Goal: Task Accomplishment & Management: Use online tool/utility

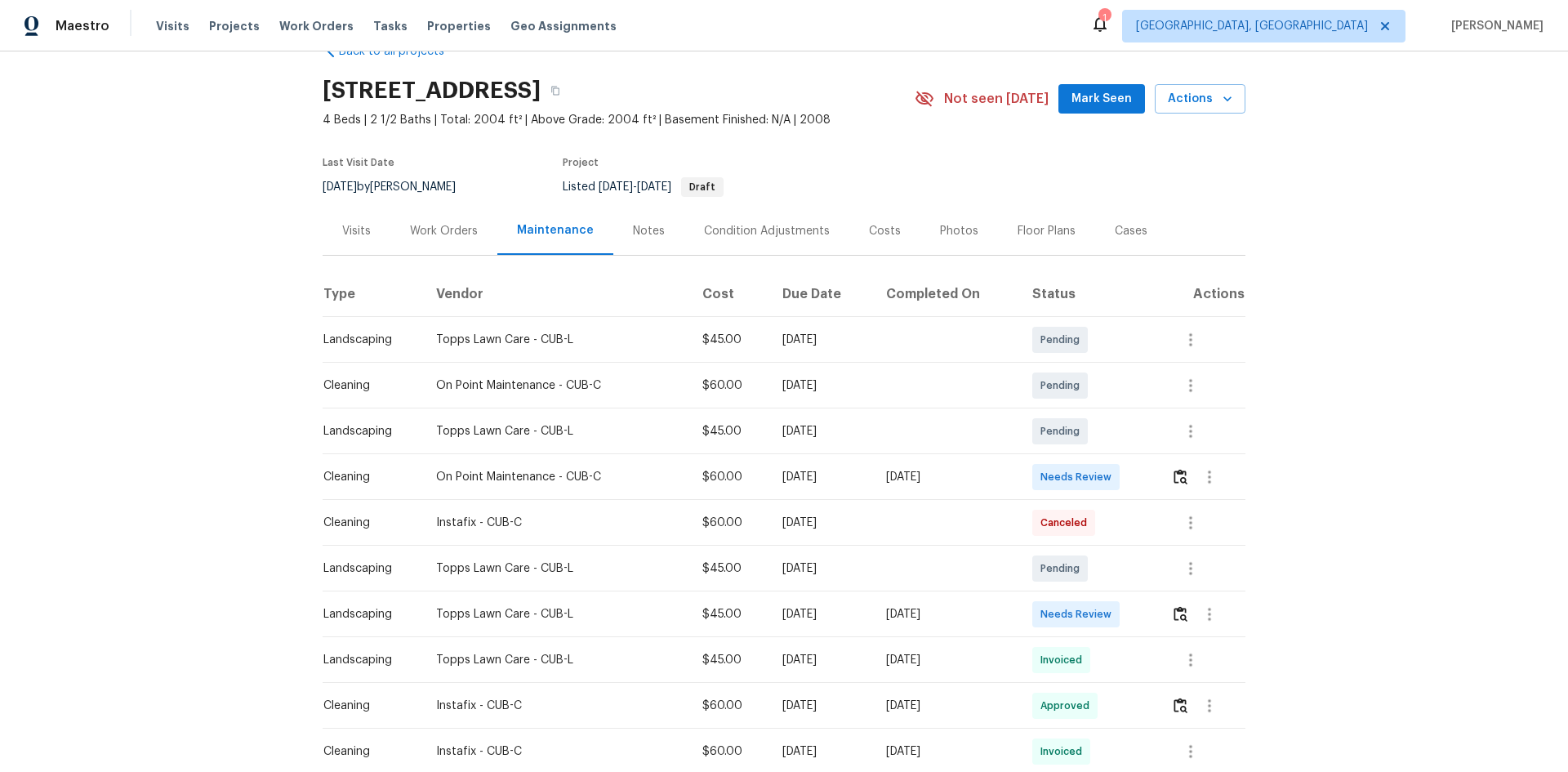
scroll to position [82, 0]
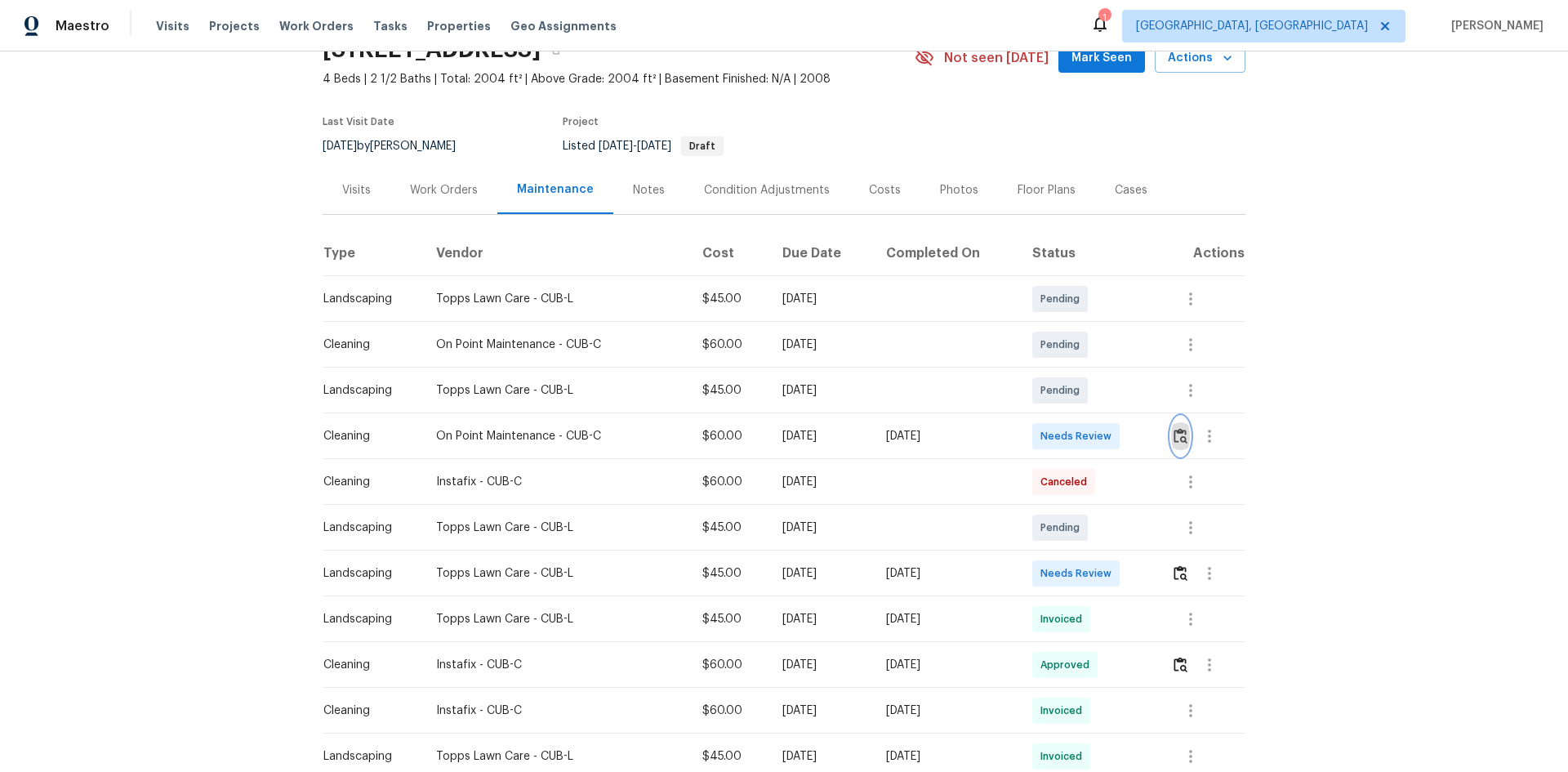
click at [1182, 435] on img "button" at bounding box center [1180, 435] width 14 height 16
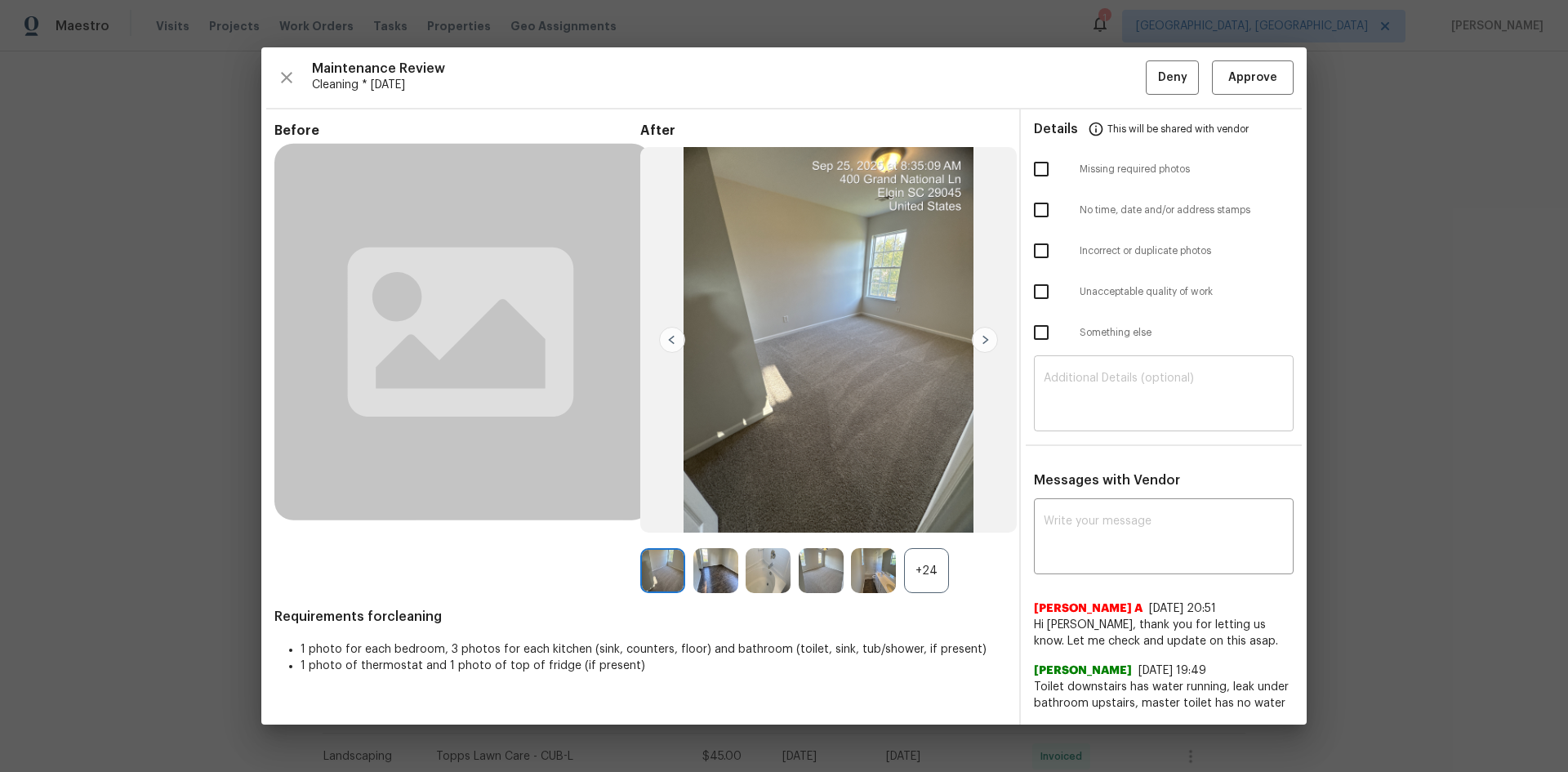
click at [1136, 407] on textarea at bounding box center [1164, 395] width 240 height 45
paste textarea "Maintenance Audit Team: Hello! Unfortunately, this Cleaning visit completed on …"
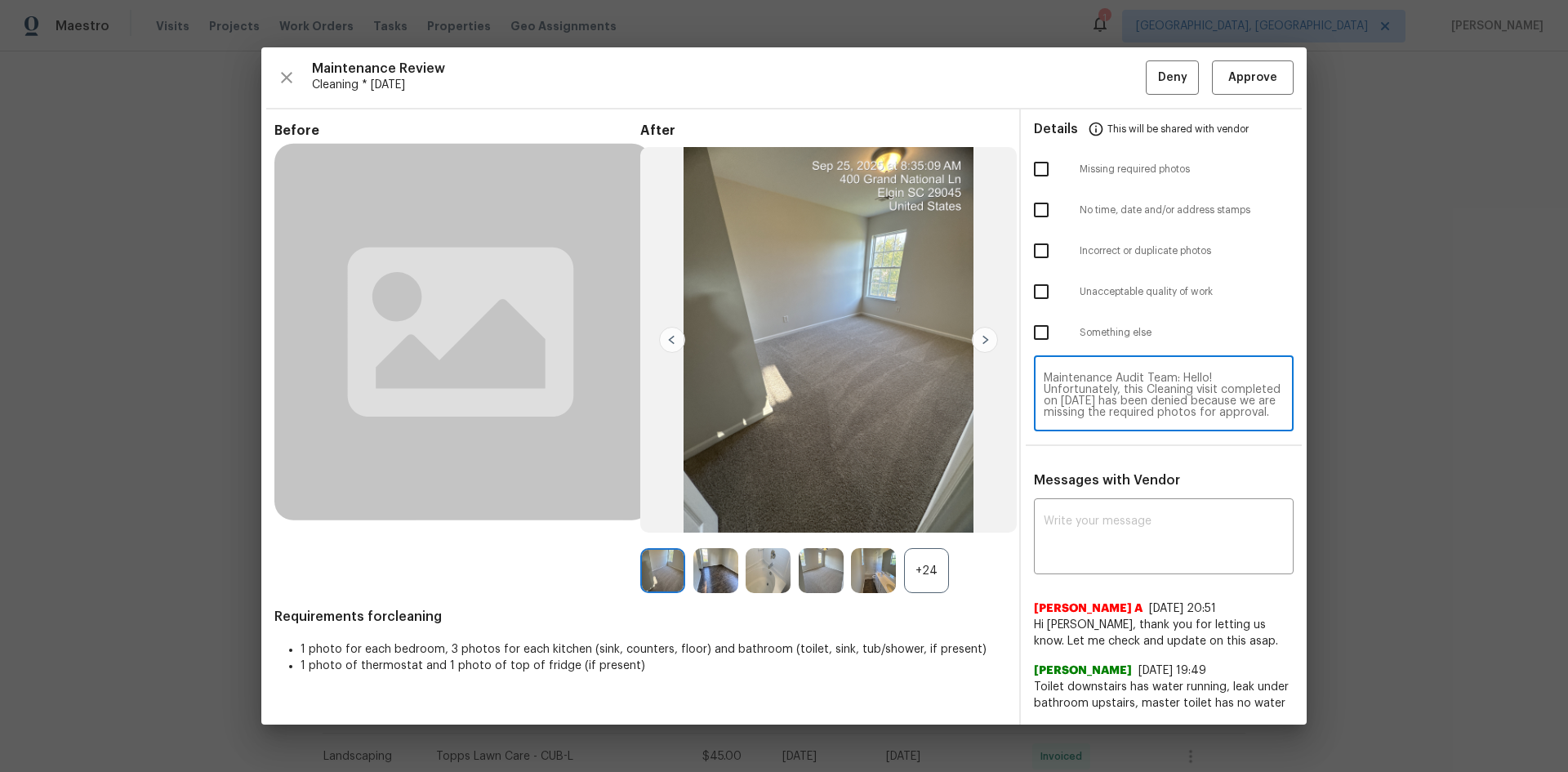
scroll to position [172, 0]
type textarea "Maintenance Audit Team: Hello! Unfortunately, this Cleaning visit completed on …"
click at [1130, 542] on textarea at bounding box center [1164, 538] width 240 height 45
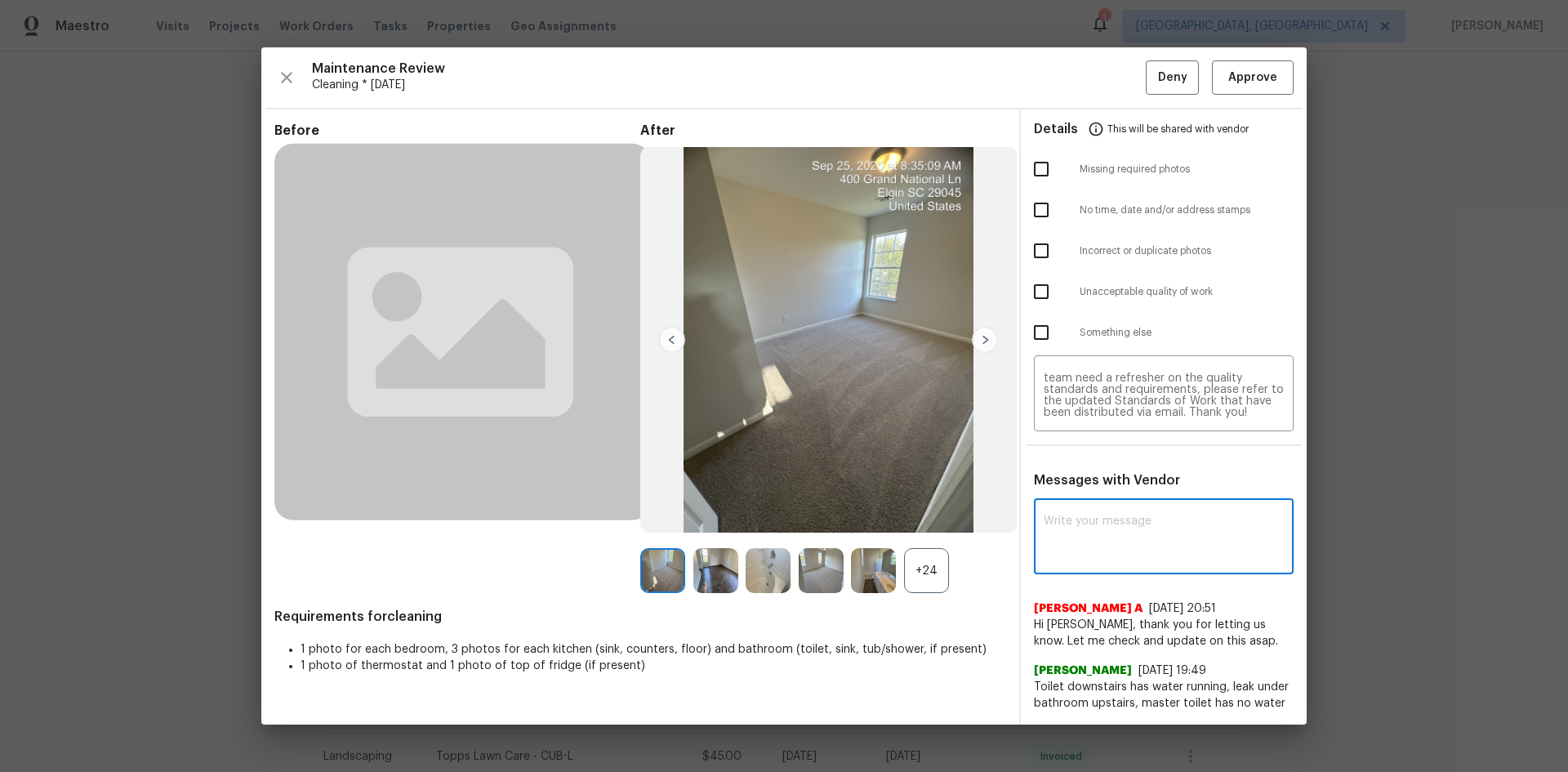
paste textarea "Maintenance Audit Team: Hello! Unfortunately, this Cleaning visit completed on …"
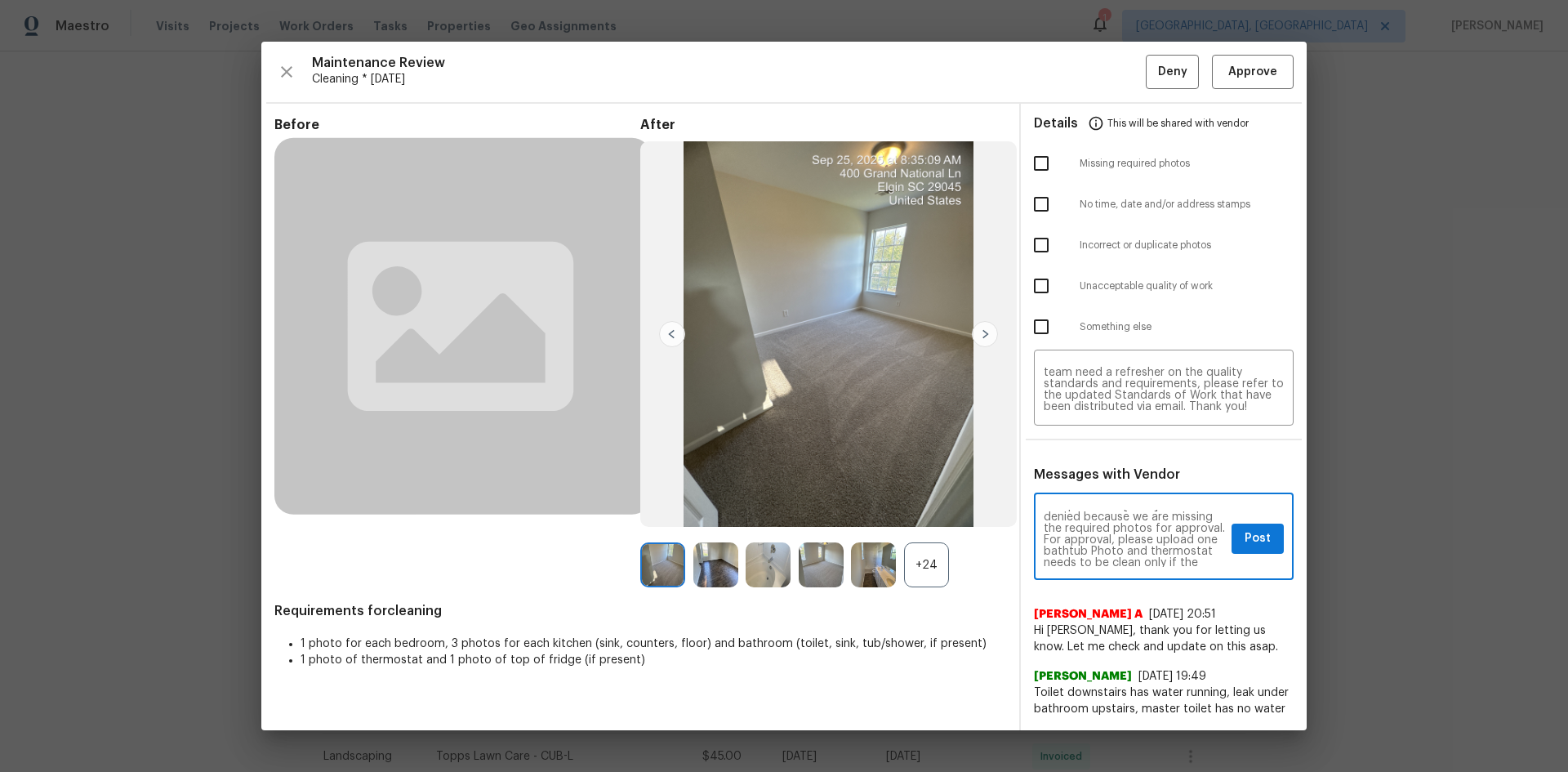
scroll to position [65, 0]
type textarea "Maintenance Audit Team: Hello! Unfortunately, this Cleaning visit completed on …"
click at [1264, 538] on span "Post" at bounding box center [1258, 538] width 26 height 21
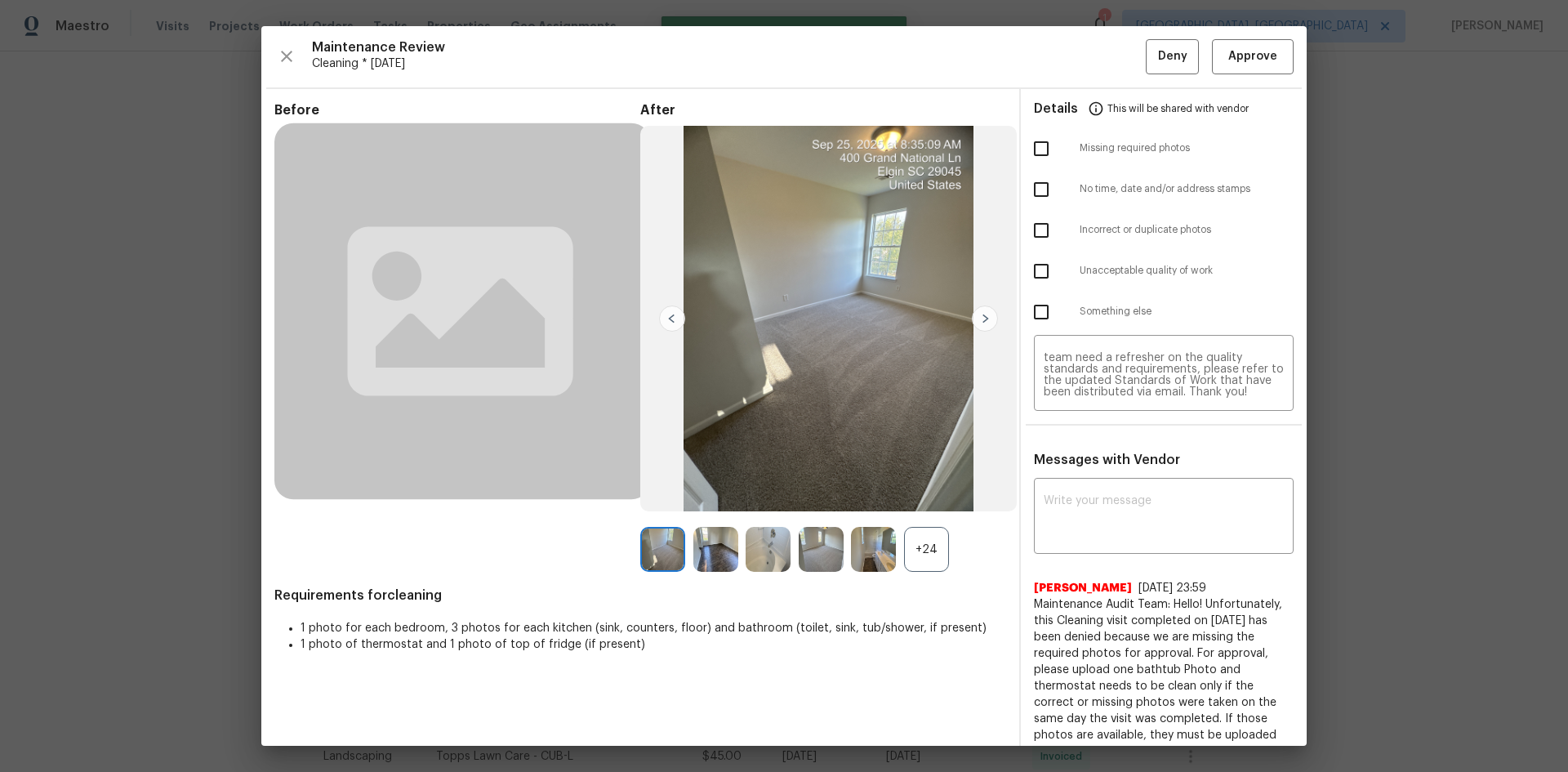
scroll to position [0, 0]
click at [1035, 159] on input "checkbox" at bounding box center [1041, 149] width 35 height 35
checkbox input "true"
click at [1038, 269] on input "checkbox" at bounding box center [1041, 272] width 35 height 35
checkbox input "true"
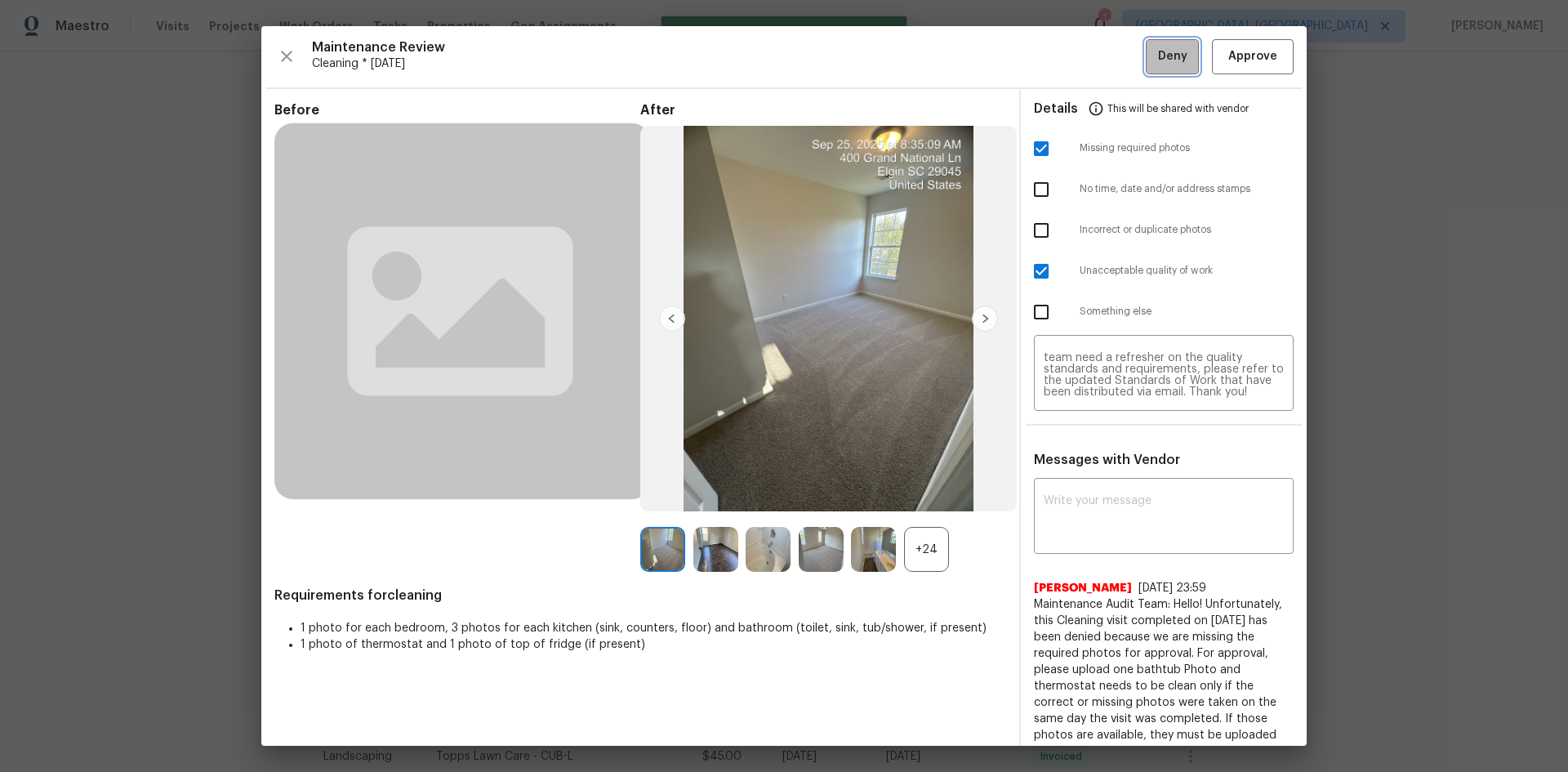
click at [1158, 60] on span "Deny" at bounding box center [1173, 56] width 30 height 21
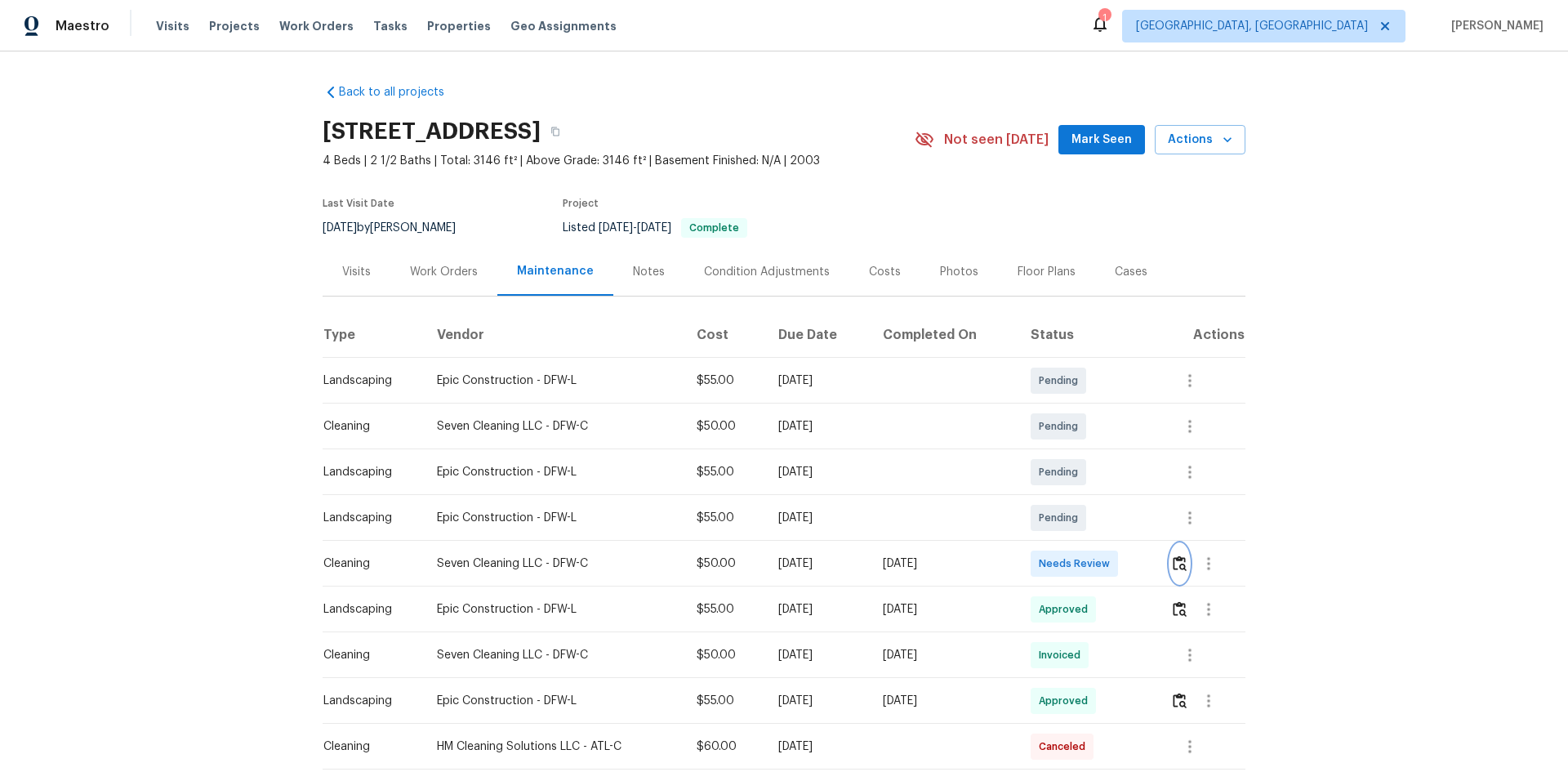
click at [1115, 516] on img "button" at bounding box center [1179, 563] width 14 height 16
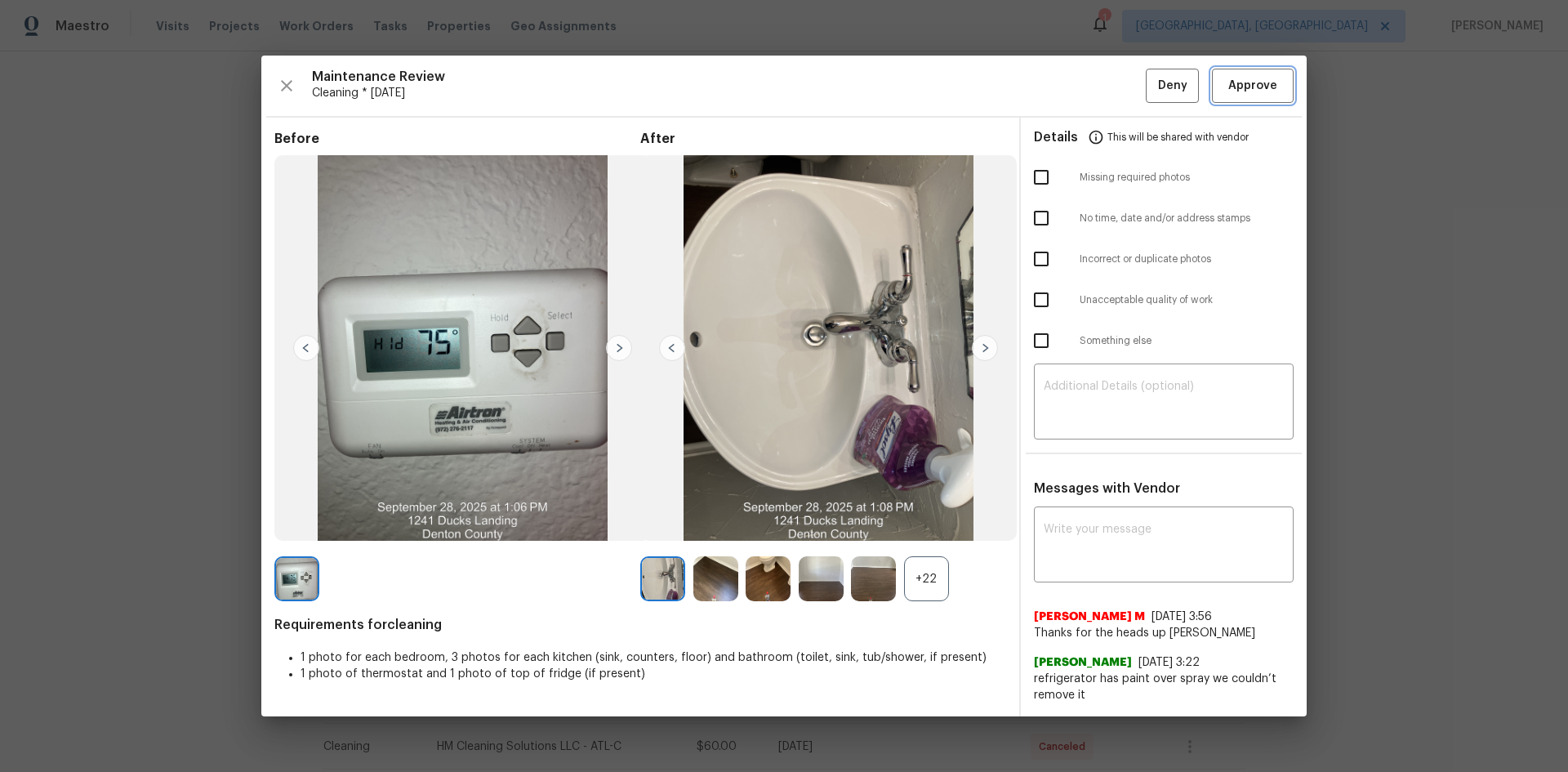
click at [1115, 94] on span "Approve" at bounding box center [1252, 86] width 49 height 21
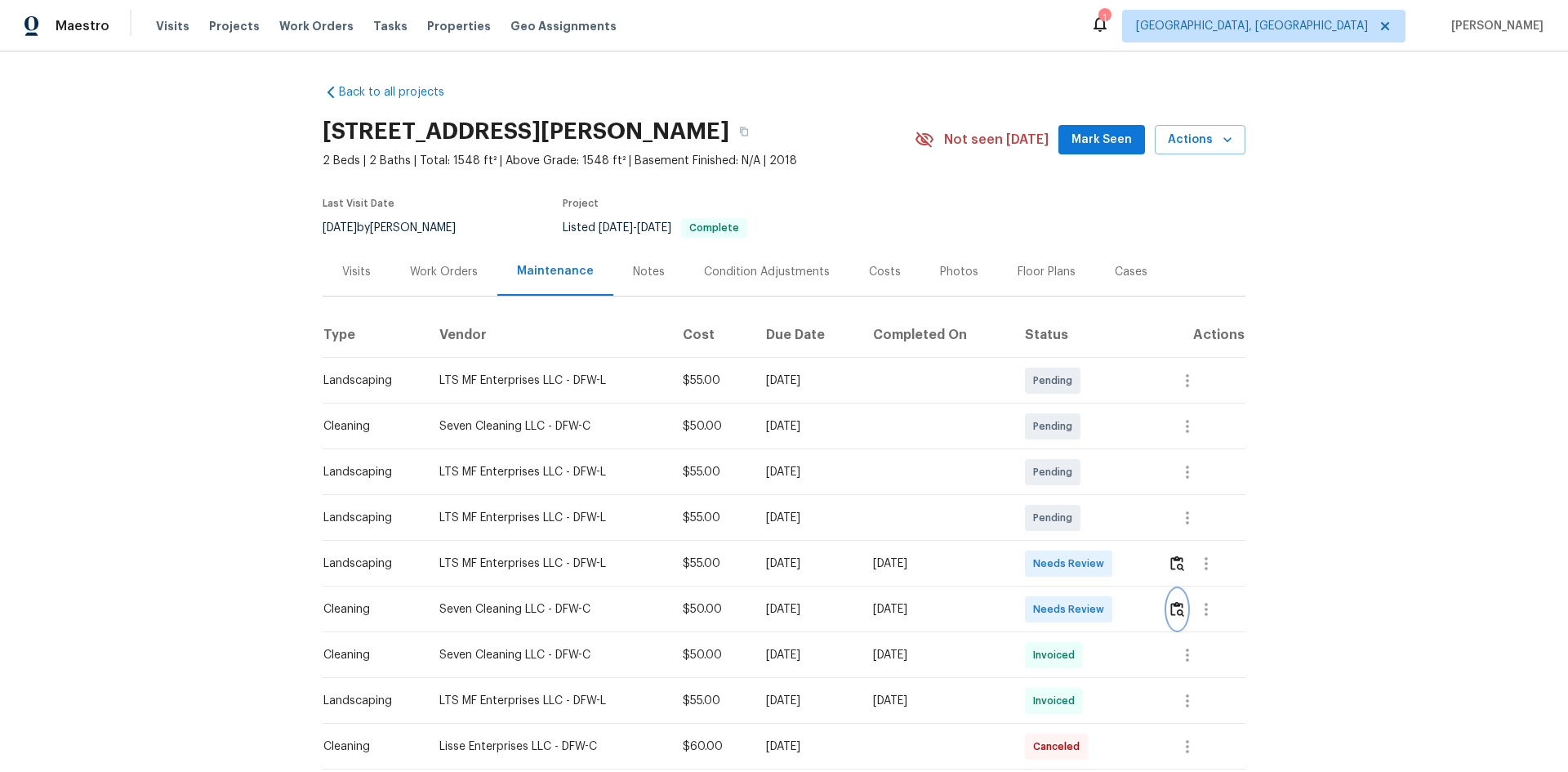
click at [1115, 516] on button "button" at bounding box center [1177, 609] width 19 height 39
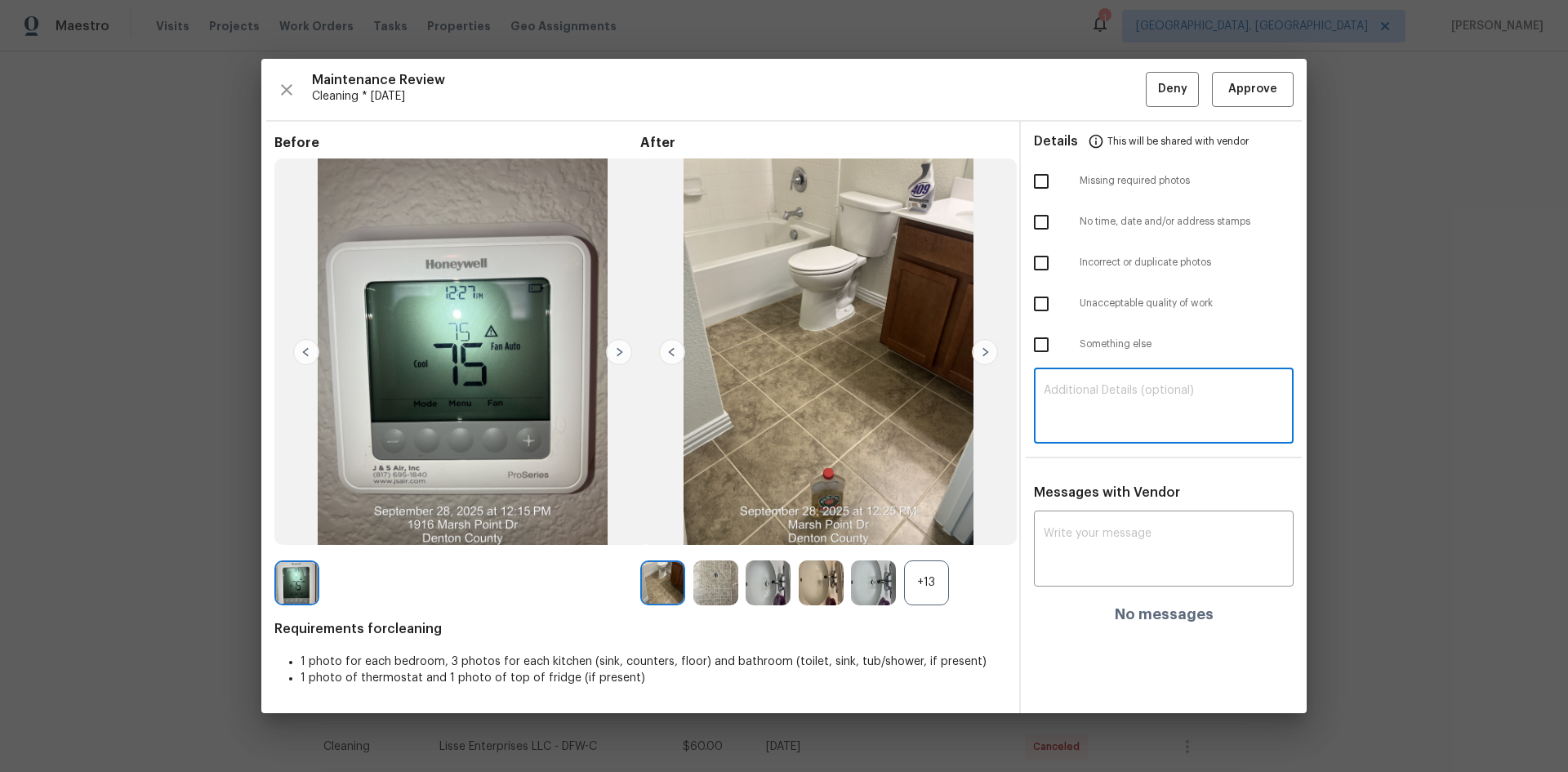
click at [1115, 426] on textarea at bounding box center [1164, 407] width 240 height 45
paste textarea "Maintenance Audit Team: Hello! Unfortunately, this Cleaning visit completed on …"
type textarea "Maintenance Audit Team: Hello! Unfortunately, this Cleaning visit completed on …"
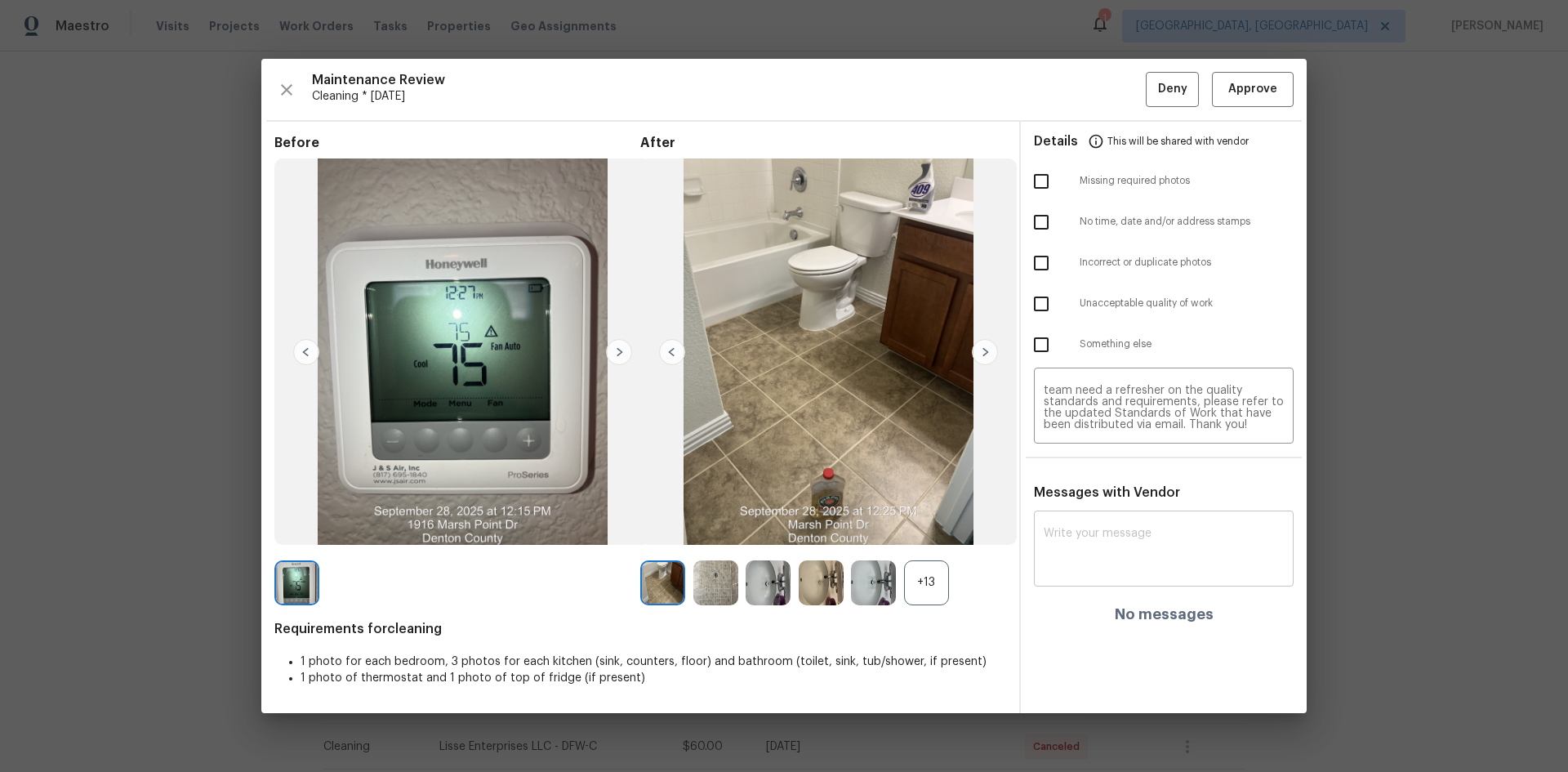
click at [1115, 514] on div "x ​" at bounding box center [1164, 550] width 260 height 72
paste textarea "Maintenance Audit Team: Hello! Unfortunately, this Cleaning visit completed on …"
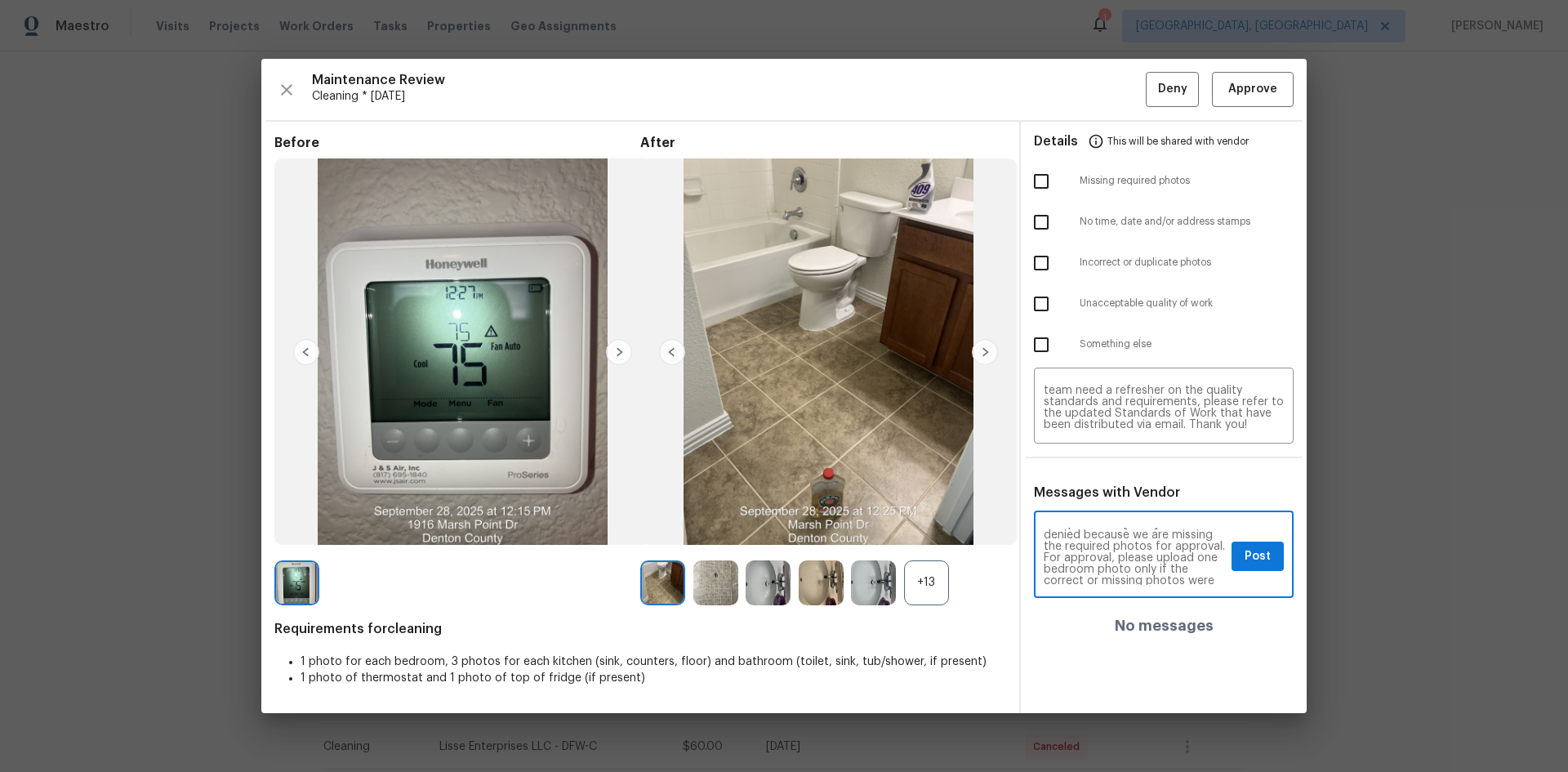
scroll to position [65, 0]
type textarea "Maintenance Audit Team: Hello! Unfortunately, this Cleaning visit completed on …"
click at [1115, 516] on span "Post" at bounding box center [1258, 557] width 26 height 21
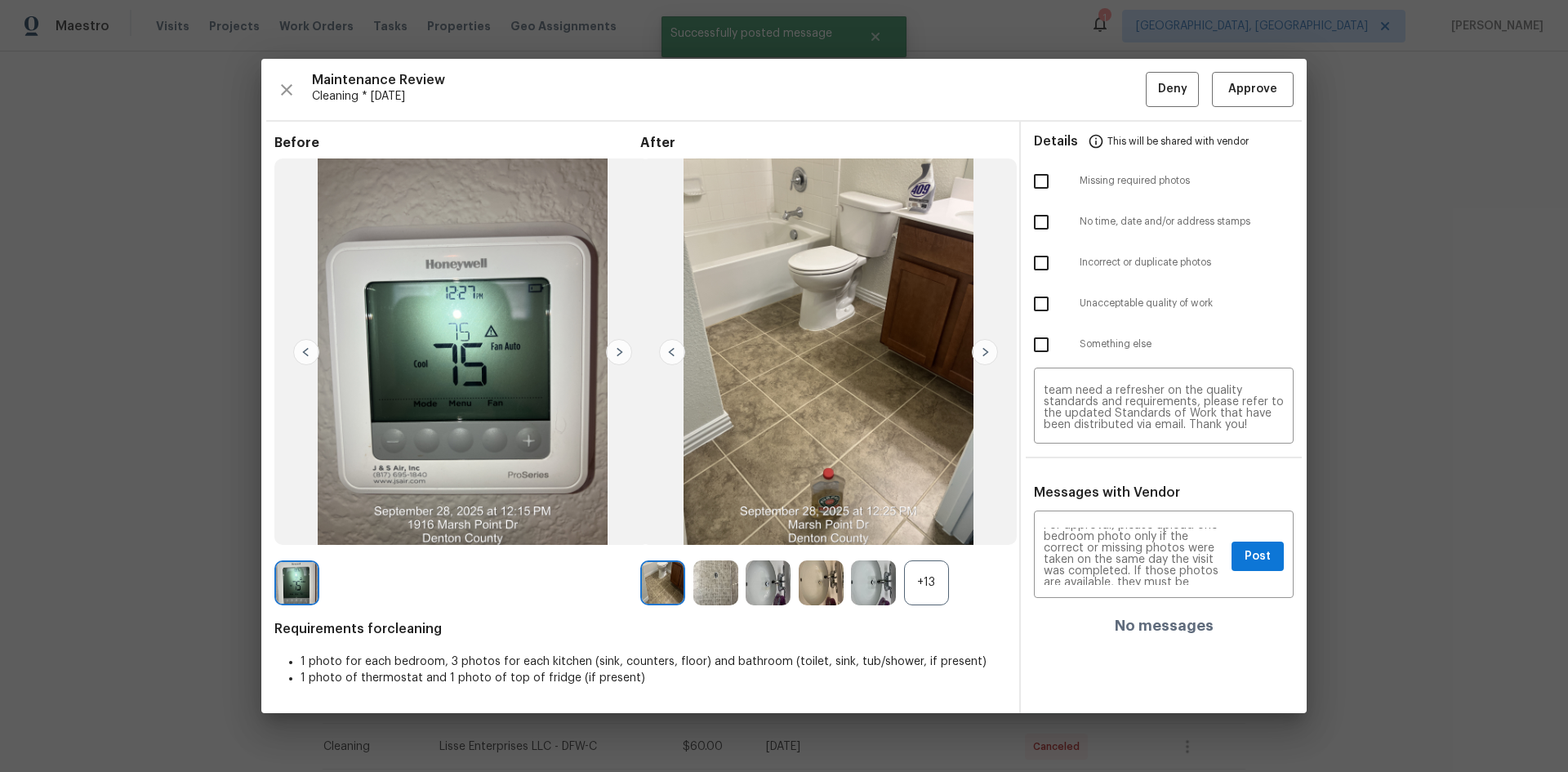
click at [1046, 173] on input "checkbox" at bounding box center [1041, 182] width 35 height 35
checkbox input "true"
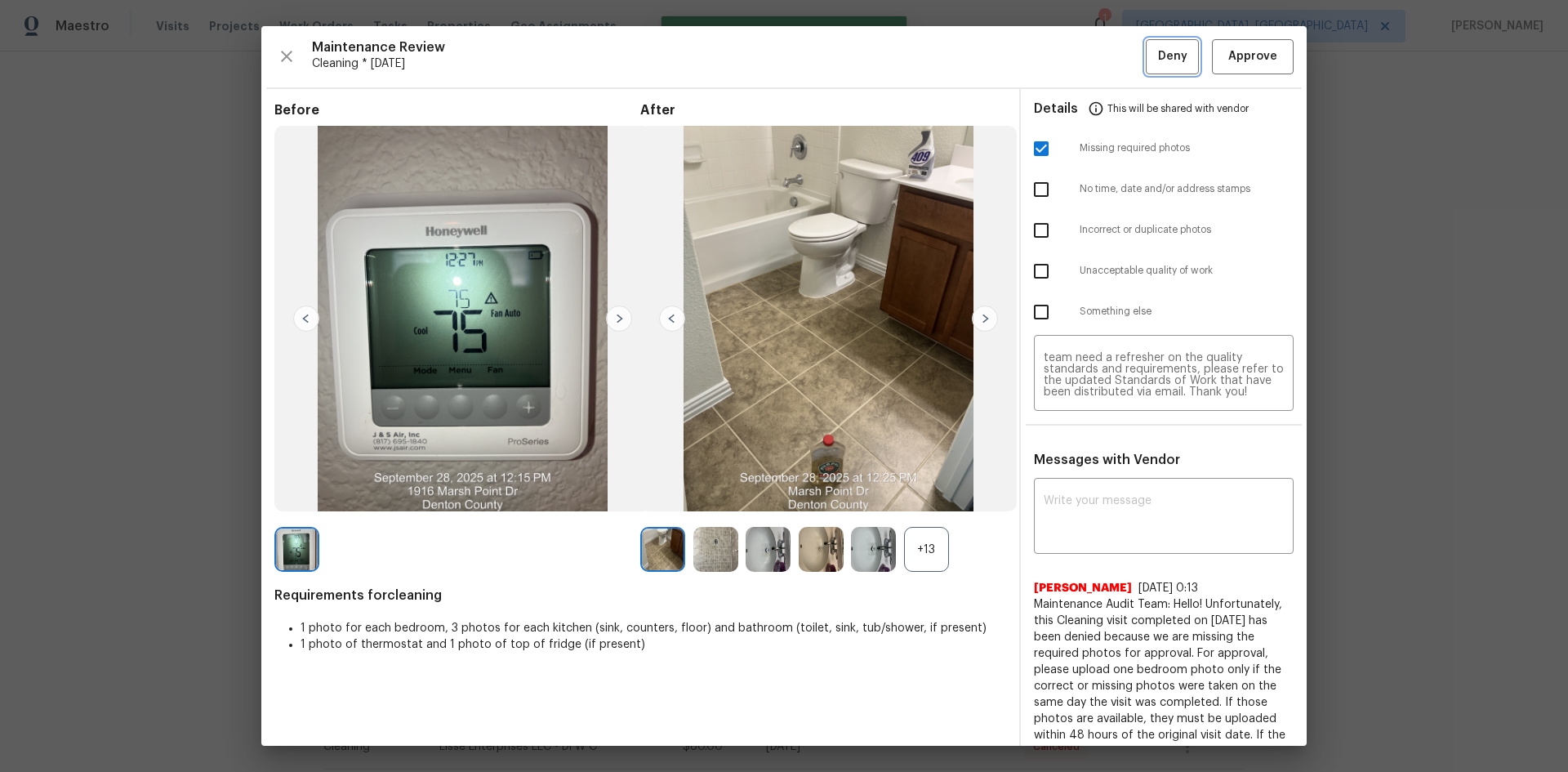
click at [1115, 72] on button "Deny" at bounding box center [1172, 56] width 53 height 36
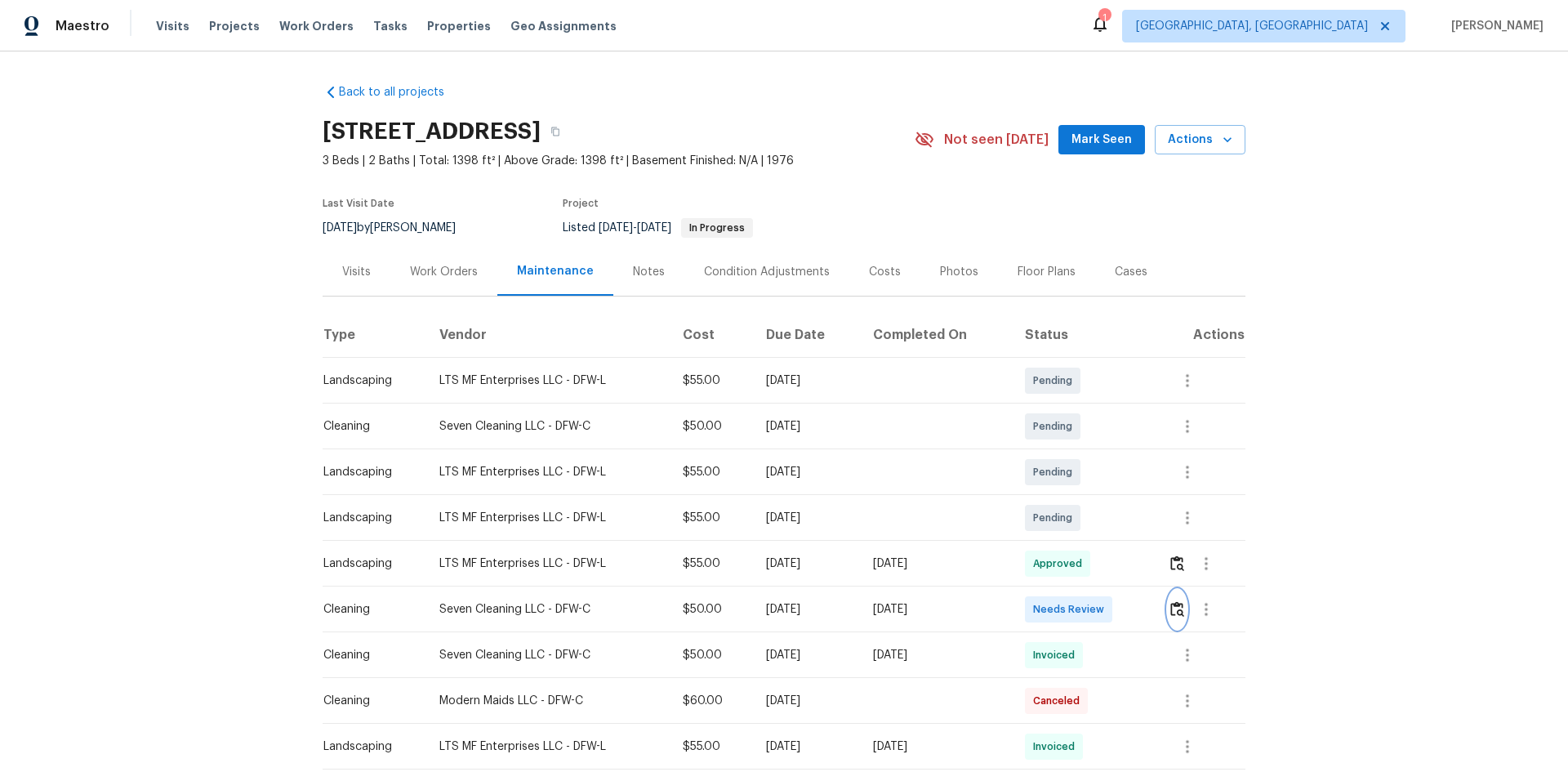
click at [1115, 516] on img "button" at bounding box center [1177, 609] width 14 height 16
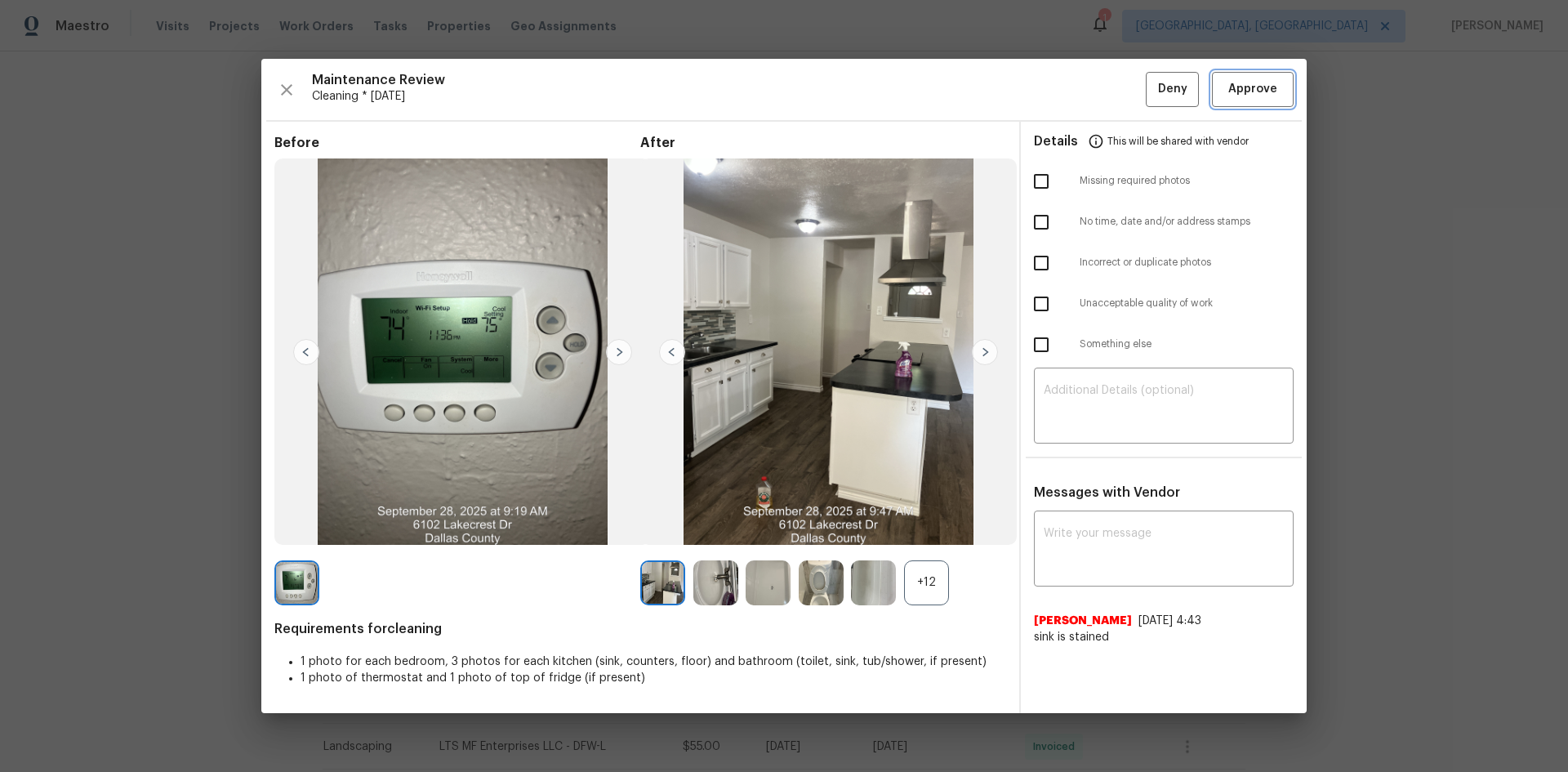
click at [1115, 92] on span "Approve" at bounding box center [1252, 89] width 49 height 21
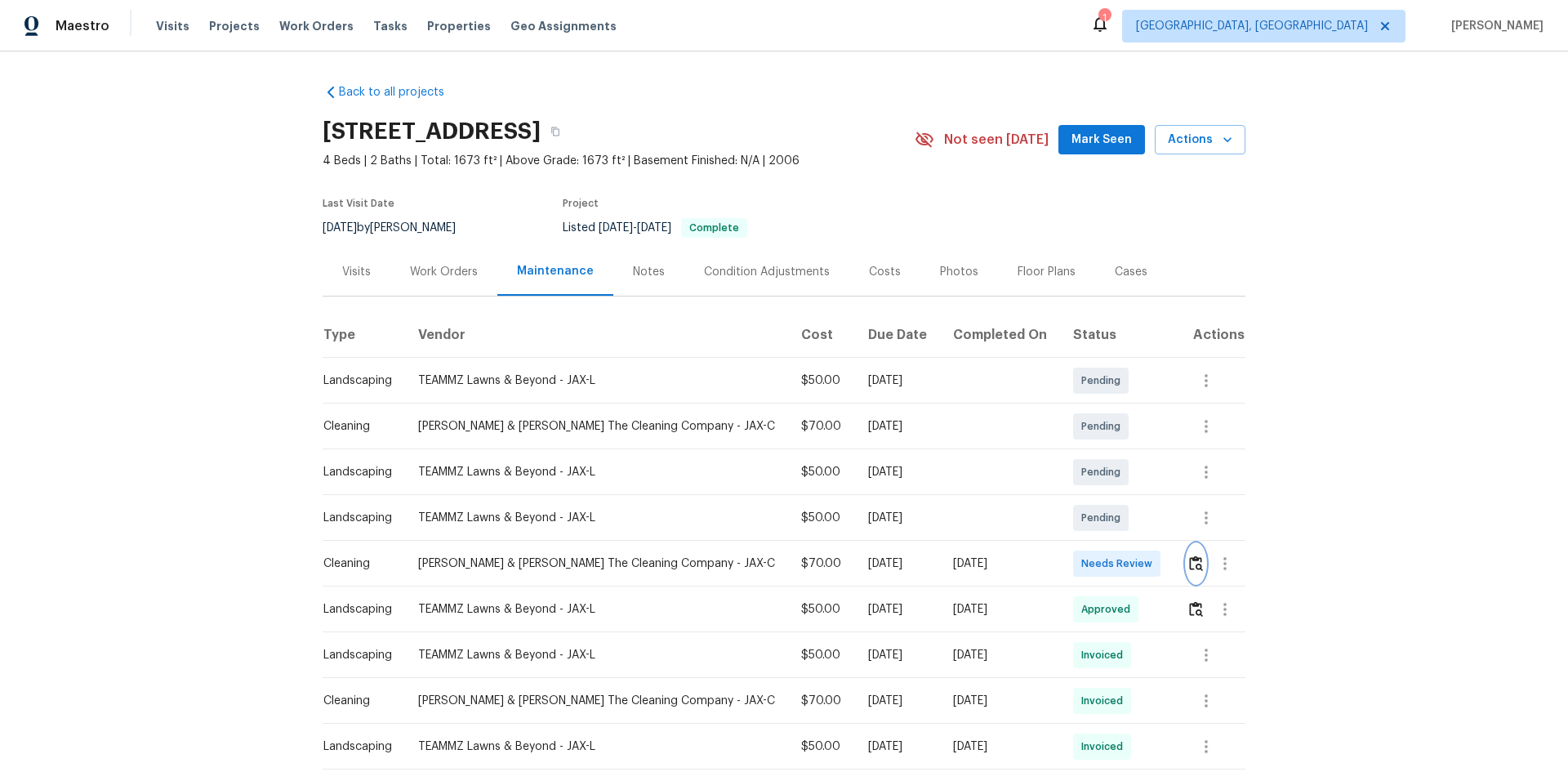
click at [1115, 516] on img "button" at bounding box center [1196, 563] width 14 height 16
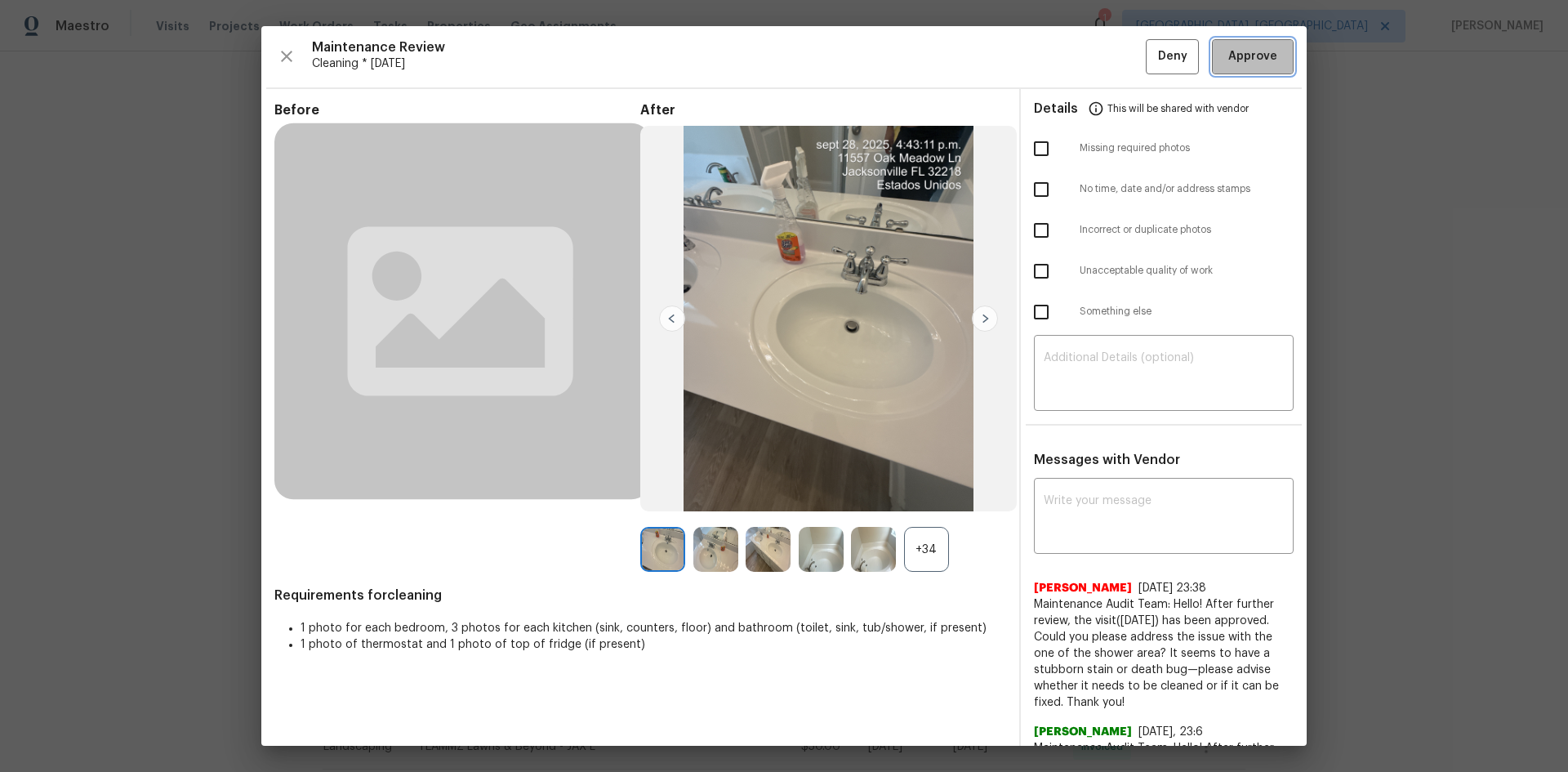
click at [1115, 53] on span "Approve" at bounding box center [1252, 56] width 49 height 21
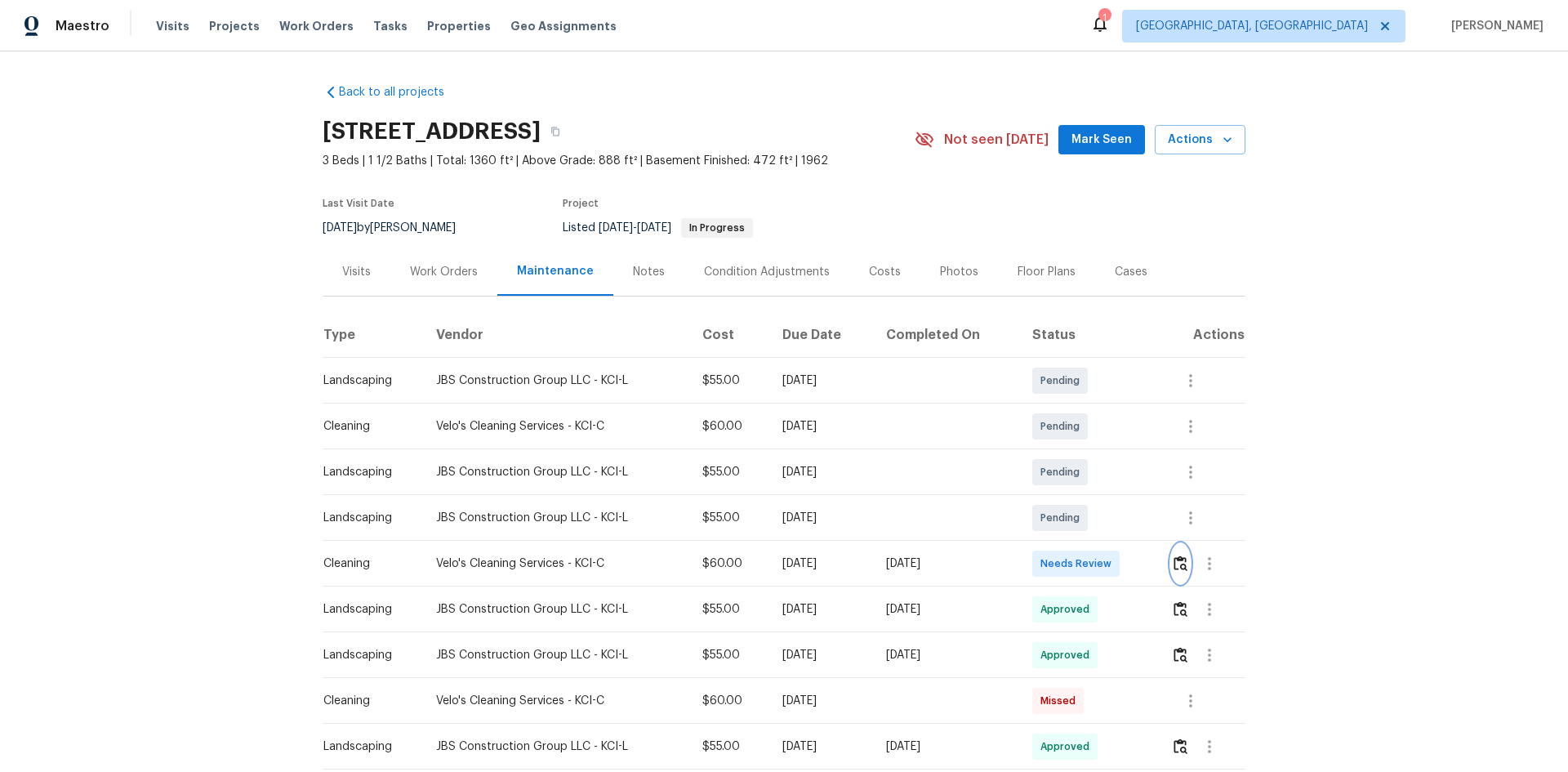
click at [1115, 516] on img "button" at bounding box center [1180, 563] width 14 height 16
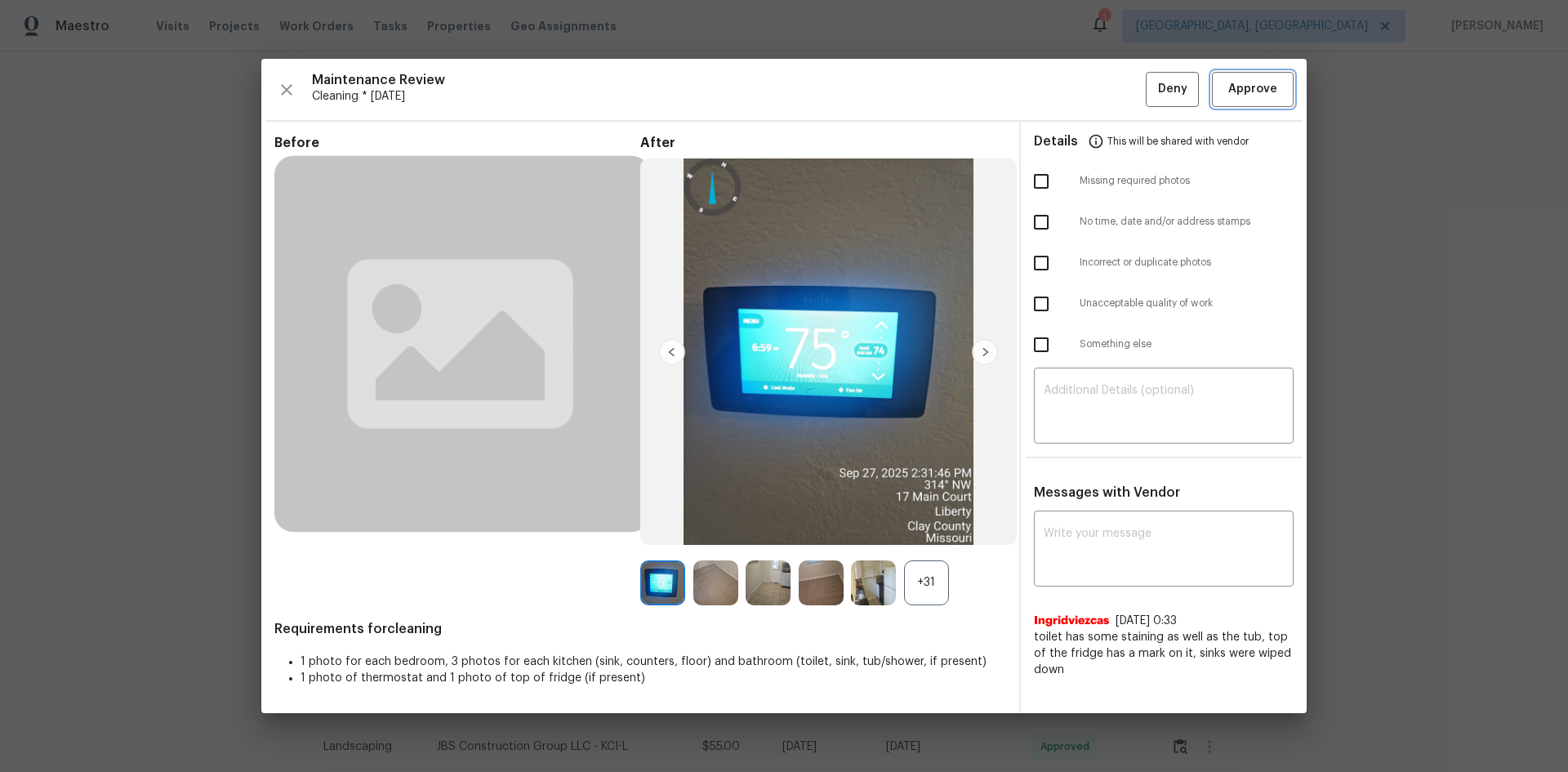
click at [1115, 79] on span "Approve" at bounding box center [1252, 89] width 49 height 21
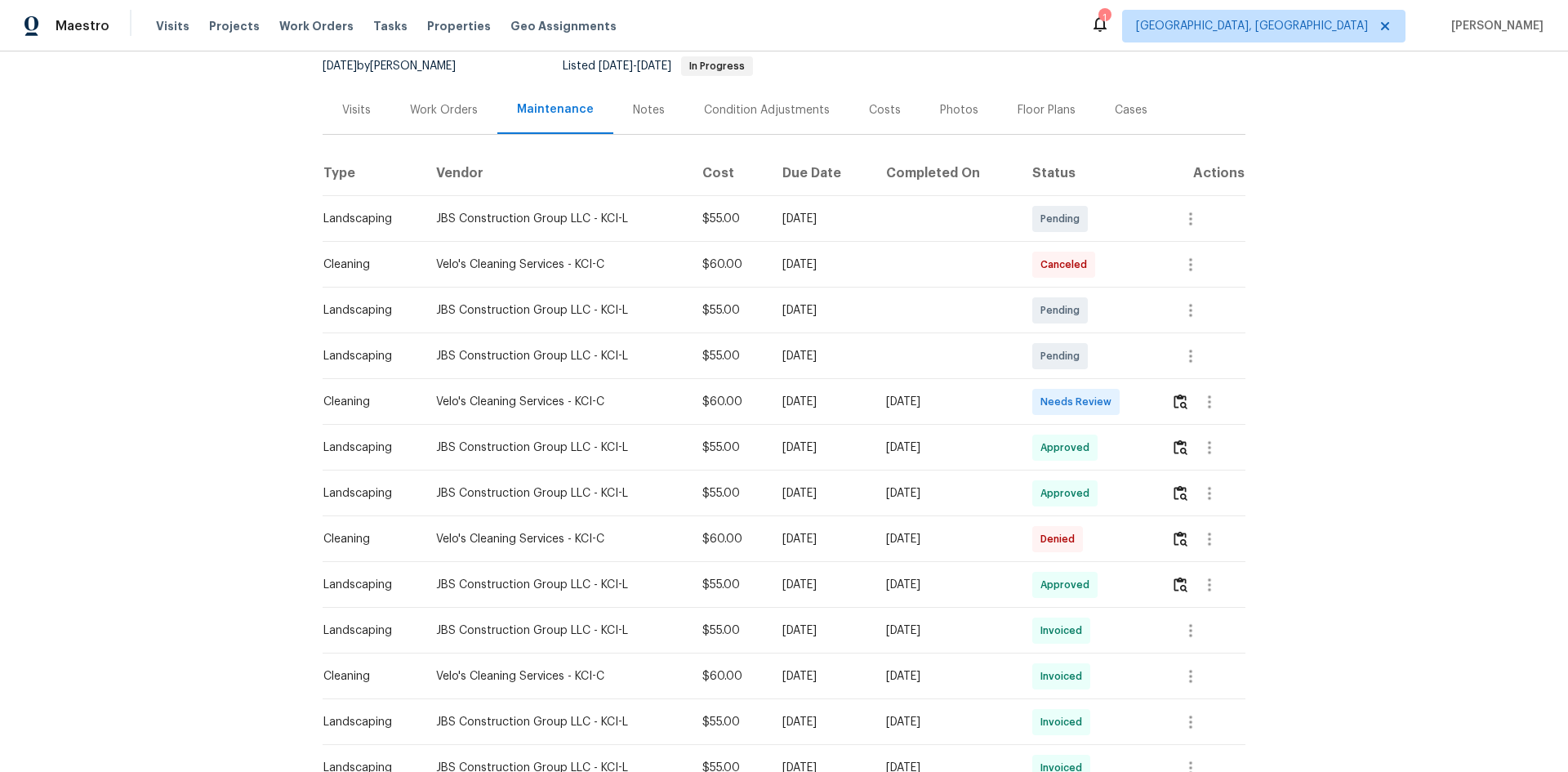
scroll to position [163, 0]
click at [1115, 393] on img "button" at bounding box center [1180, 400] width 14 height 16
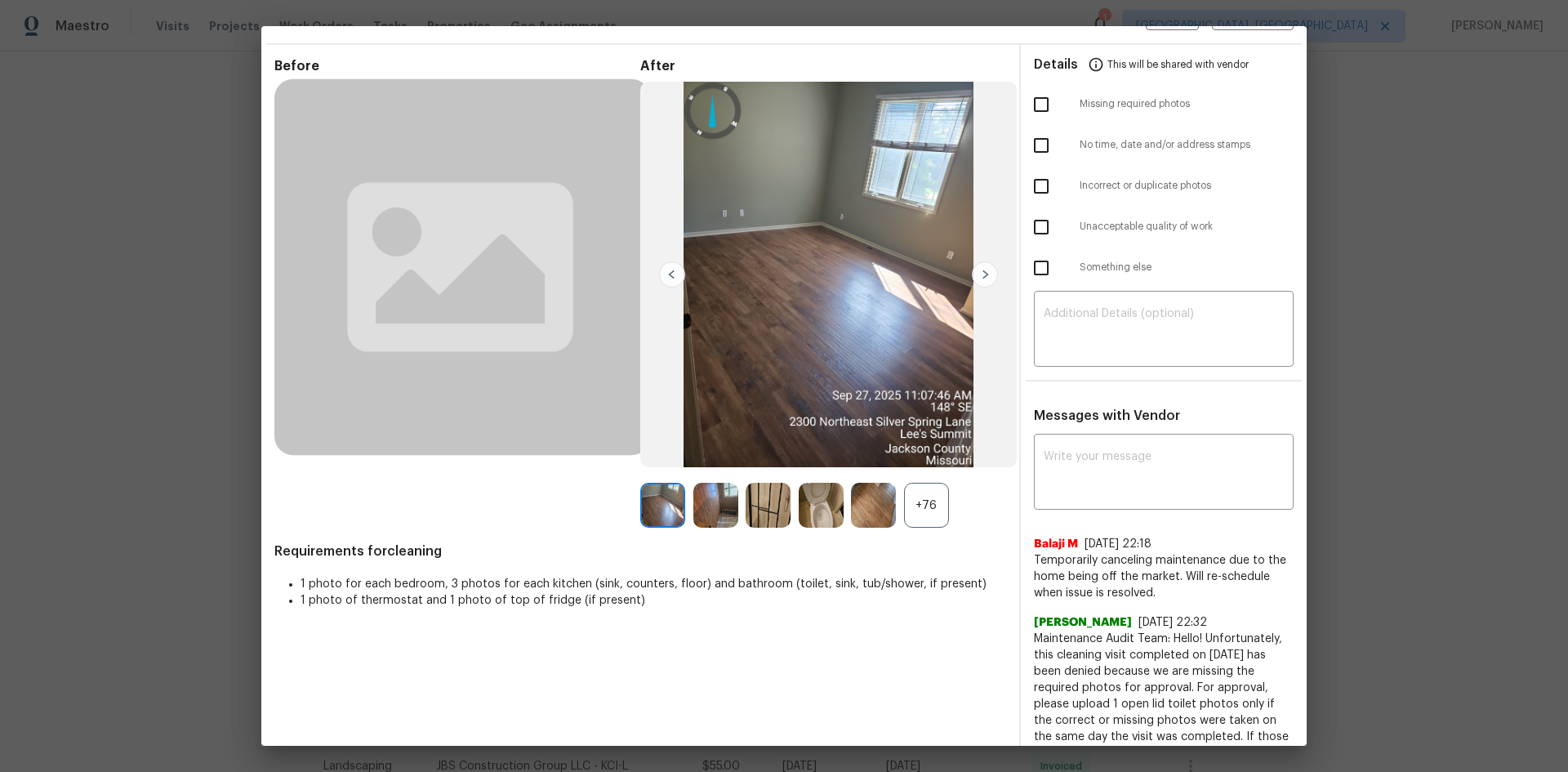
scroll to position [82, 0]
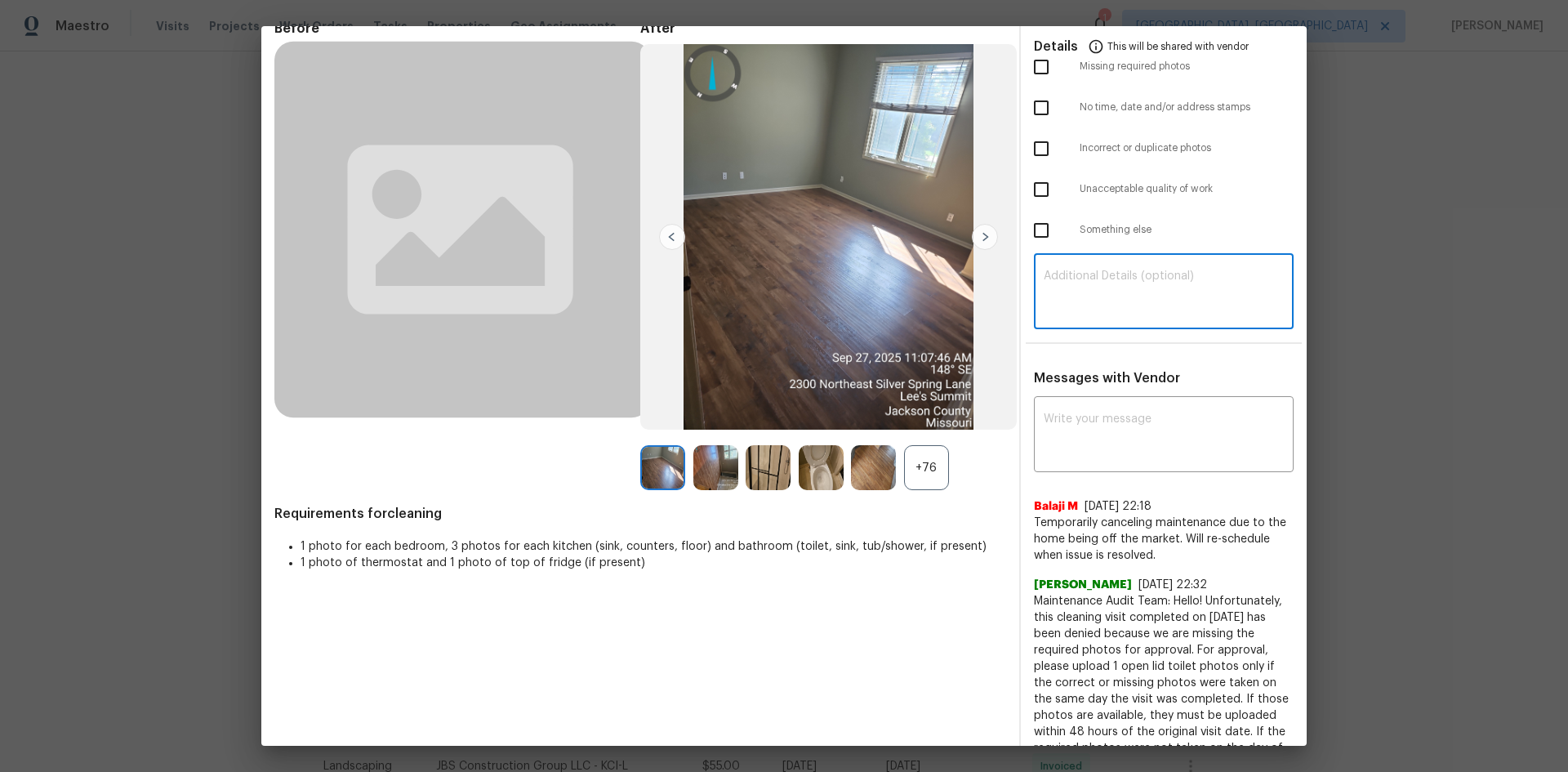
click at [1089, 286] on textarea at bounding box center [1164, 293] width 240 height 45
paste textarea "Maintenance Audit Team: Hello! Unfortunately, this Cleaning visit completed on …"
type textarea "Maintenance Audit Team: Hello! Unfortunately, this Cleaning visit completed on …"
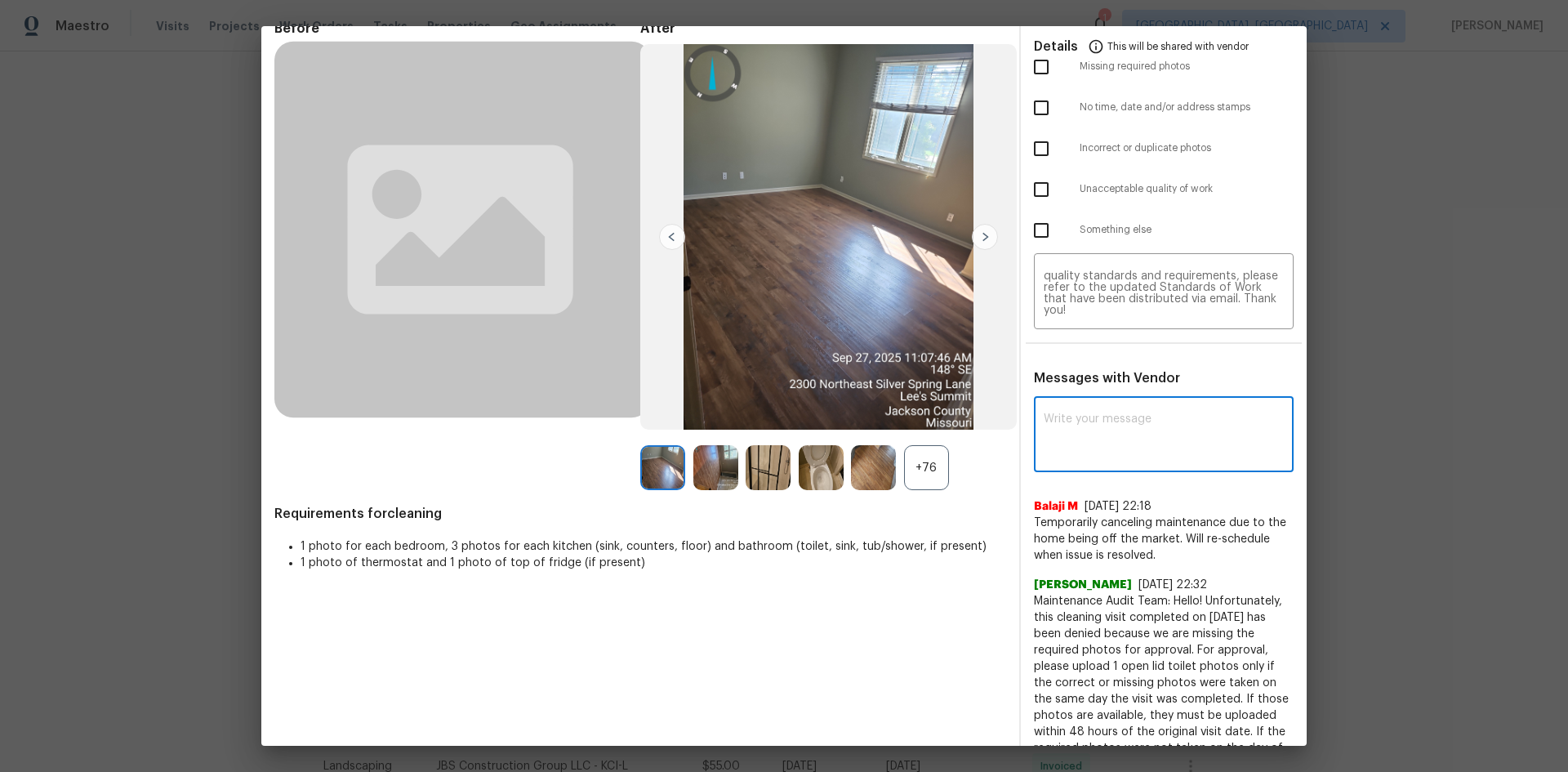
click at [1115, 421] on textarea at bounding box center [1164, 436] width 240 height 45
paste textarea "Maintenance Audit Team: Hello! Unfortunately, this Cleaning visit completed on …"
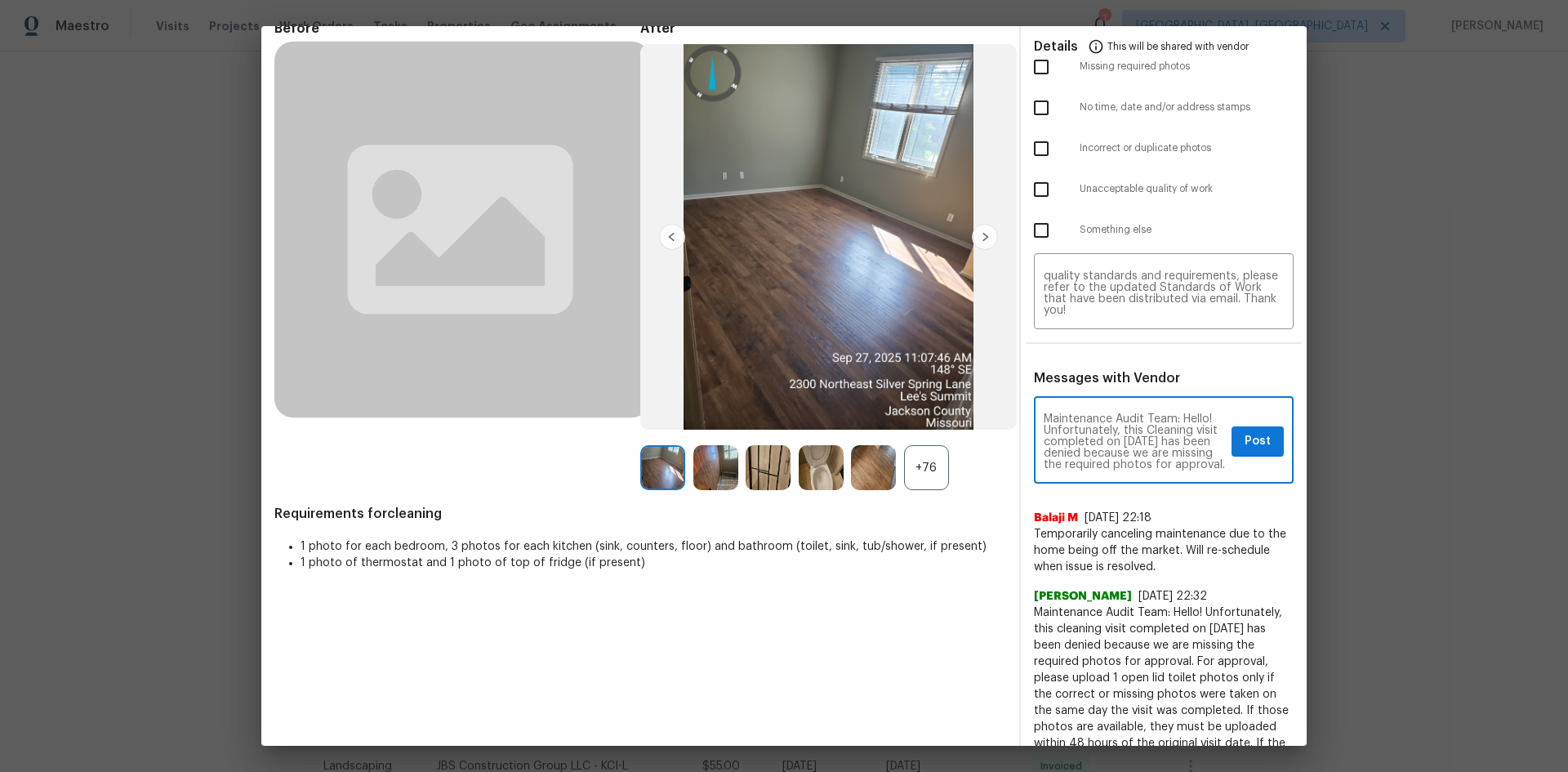
scroll to position [229, 0]
type textarea "Maintenance Audit Team: Hello! Unfortunately, this Cleaning visit completed on …"
drag, startPoint x: 1244, startPoint y: 443, endPoint x: 1081, endPoint y: 234, distance: 265.0
click at [1115, 443] on span "Post" at bounding box center [1258, 441] width 26 height 21
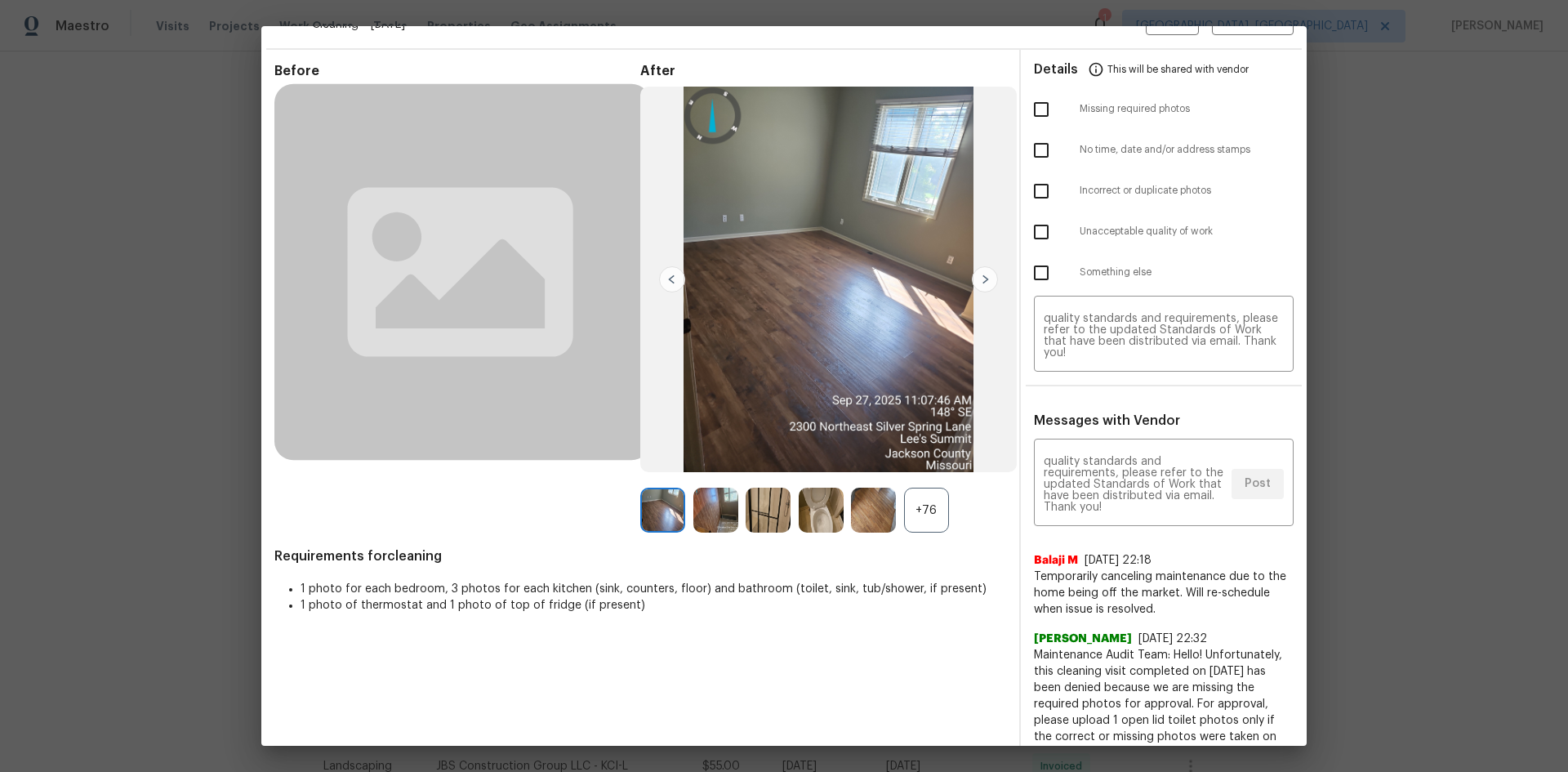
scroll to position [0, 0]
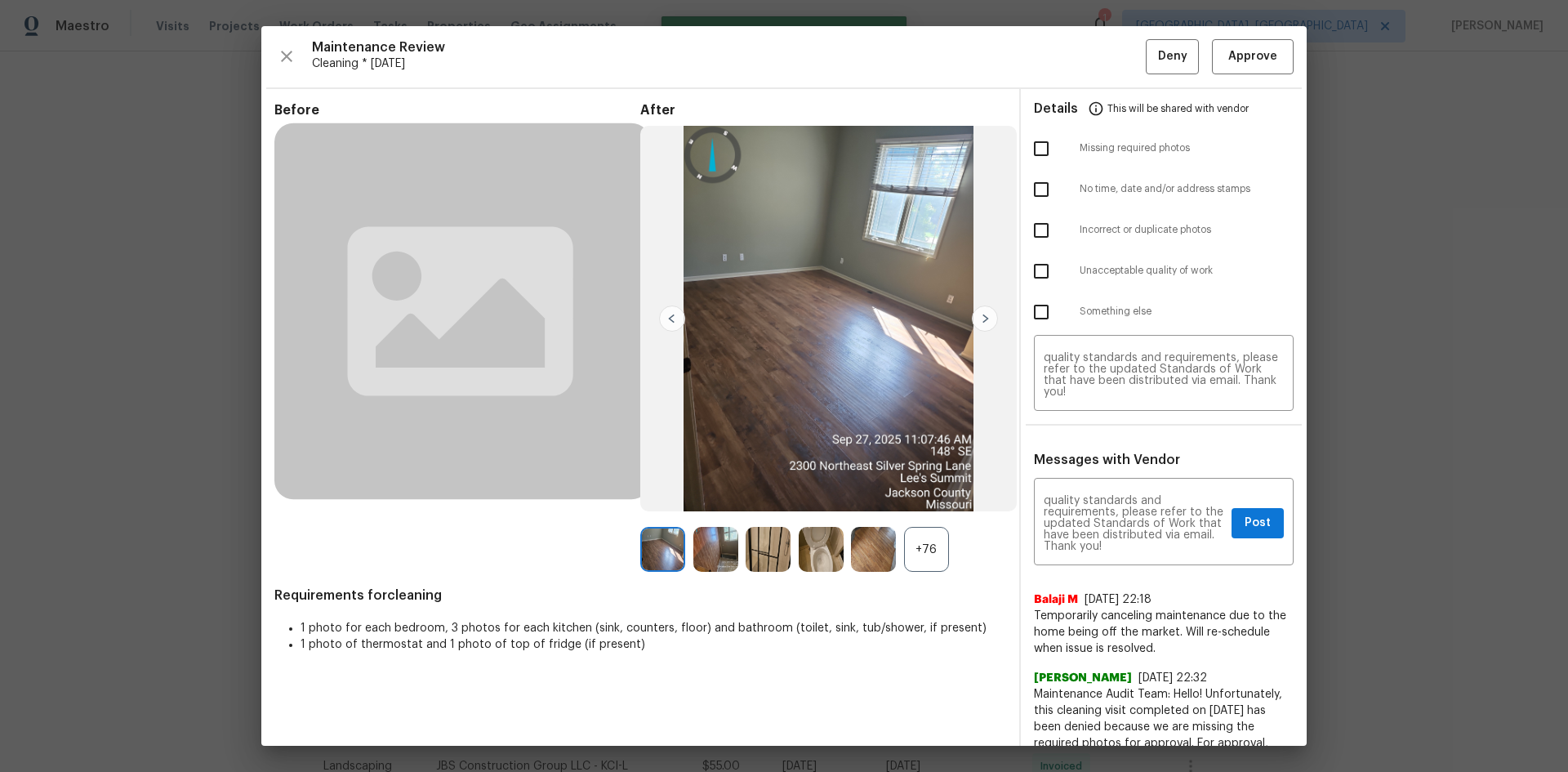
click at [1029, 143] on input "checkbox" at bounding box center [1041, 149] width 35 height 35
checkbox input "true"
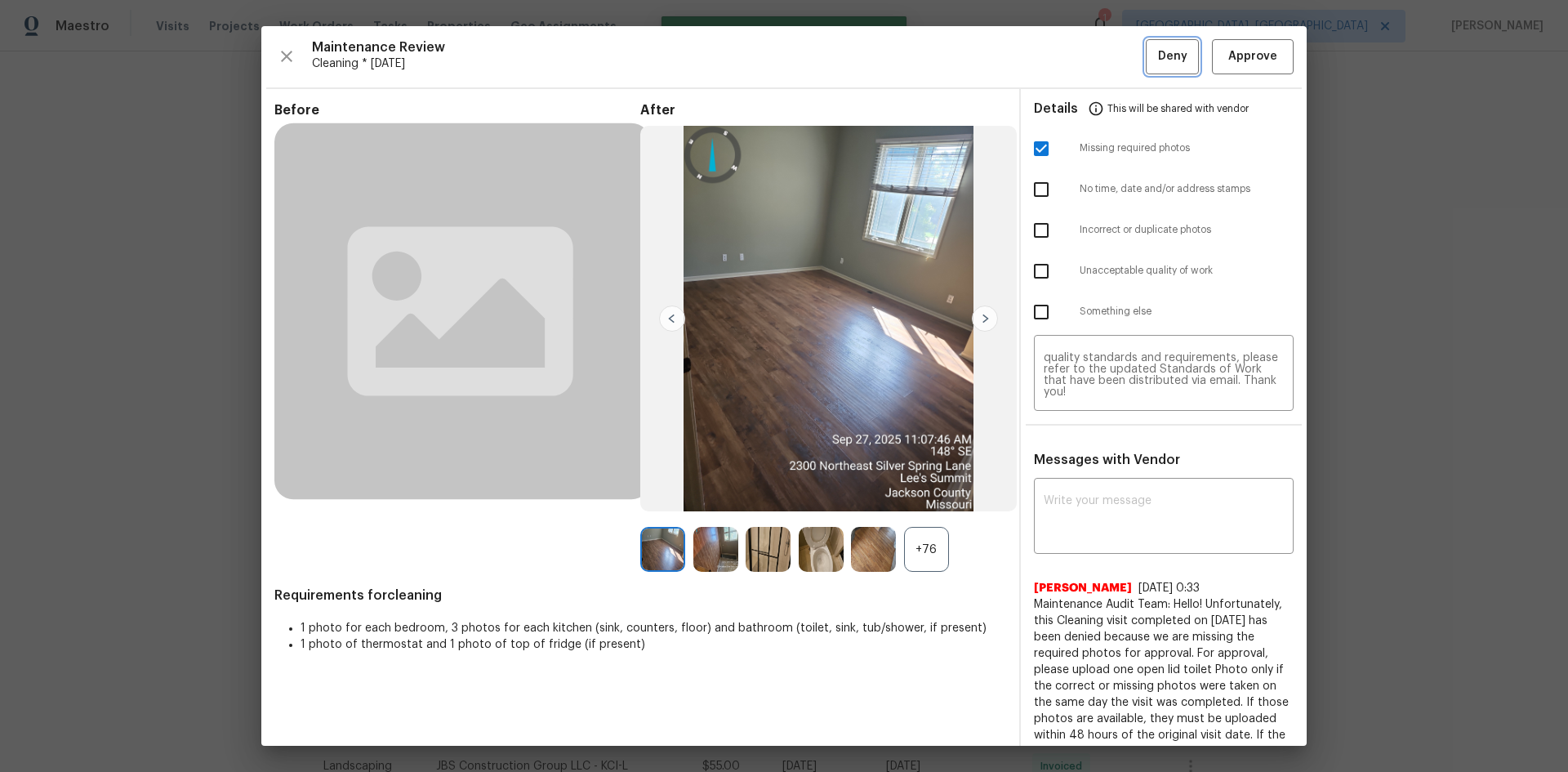
click at [1115, 40] on button "Deny" at bounding box center [1172, 56] width 53 height 36
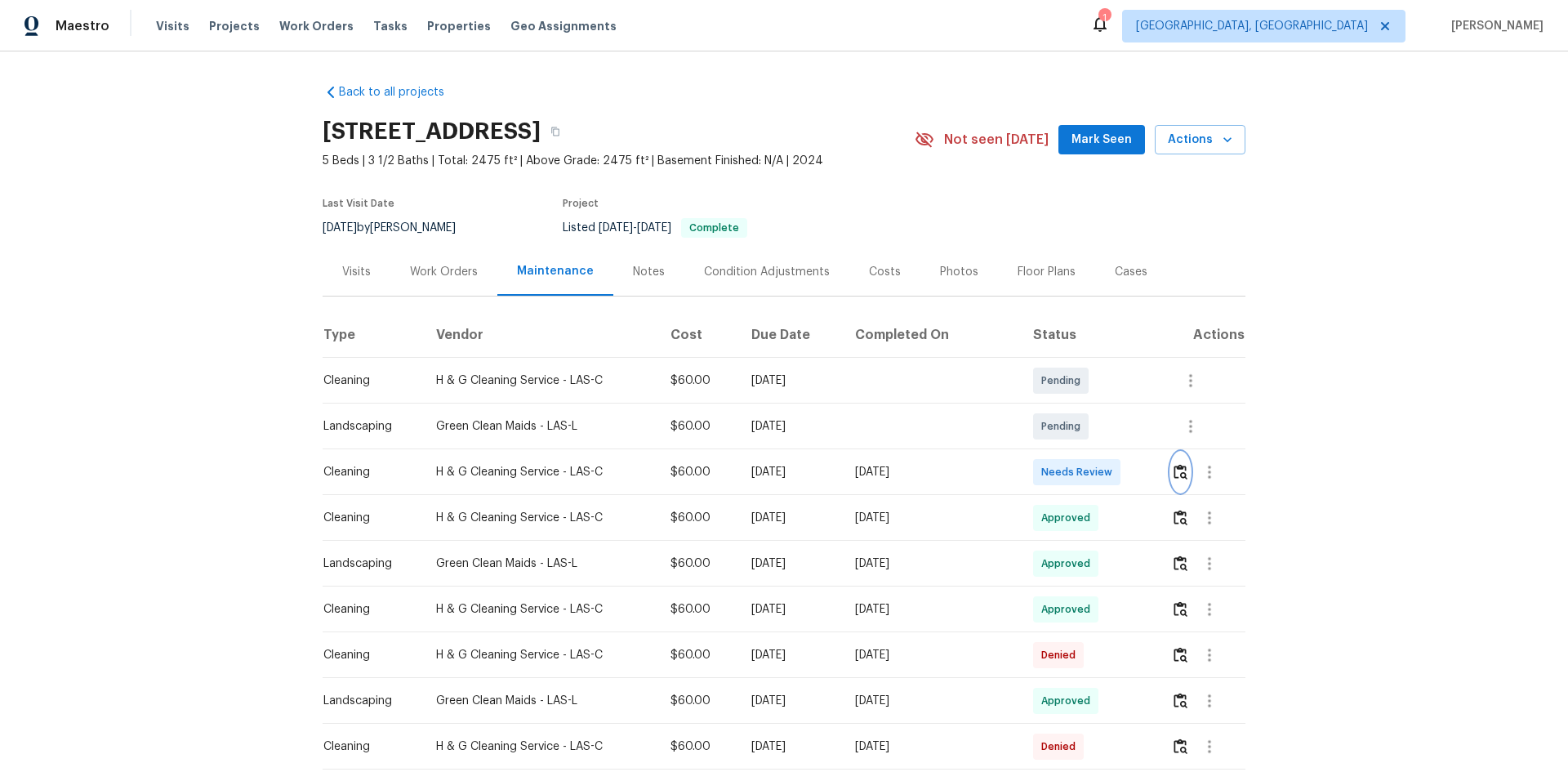
click at [1115, 480] on img "button" at bounding box center [1180, 471] width 14 height 16
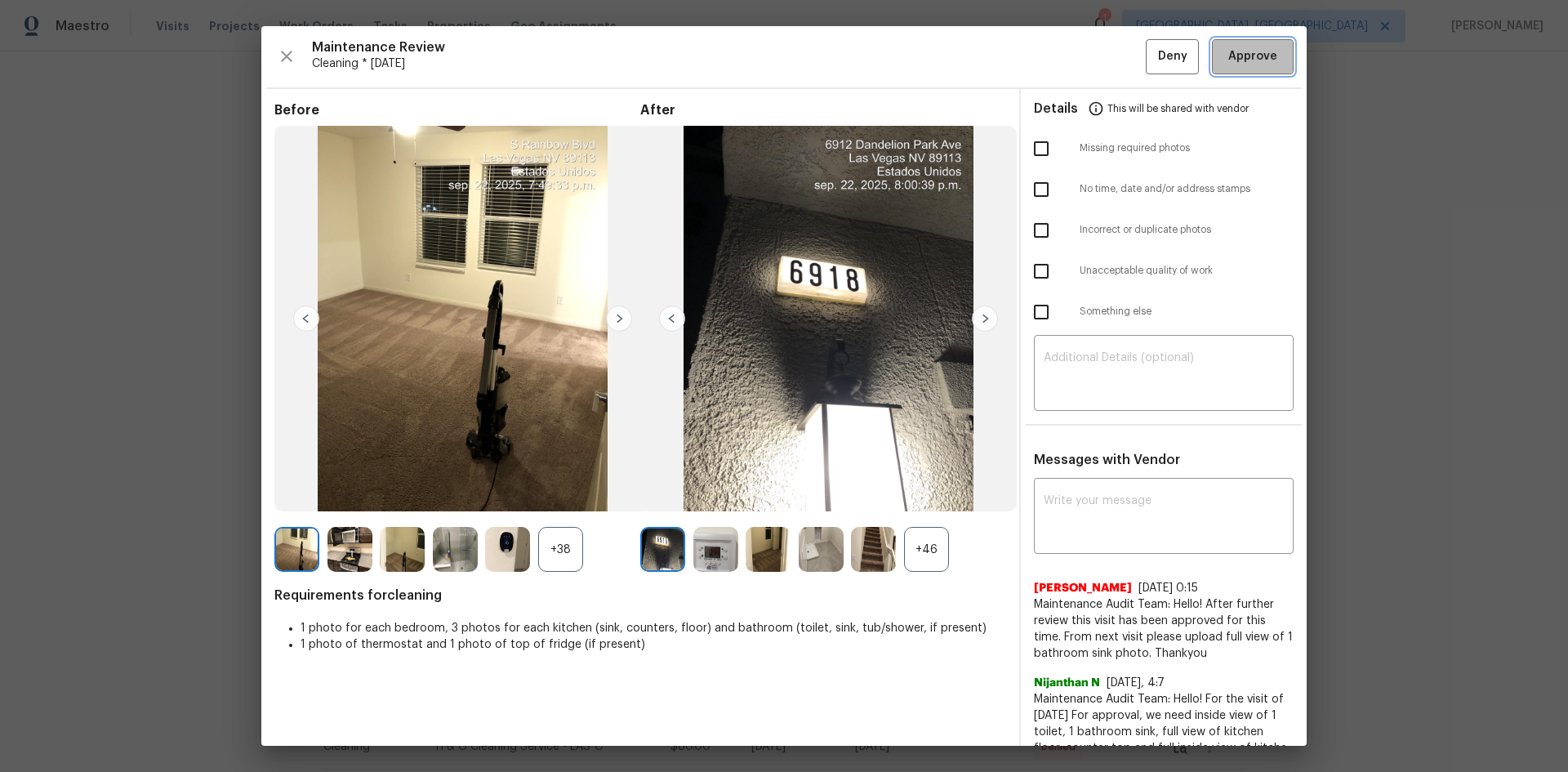
click at [1115, 47] on span "Approve" at bounding box center [1252, 56] width 49 height 21
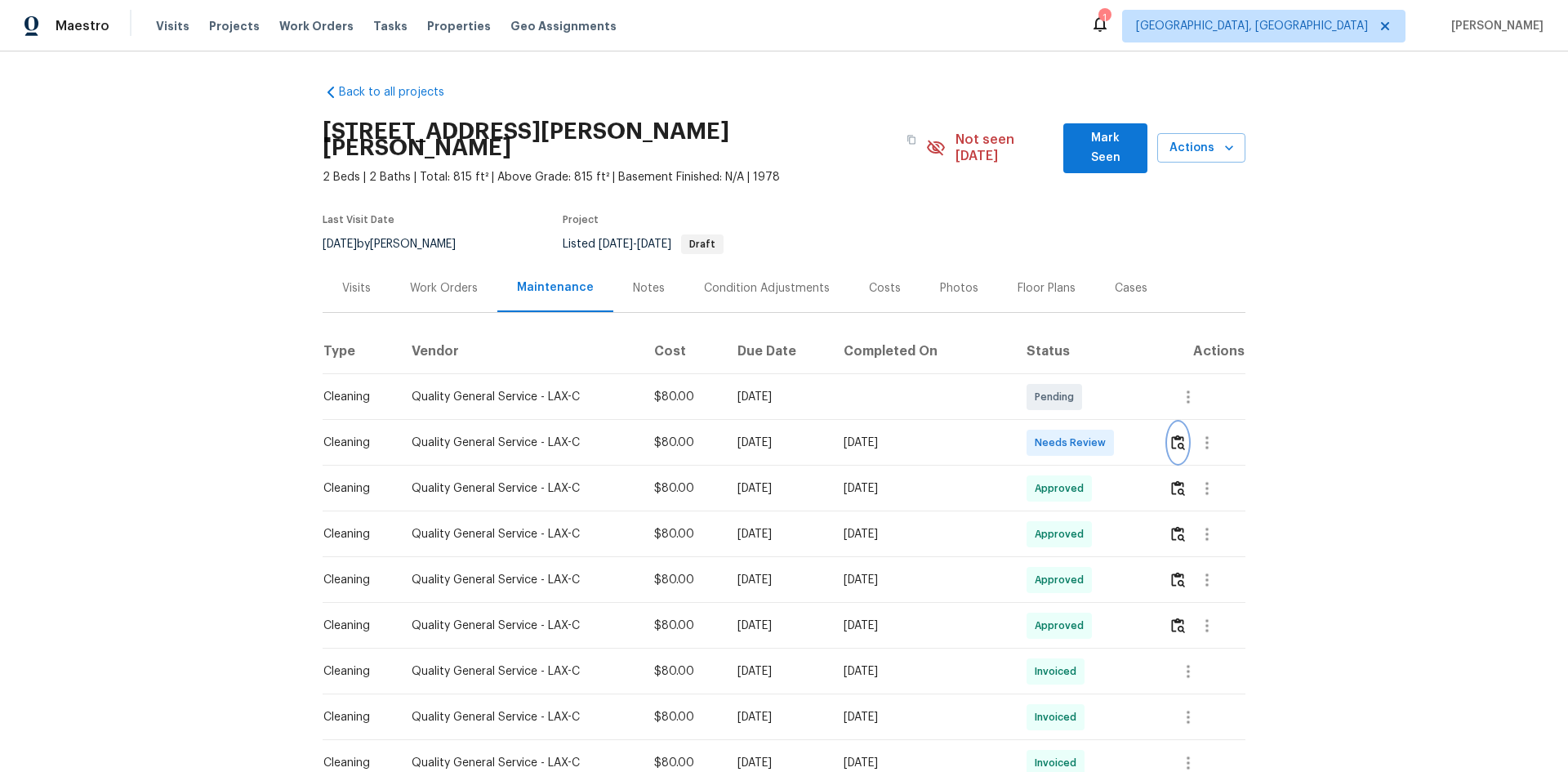
click at [1115, 438] on img "button" at bounding box center [1178, 442] width 14 height 16
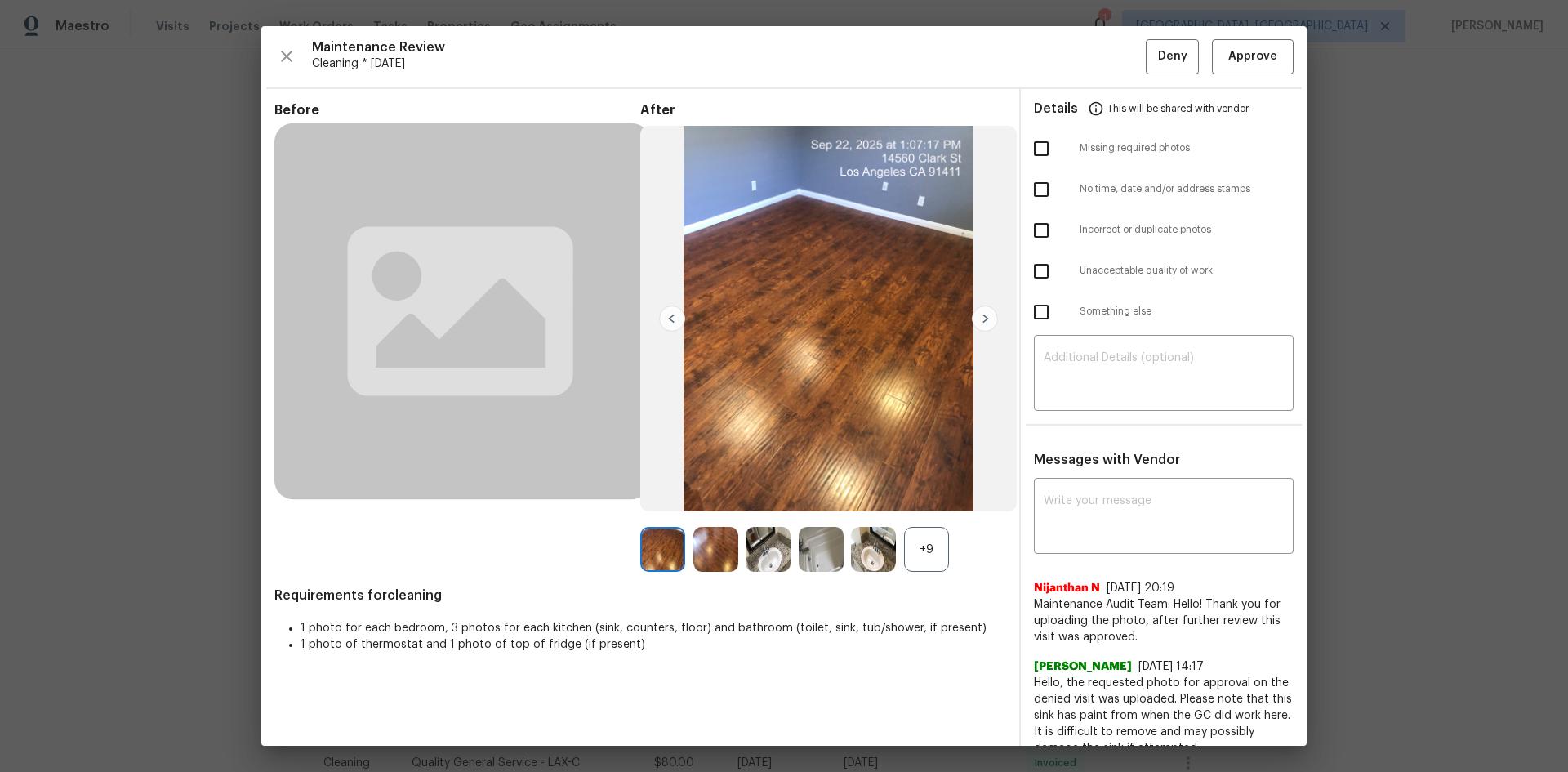
click at [1115, 65] on div "Maintenance Review Cleaning * [DATE] Deny Approve Before After +9 Requirements …" at bounding box center [784, 386] width 1045 height 720
click at [1115, 65] on span "Approve" at bounding box center [1252, 56] width 49 height 21
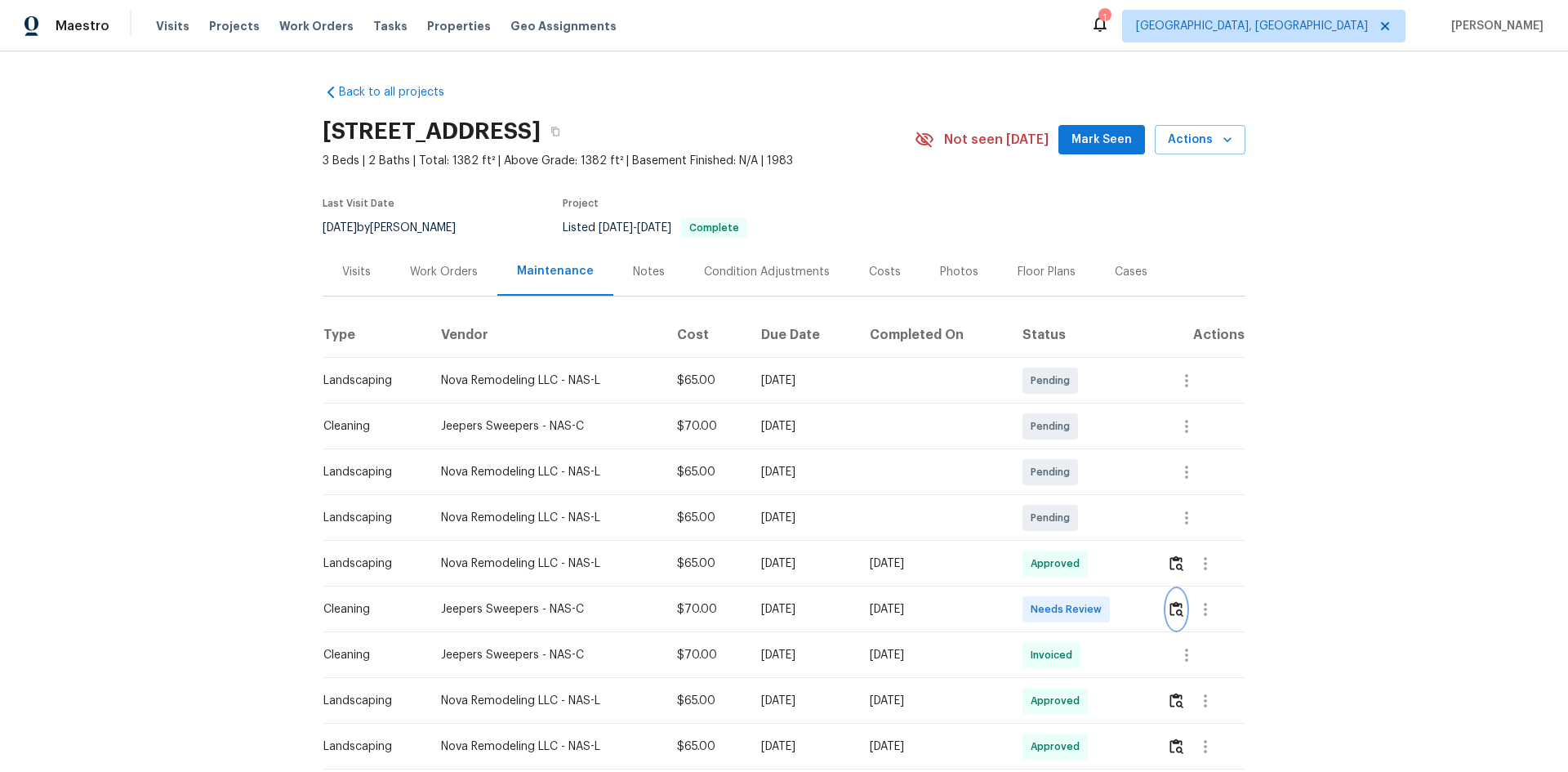
click at [1115, 516] on img "button" at bounding box center [1176, 609] width 14 height 16
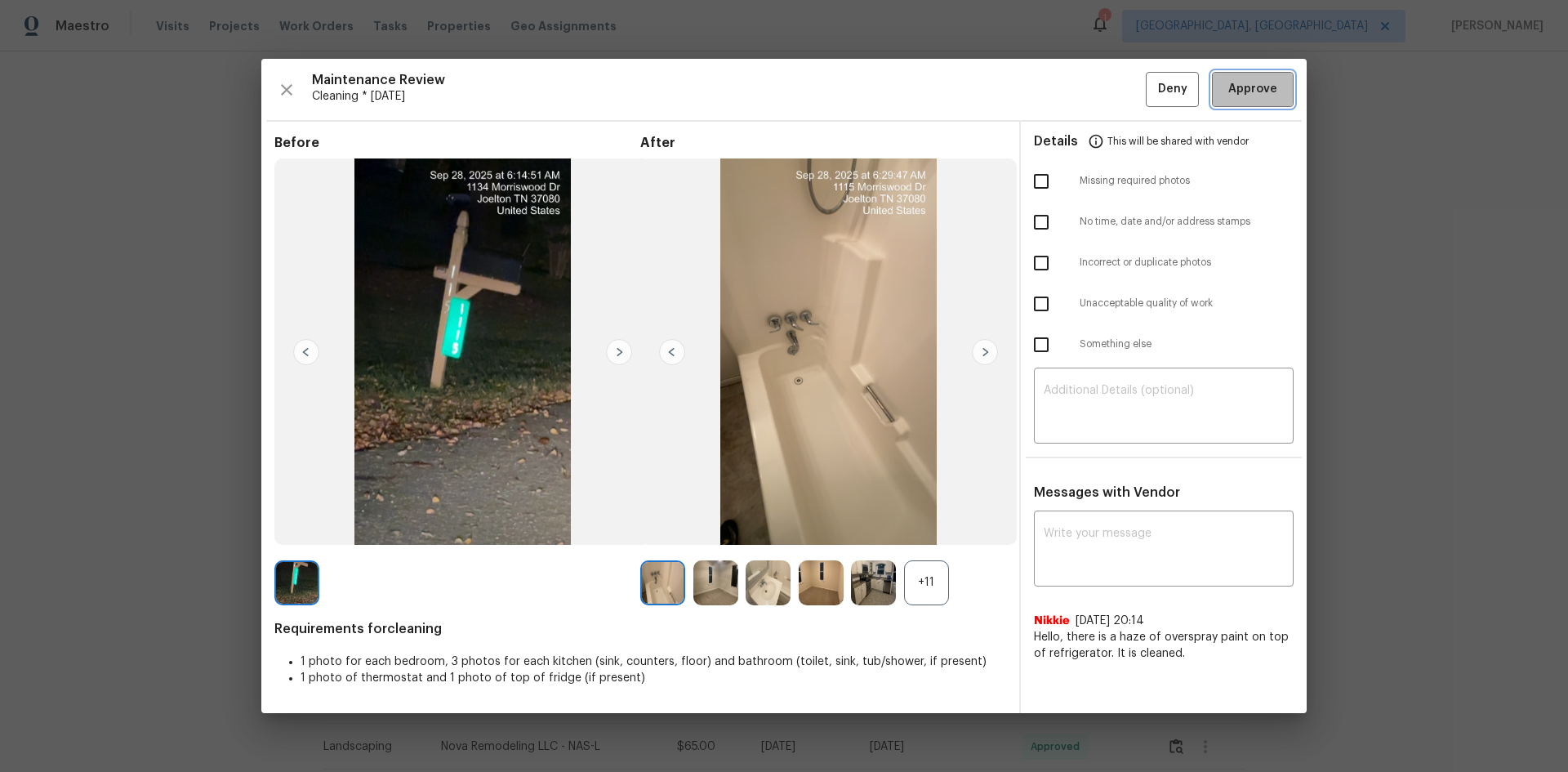
click at [1115, 77] on button "Approve" at bounding box center [1252, 89] width 82 height 36
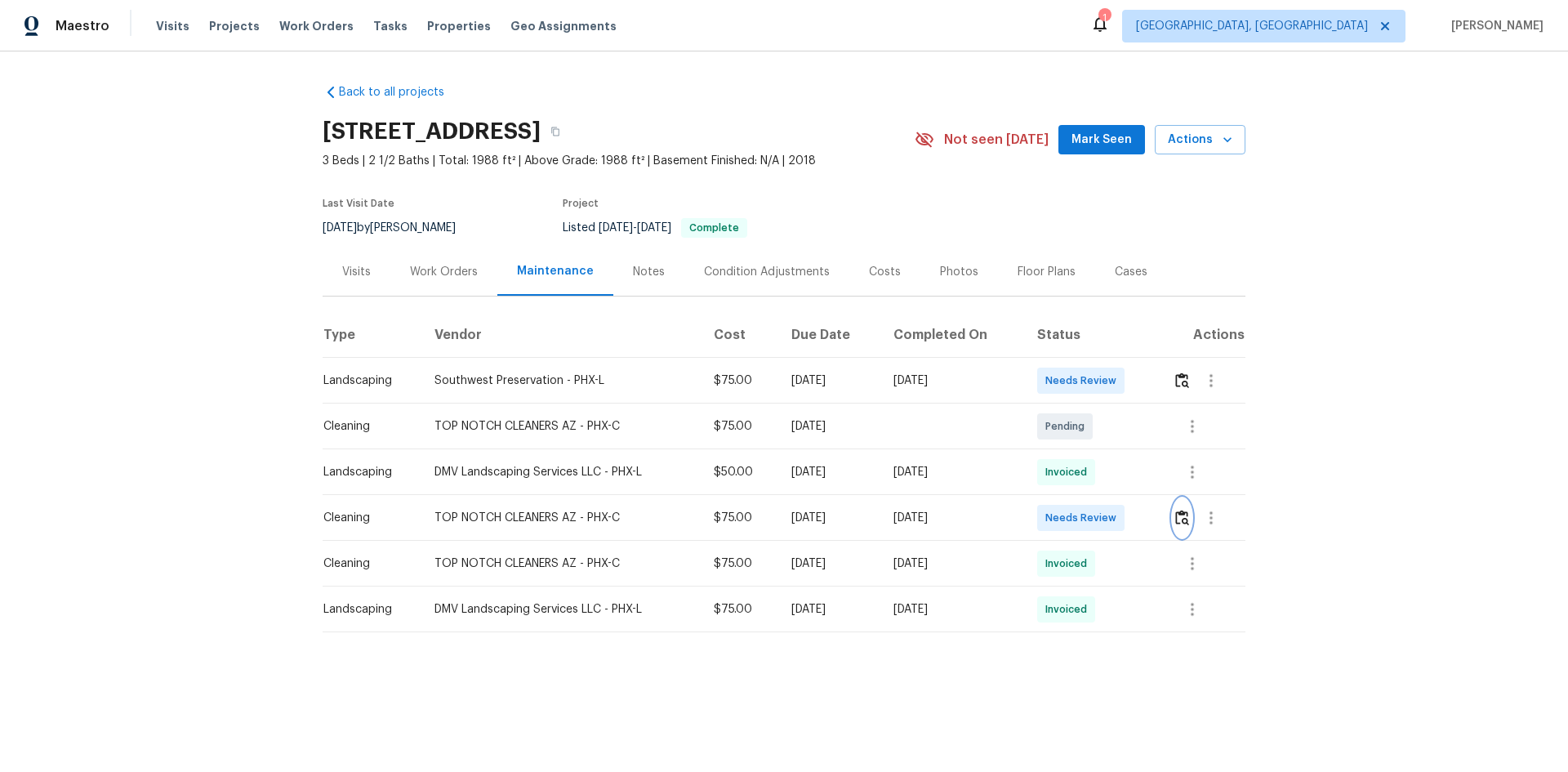
click at [1115, 516] on img "button" at bounding box center [1182, 517] width 14 height 16
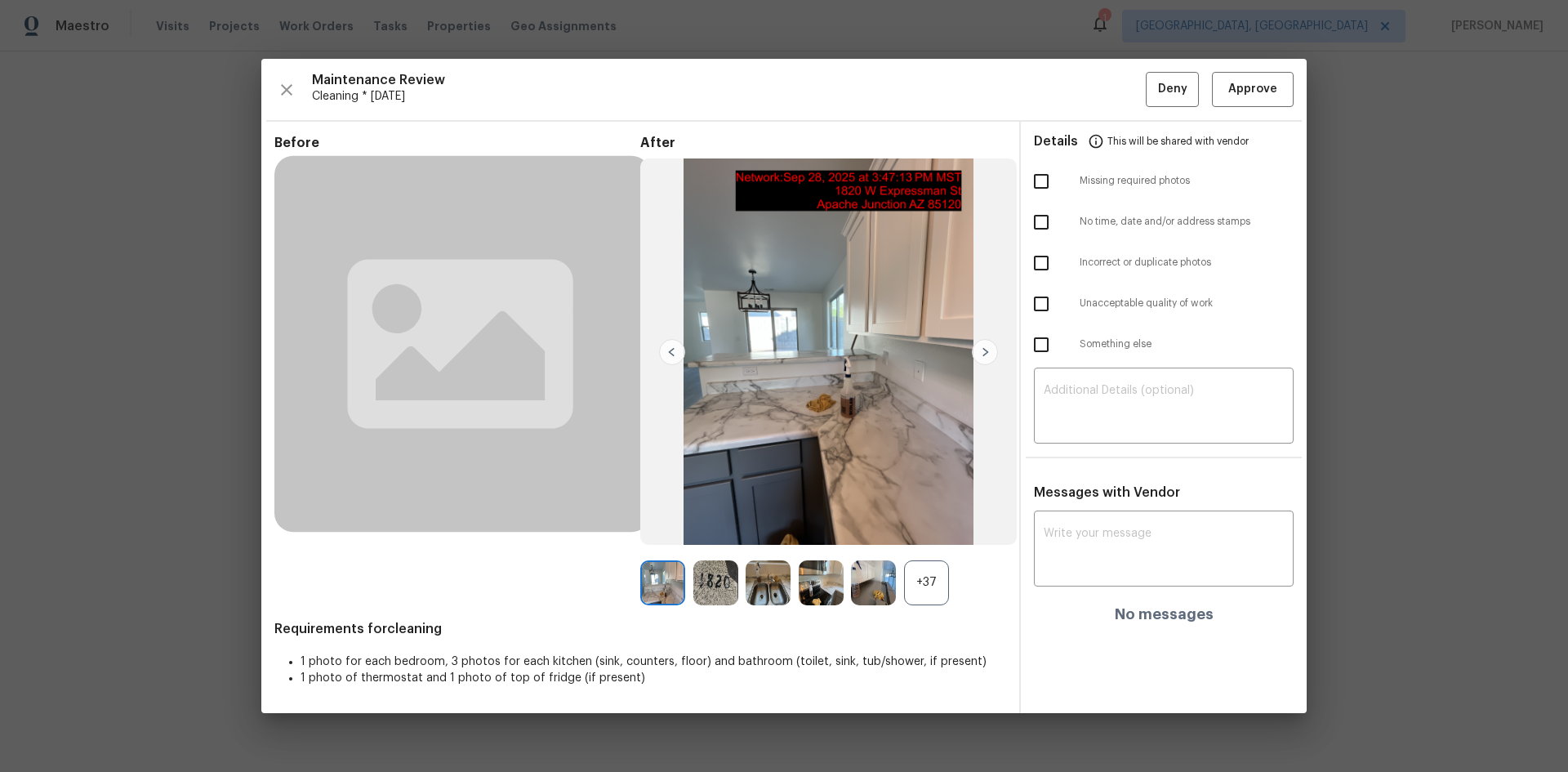
click at [1115, 109] on div "Maintenance Review Cleaning * [DATE] Deny Approve Before After +37 Requirements…" at bounding box center [784, 386] width 1045 height 654
click at [1115, 98] on span "Approve" at bounding box center [1252, 89] width 49 height 21
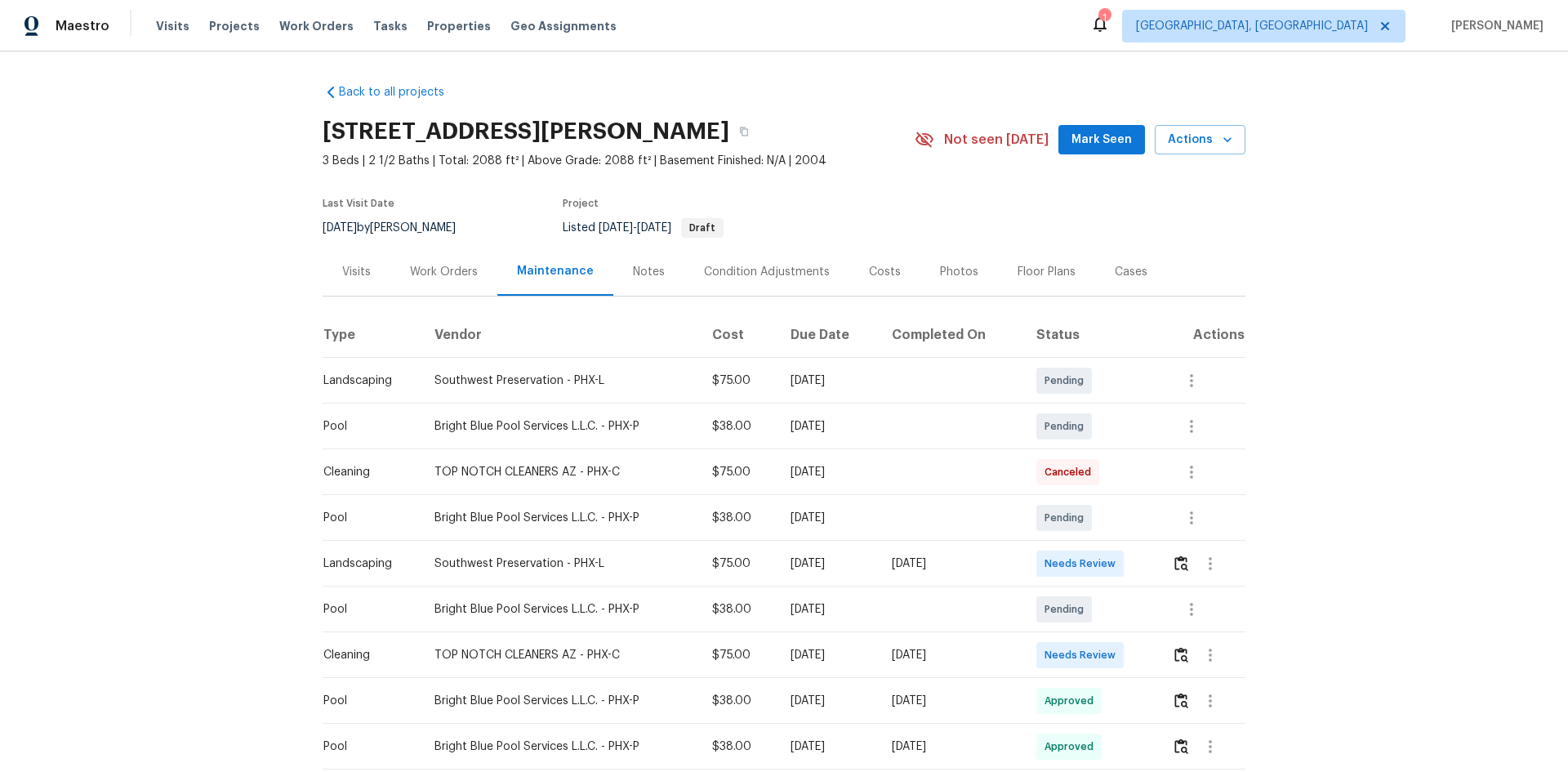
scroll to position [82, 0]
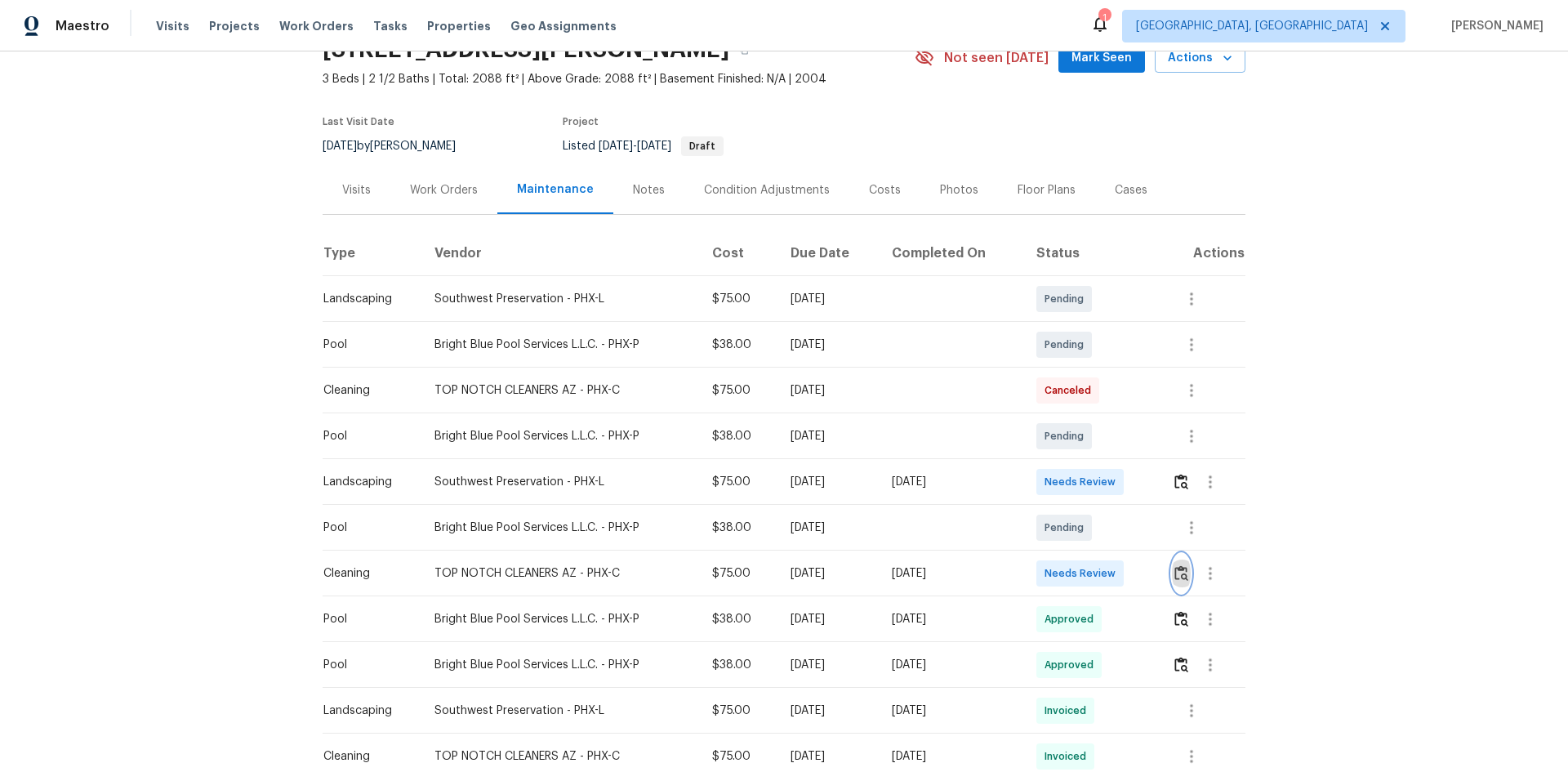
click at [1115, 516] on img "button" at bounding box center [1181, 573] width 14 height 16
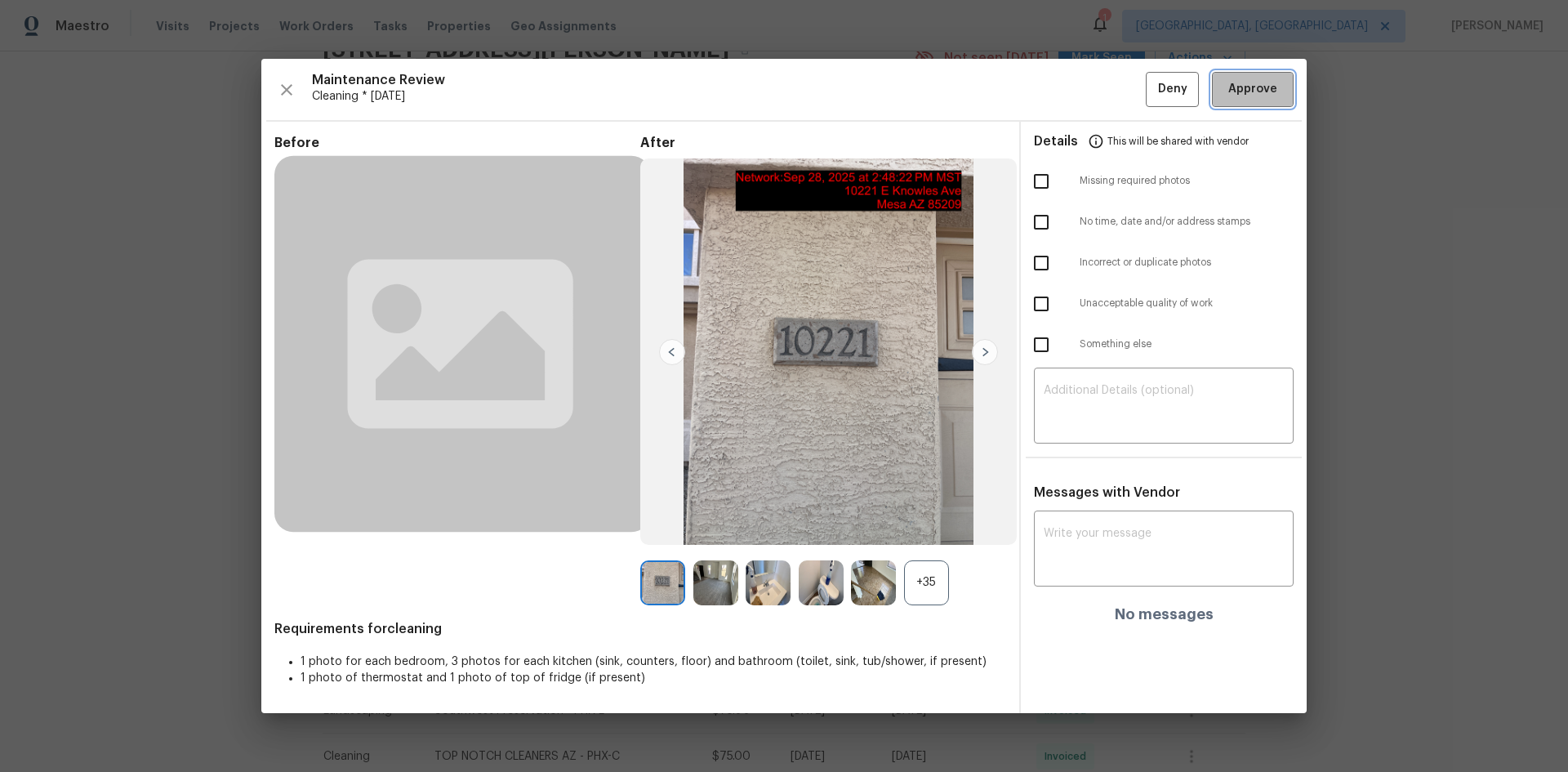
click at [1115, 98] on span "Approve" at bounding box center [1252, 89] width 49 height 21
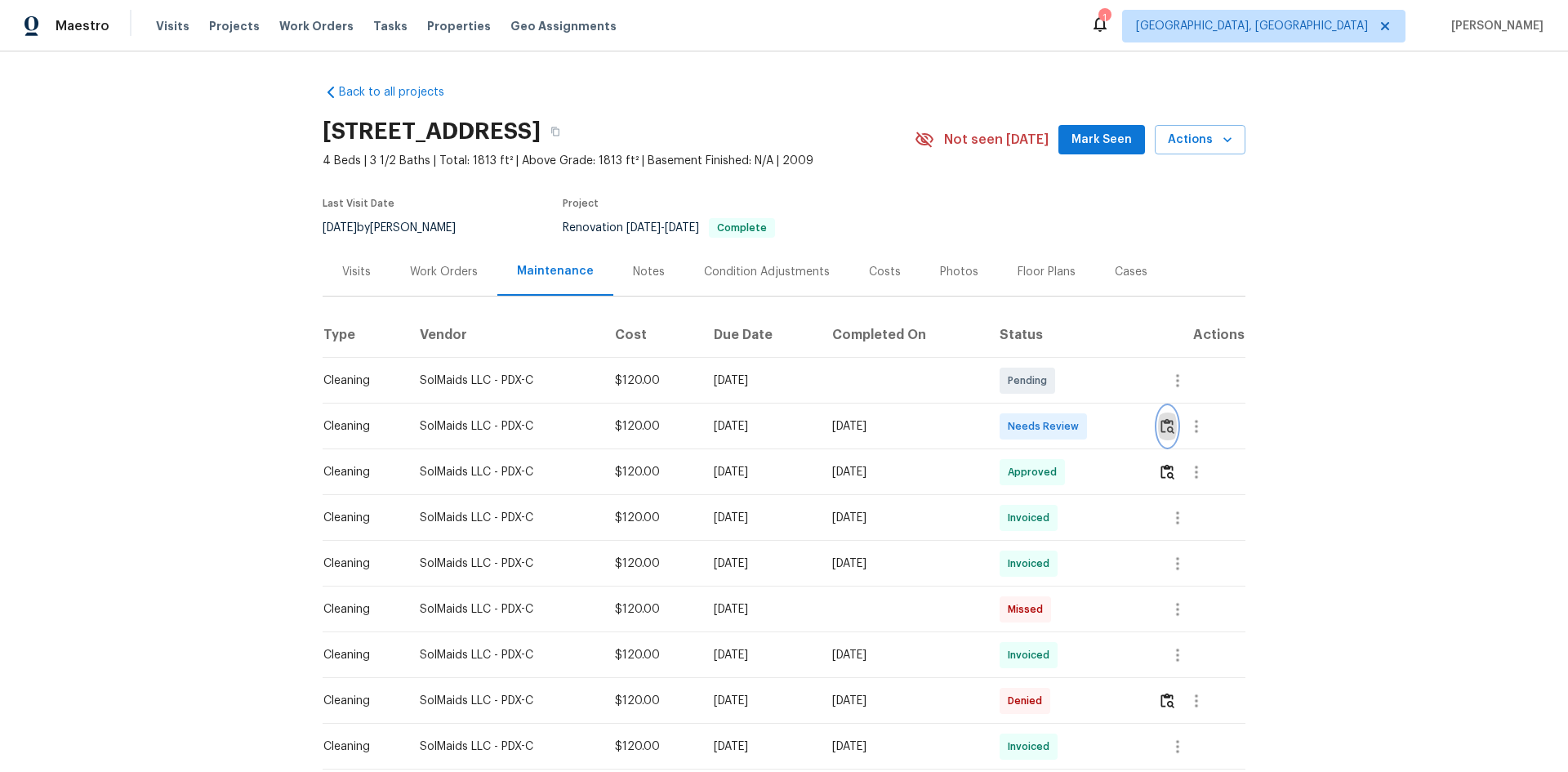
click at [1115, 419] on img "button" at bounding box center [1167, 426] width 14 height 16
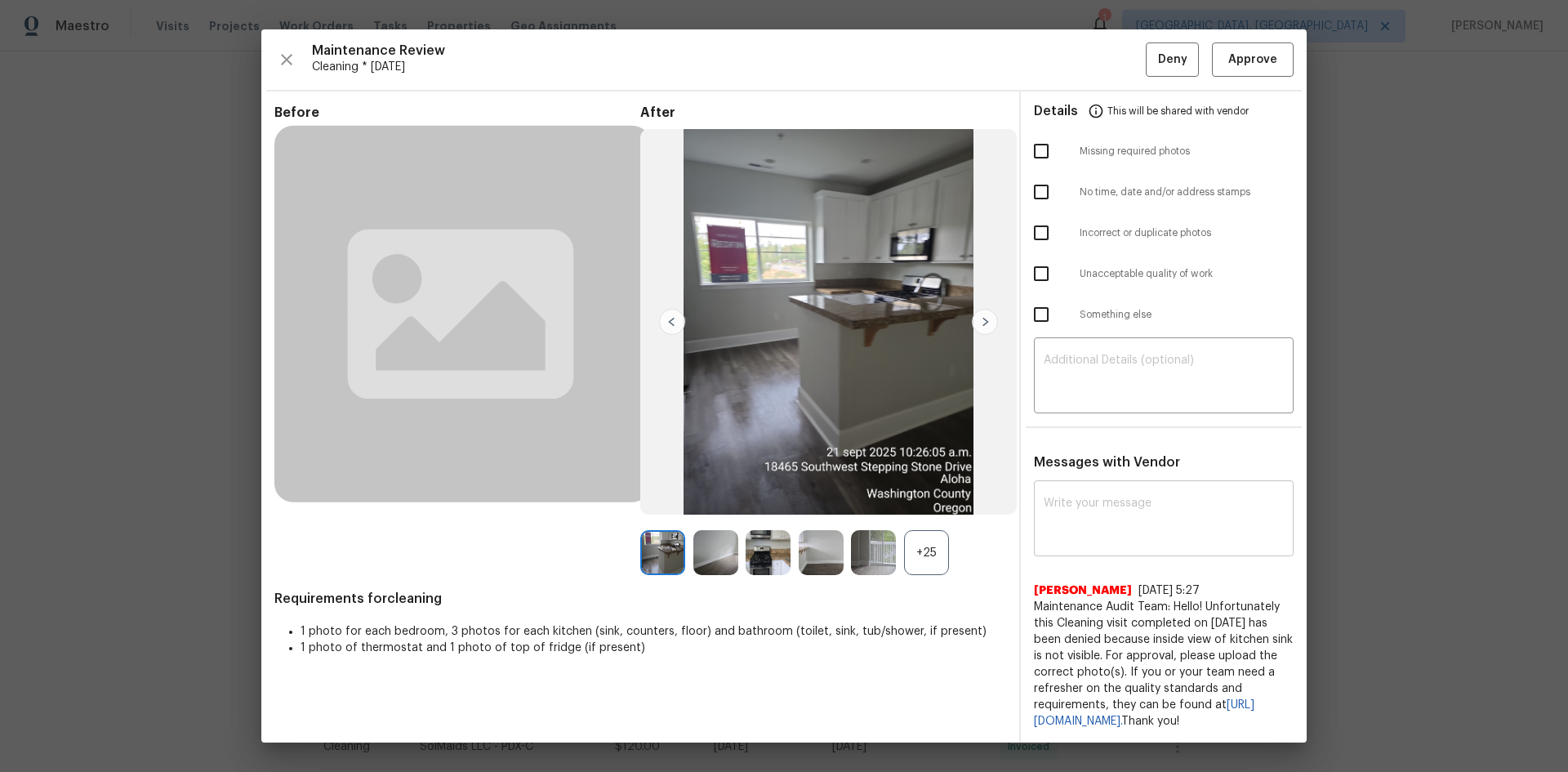
drag, startPoint x: 1152, startPoint y: 481, endPoint x: 1074, endPoint y: 521, distance: 87.7
click at [1074, 516] on div "Messages with Vendor x ​ [PERSON_NAME] [DATE] 5:27 Maintenance Audit Team: Hell…" at bounding box center [1164, 598] width 286 height 288
click at [1074, 516] on textarea at bounding box center [1164, 520] width 240 height 45
paste textarea "Maintenance Audit Team: Hello! Unfortunately this cleaning visit completed on 0…"
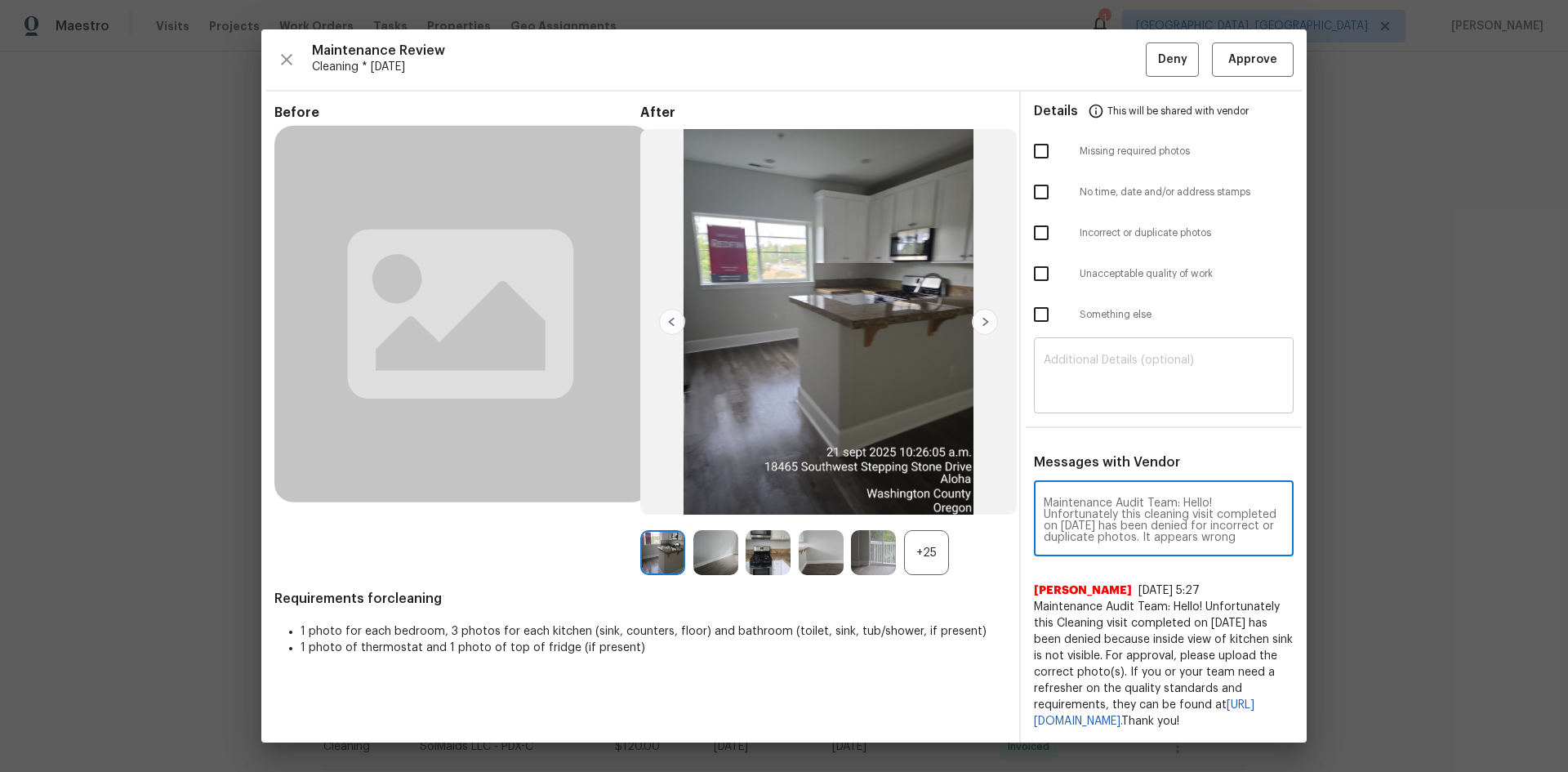
scroll to position [103, 0]
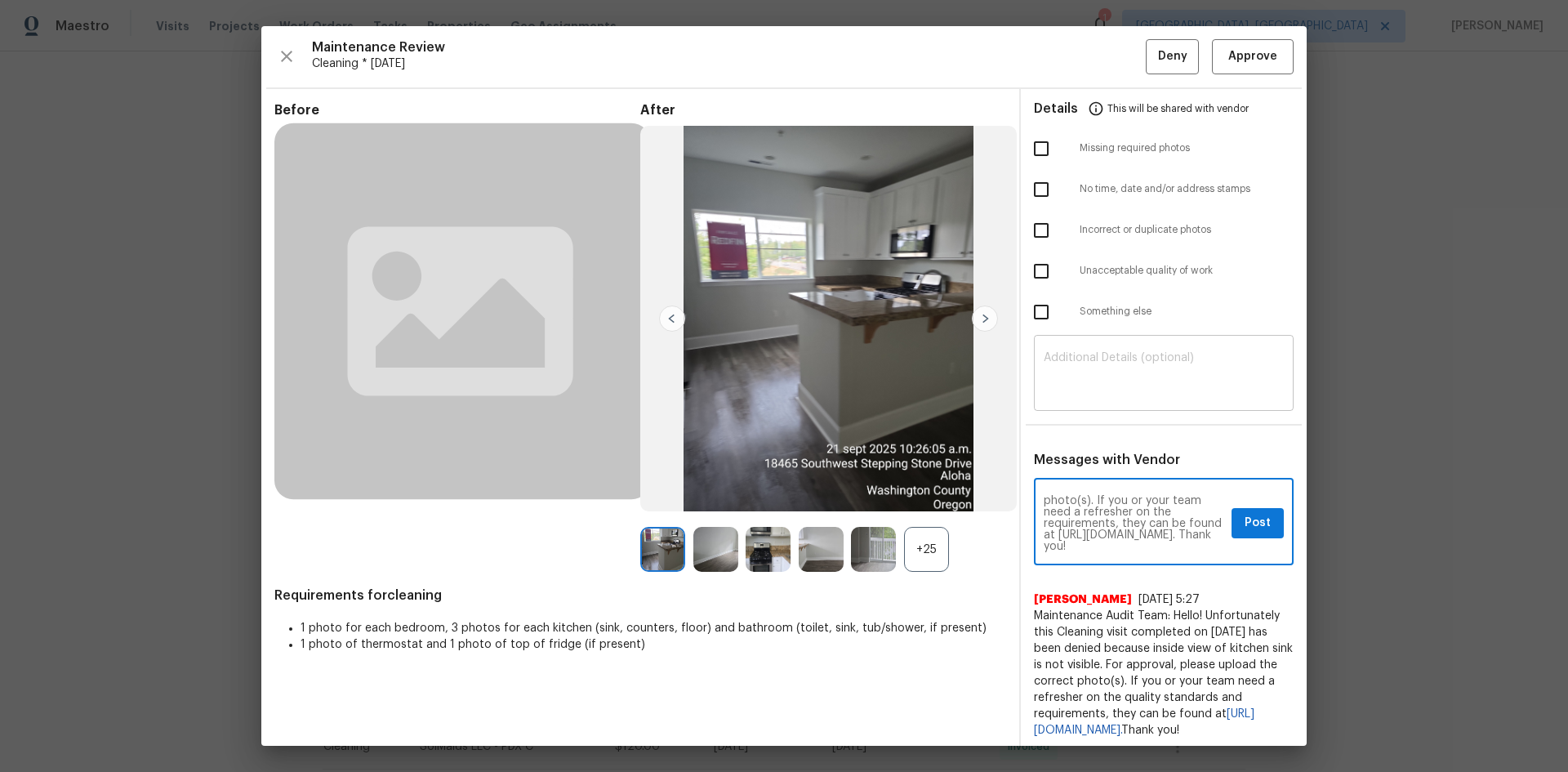
type textarea "Maintenance Audit Team: Hello! Unfortunately this cleaning visit completed on 0…"
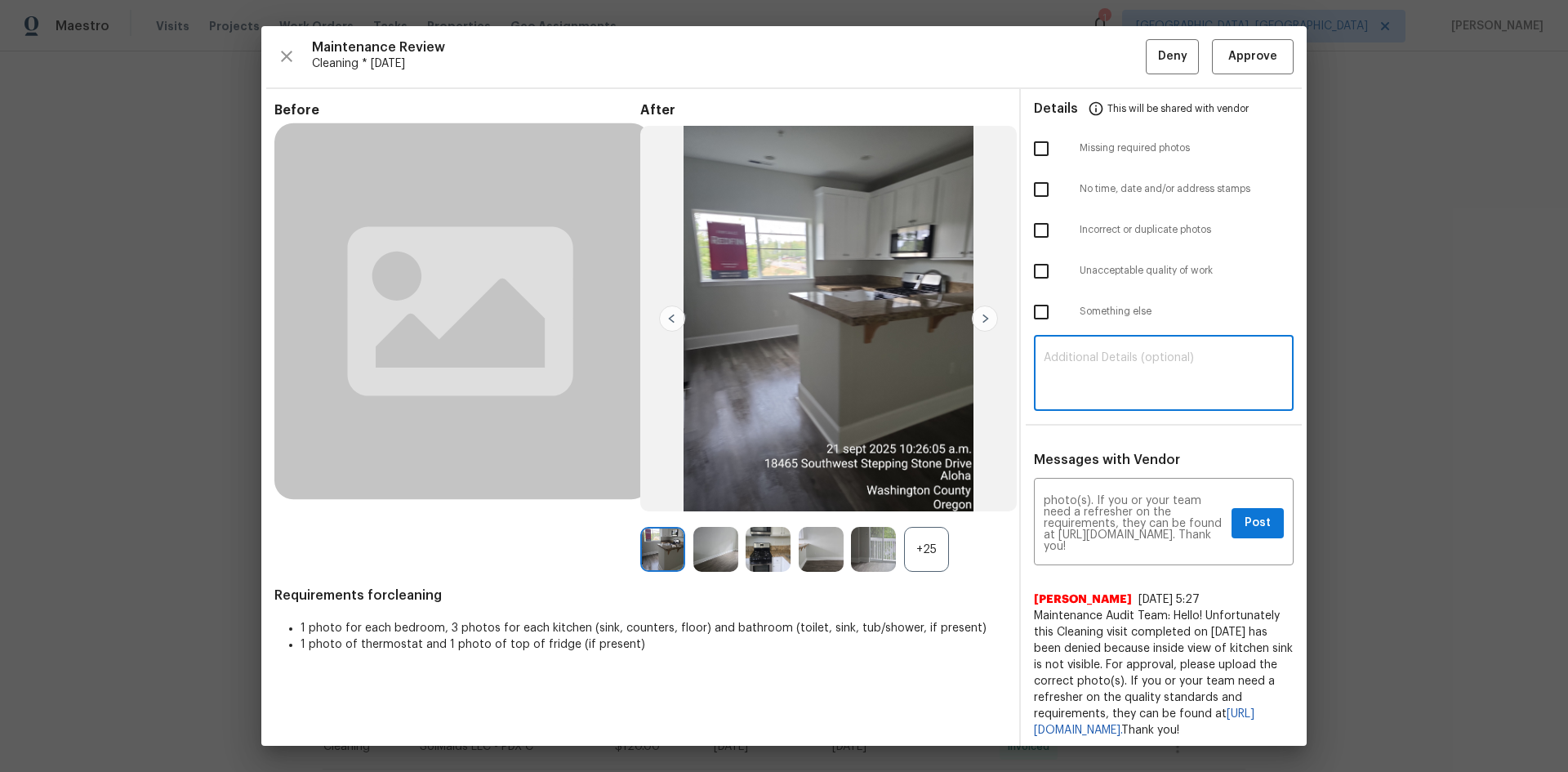
click at [1115, 384] on textarea at bounding box center [1164, 374] width 240 height 45
paste textarea "Maintenance Audit Team: Hello! Unfortunately this cleaning visit completed on 0…"
type textarea "Maintenance Audit Team: Hello! Unfortunately this cleaning visit completed on 0…"
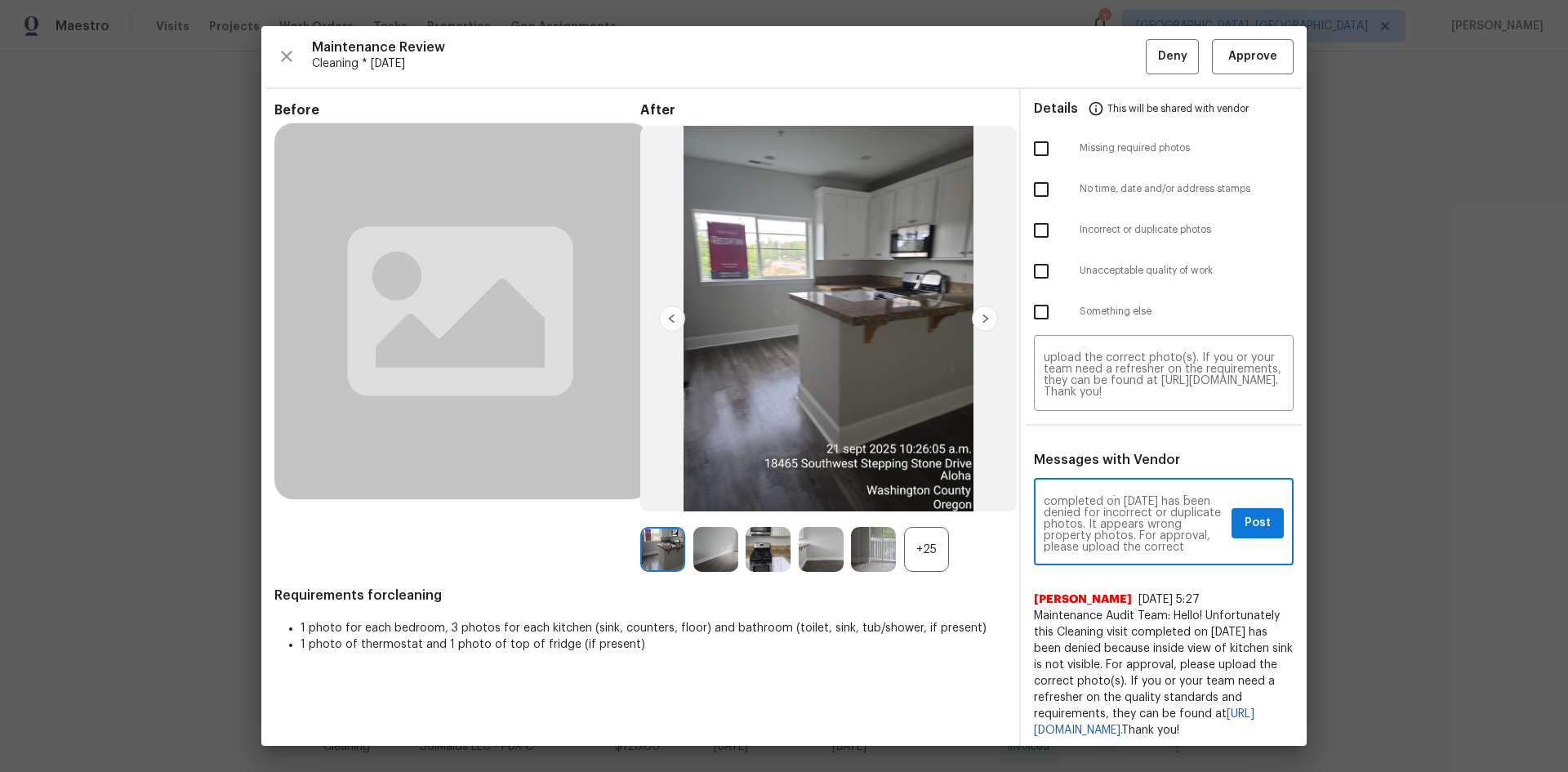
scroll to position [33, 0]
click at [1115, 516] on button "Post" at bounding box center [1257, 523] width 52 height 31
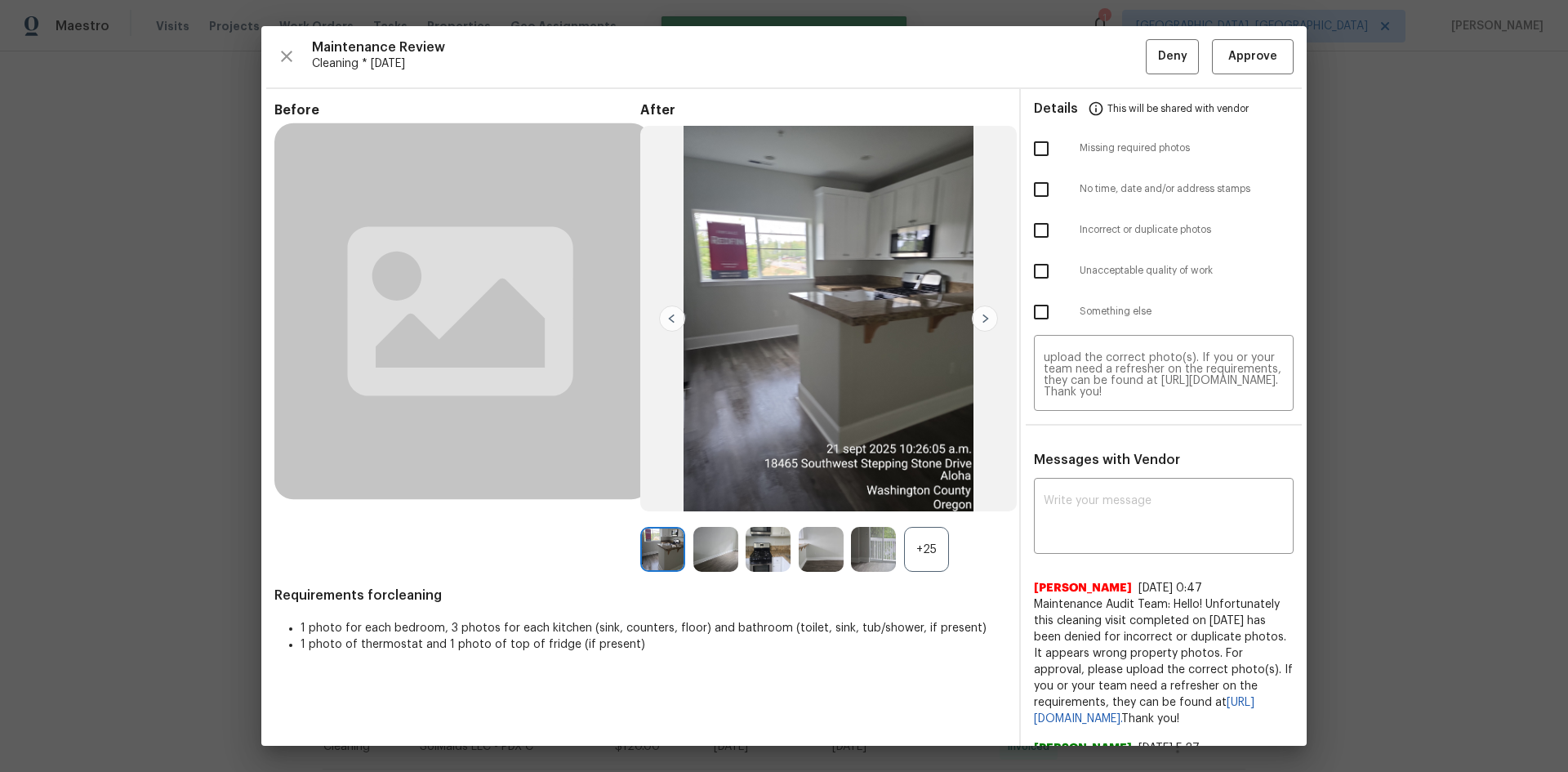
scroll to position [0, 0]
click at [1041, 234] on input "checkbox" at bounding box center [1041, 230] width 35 height 35
checkbox input "true"
click at [1115, 51] on button "Deny" at bounding box center [1172, 56] width 53 height 36
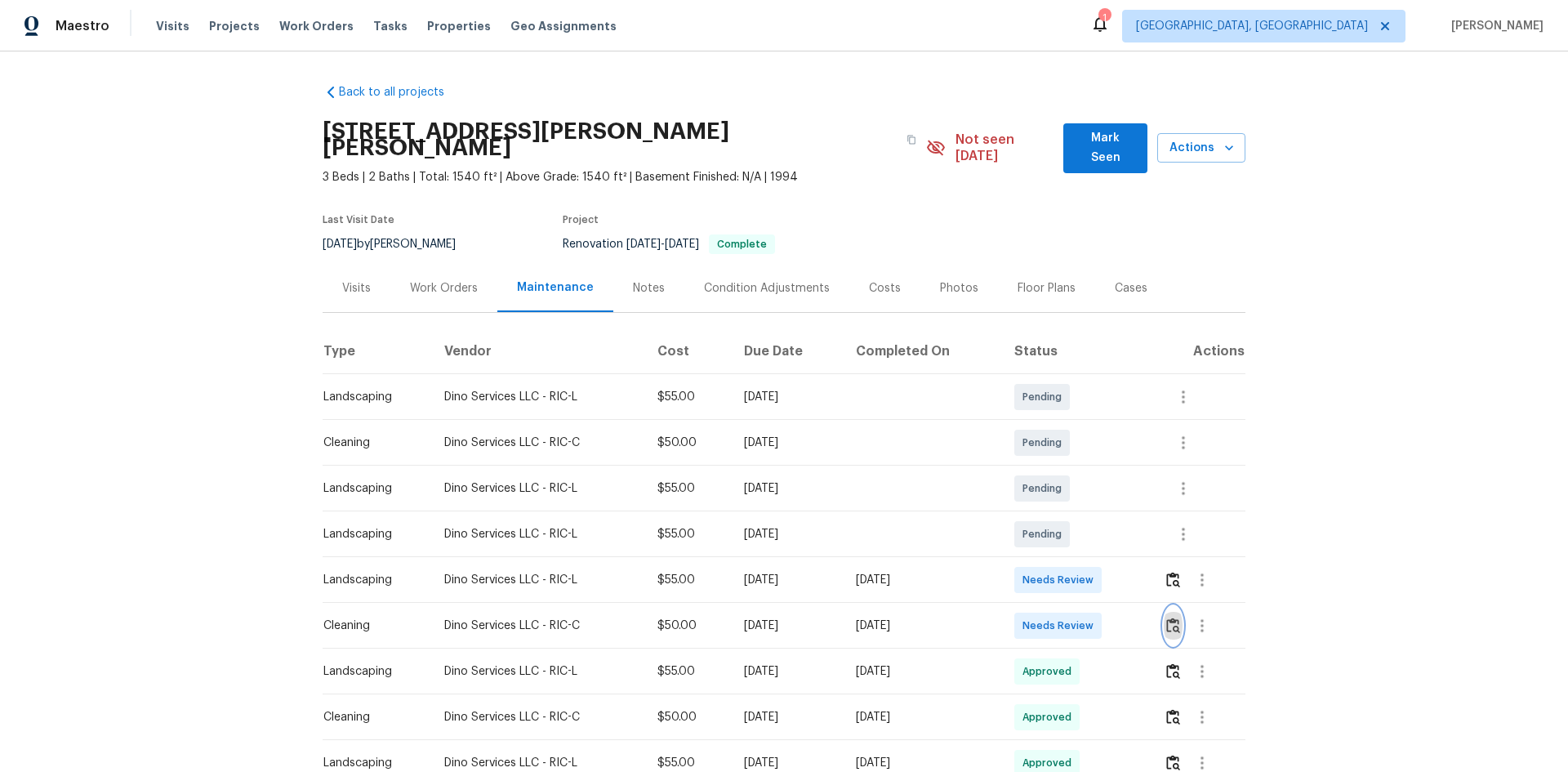
click at [1115, 516] on img "button" at bounding box center [1173, 625] width 14 height 16
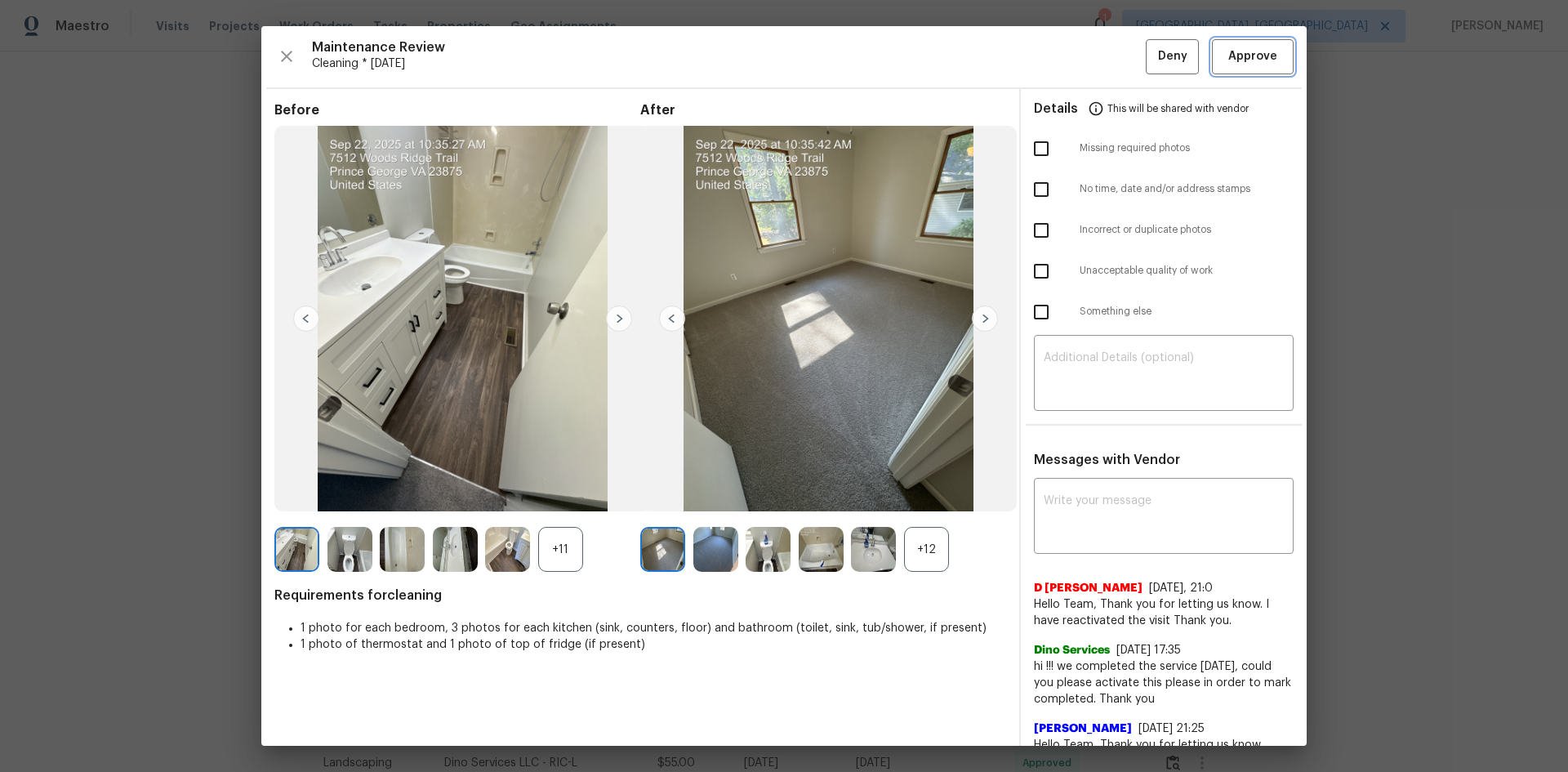
click at [1115, 64] on span "Approve" at bounding box center [1252, 56] width 49 height 21
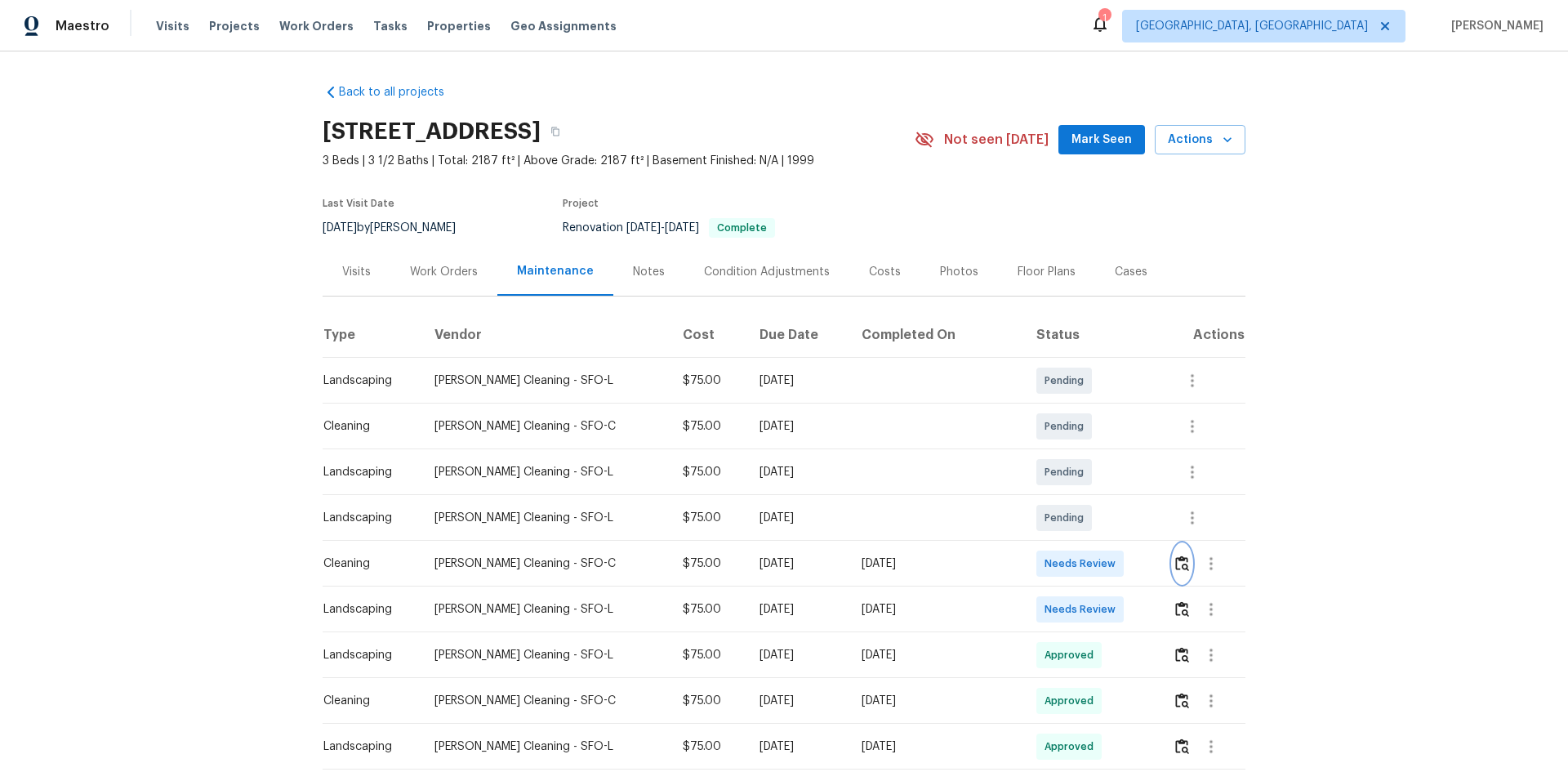
click at [1115, 516] on button "button" at bounding box center [1182, 563] width 19 height 39
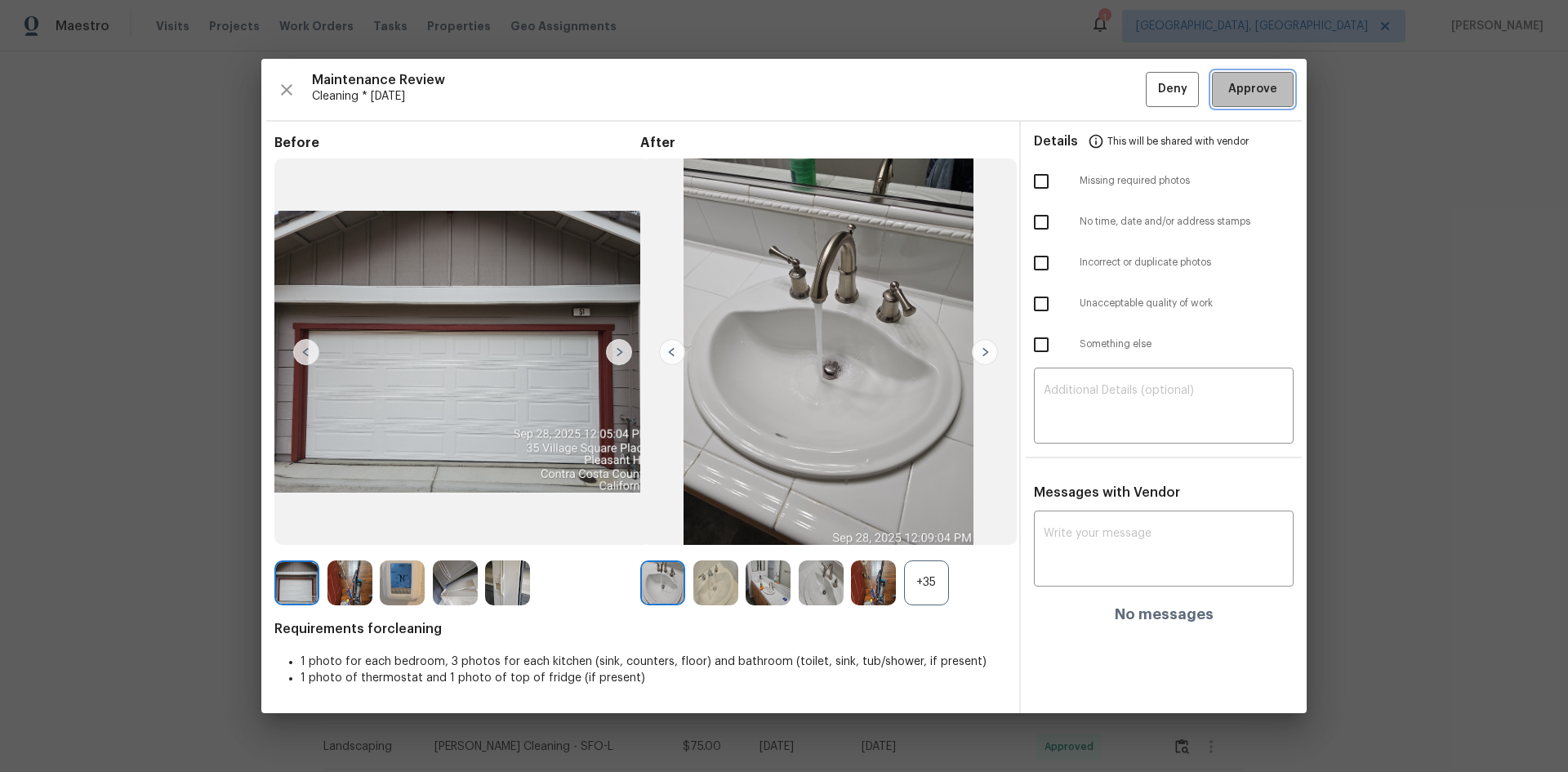
click at [1115, 90] on span "Approve" at bounding box center [1252, 89] width 49 height 21
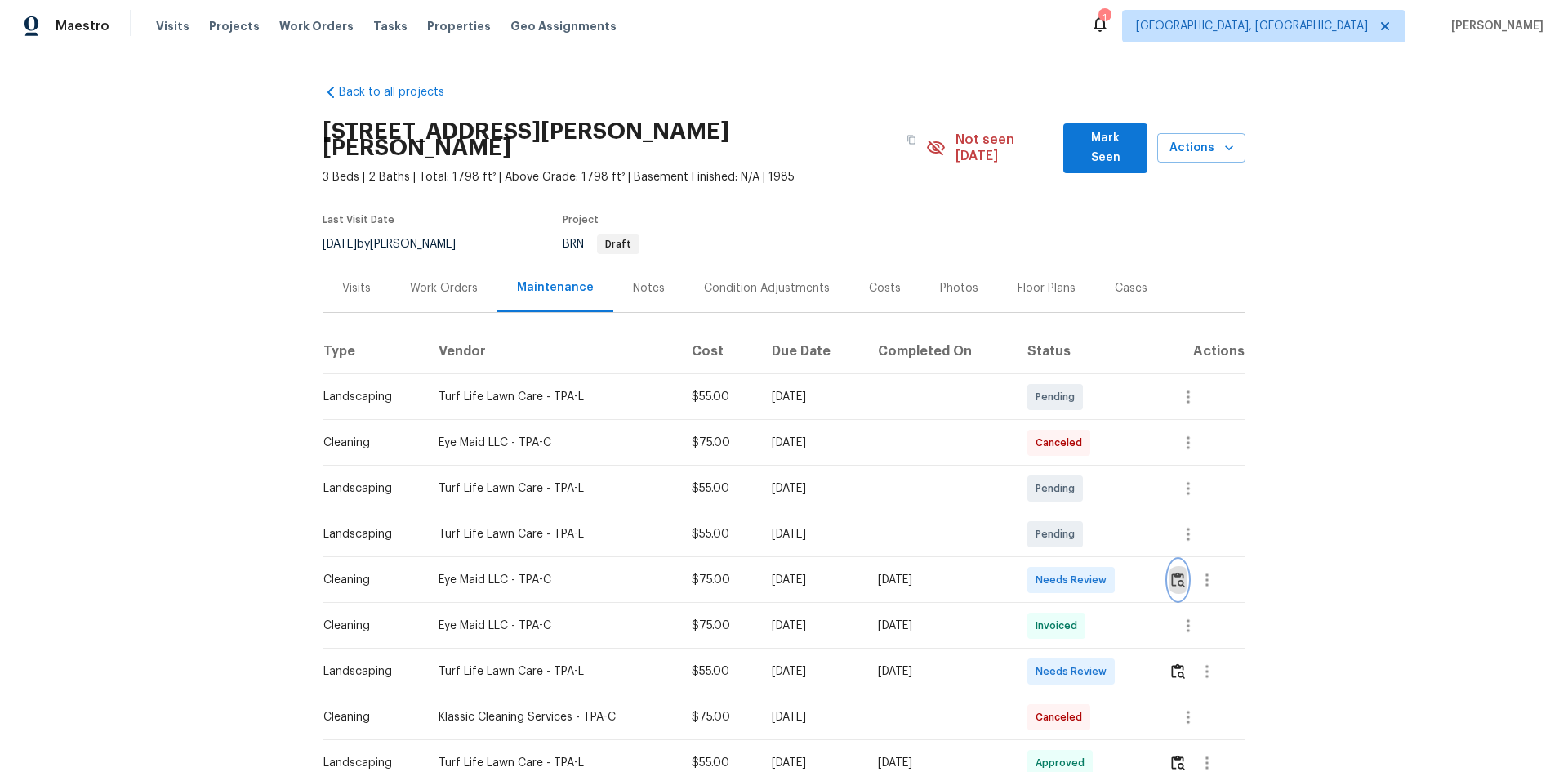
click at [1115, 516] on img "button" at bounding box center [1178, 580] width 14 height 16
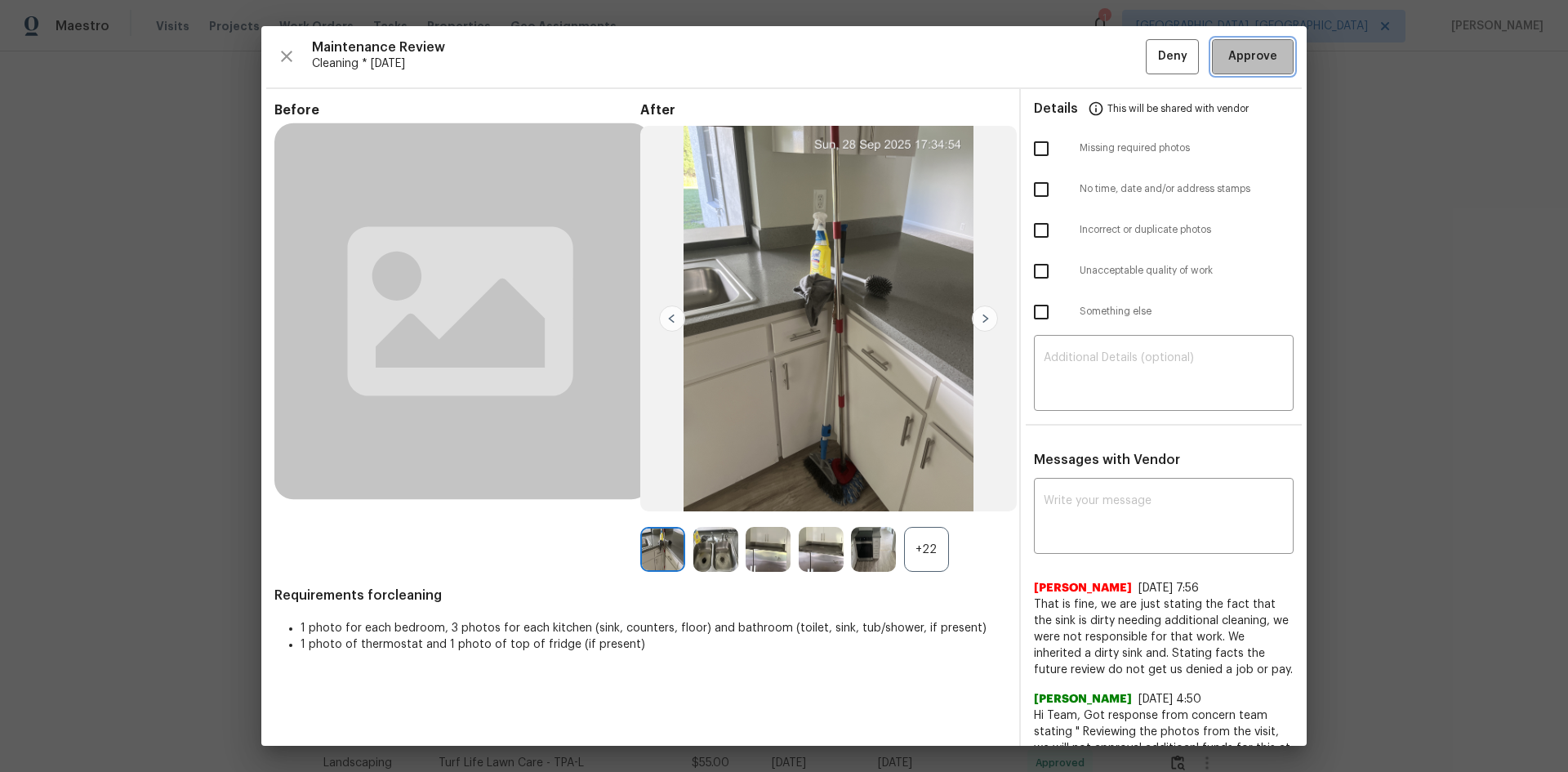
click at [1115, 58] on button "Approve" at bounding box center [1252, 56] width 82 height 36
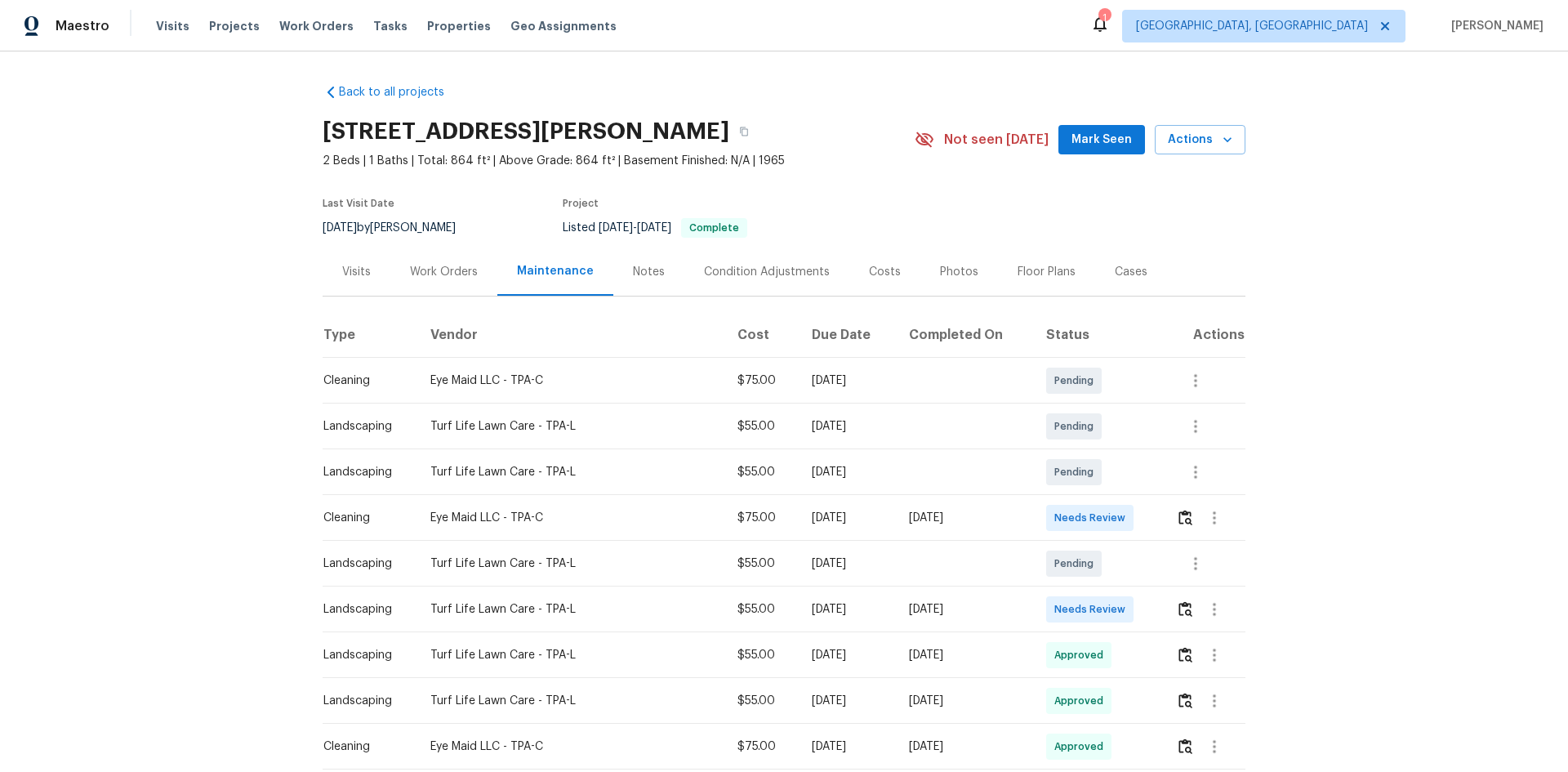
drag, startPoint x: 329, startPoint y: 511, endPoint x: 1044, endPoint y: 501, distance: 715.1
click at [1039, 501] on tr "Cleaning Eye Maid LLC - TPA-C $75.00 Mon, Sep 29 2025 Sun, Sep 28 2025 Needs Re…" at bounding box center [784, 518] width 923 height 45
click at [1115, 512] on img "button" at bounding box center [1185, 517] width 14 height 16
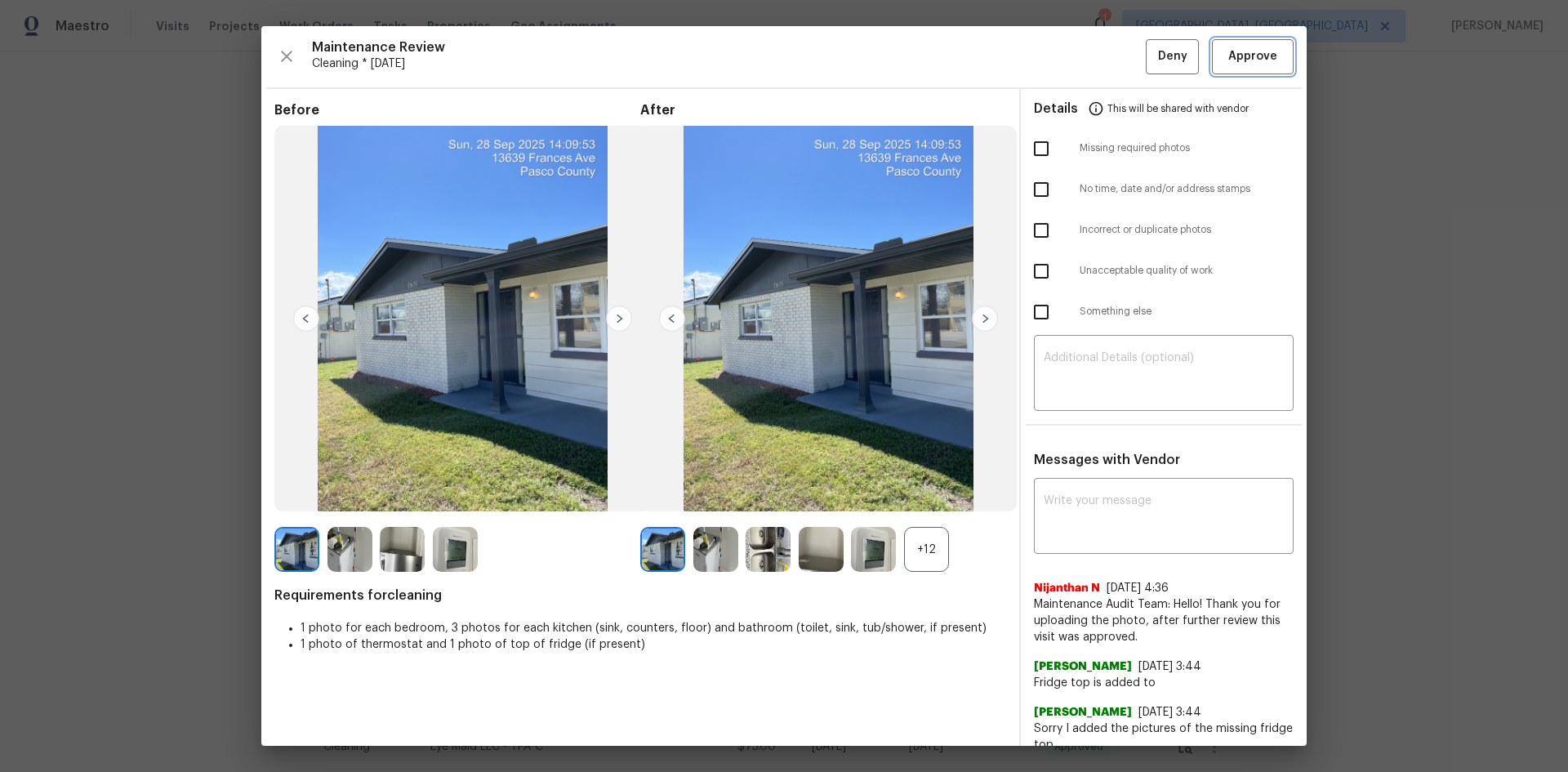
click at [1115, 65] on span "Approve" at bounding box center [1252, 56] width 49 height 21
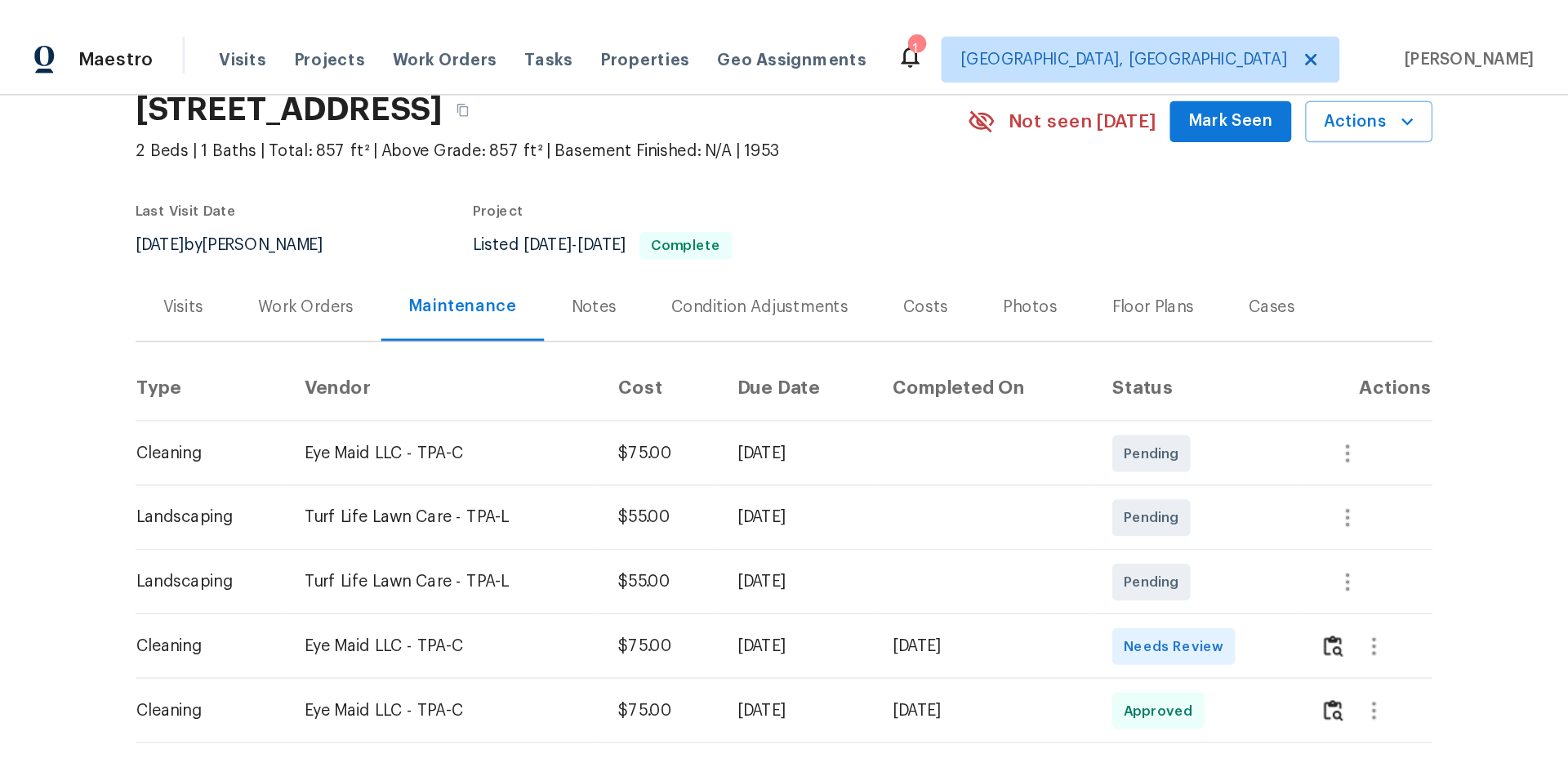
scroll to position [163, 0]
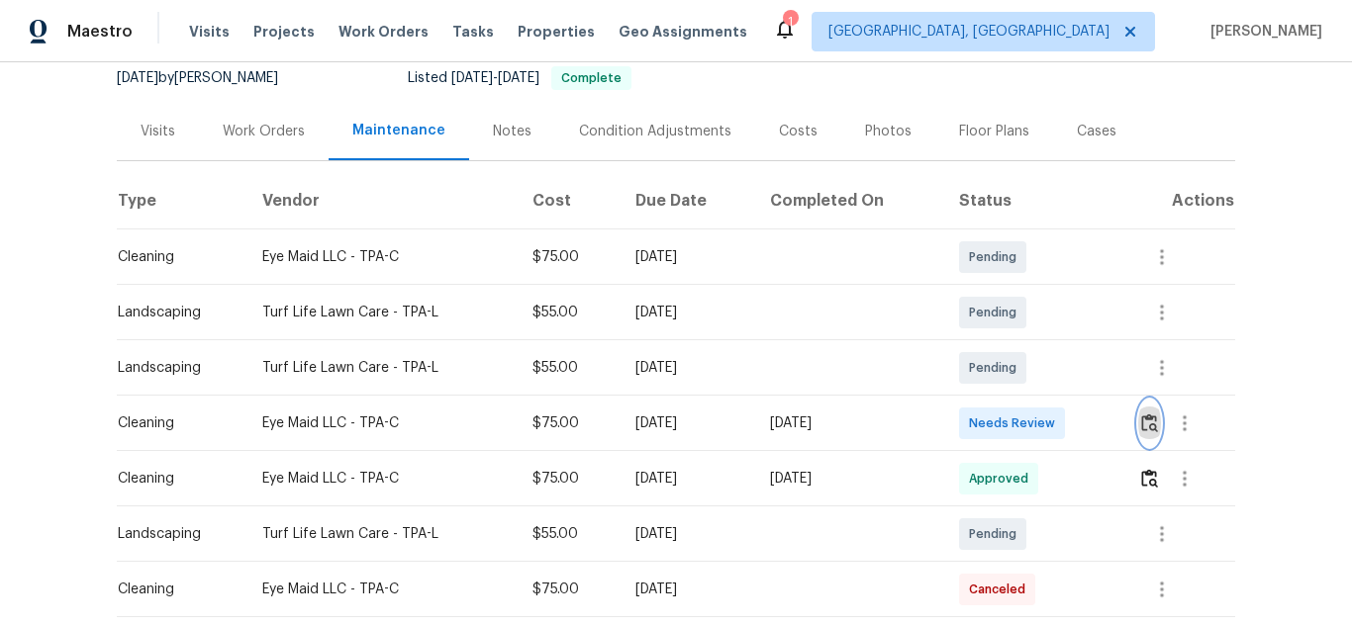
click at [1157, 417] on button "button" at bounding box center [1149, 423] width 23 height 47
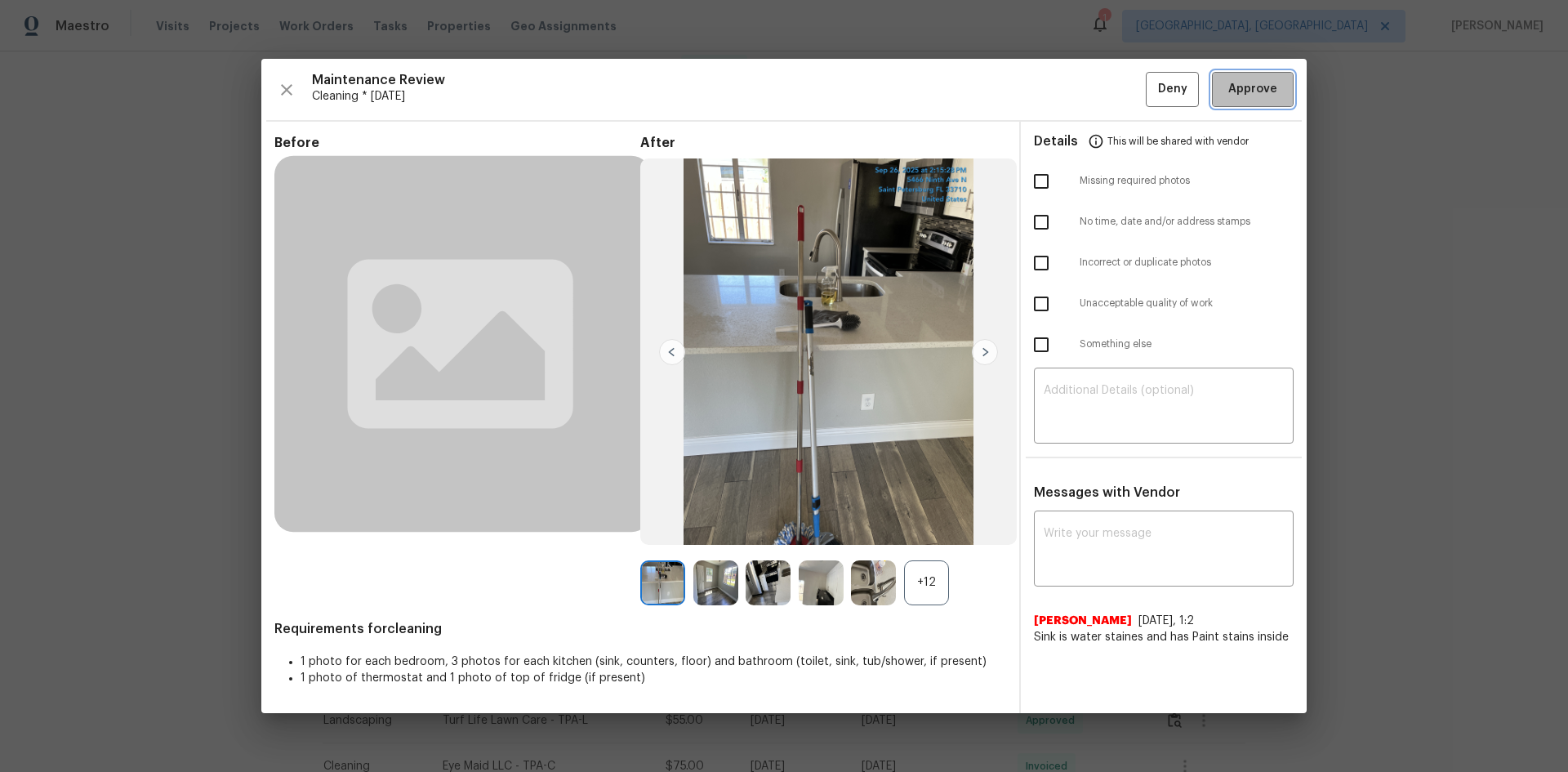
click at [1115, 84] on span "Approve" at bounding box center [1252, 89] width 49 height 21
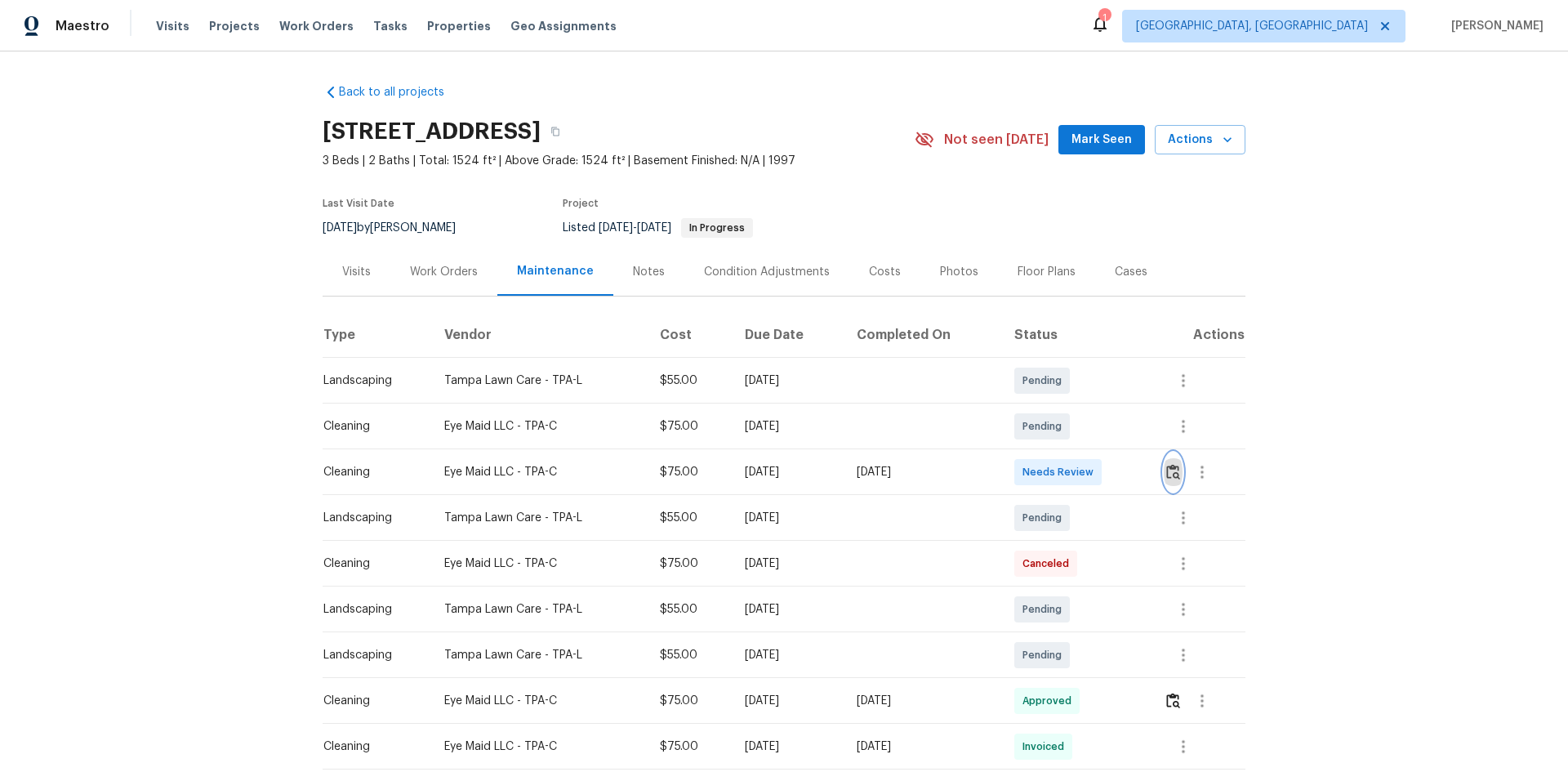
click at [1115, 471] on img "button" at bounding box center [1173, 471] width 14 height 16
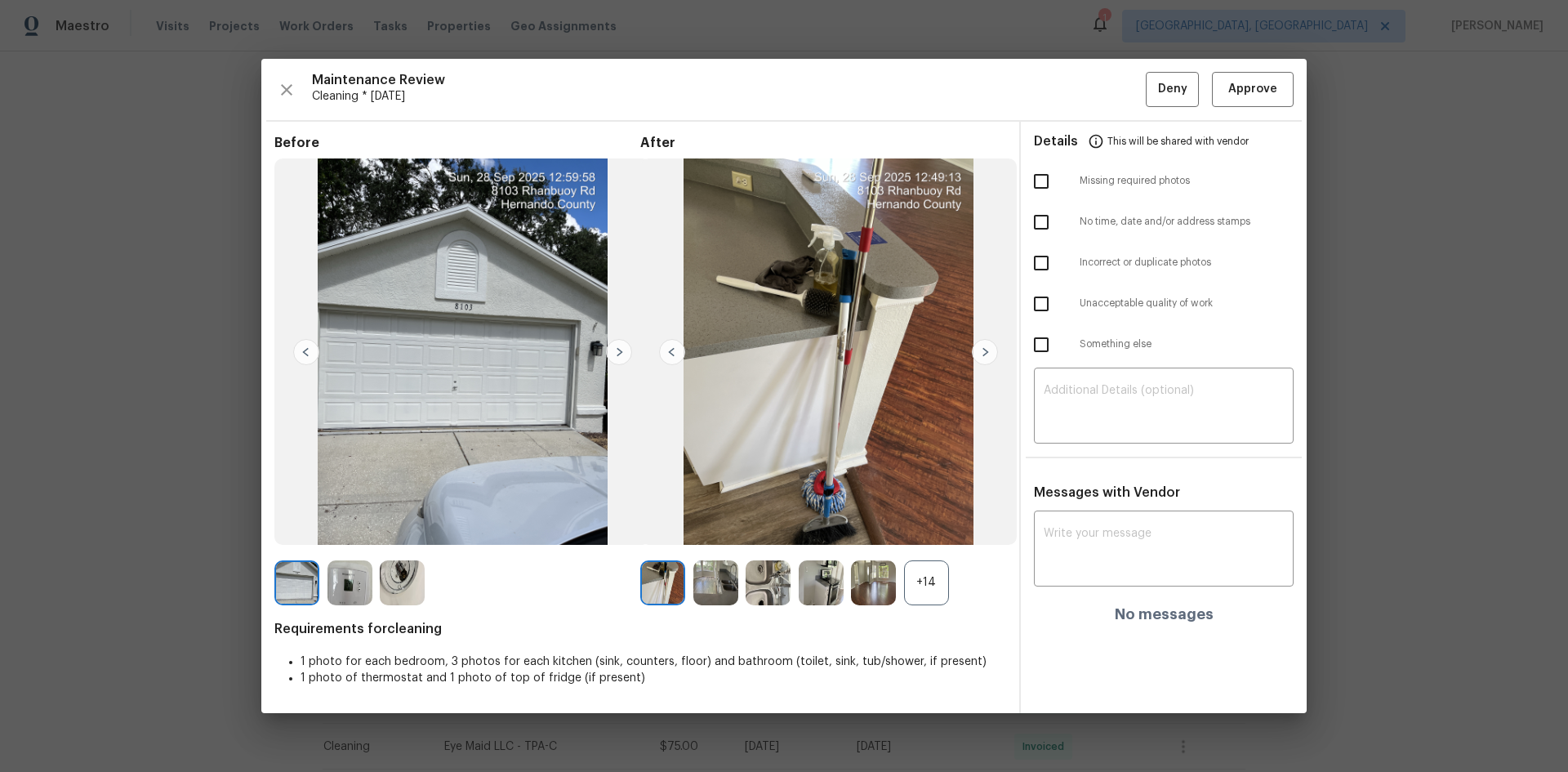
click at [1115, 91] on div "Maintenance Review Cleaning * [DATE] Deny Approve Before After +14 Requirements…" at bounding box center [784, 386] width 1045 height 654
click at [1115, 91] on span "Approve" at bounding box center [1252, 89] width 55 height 21
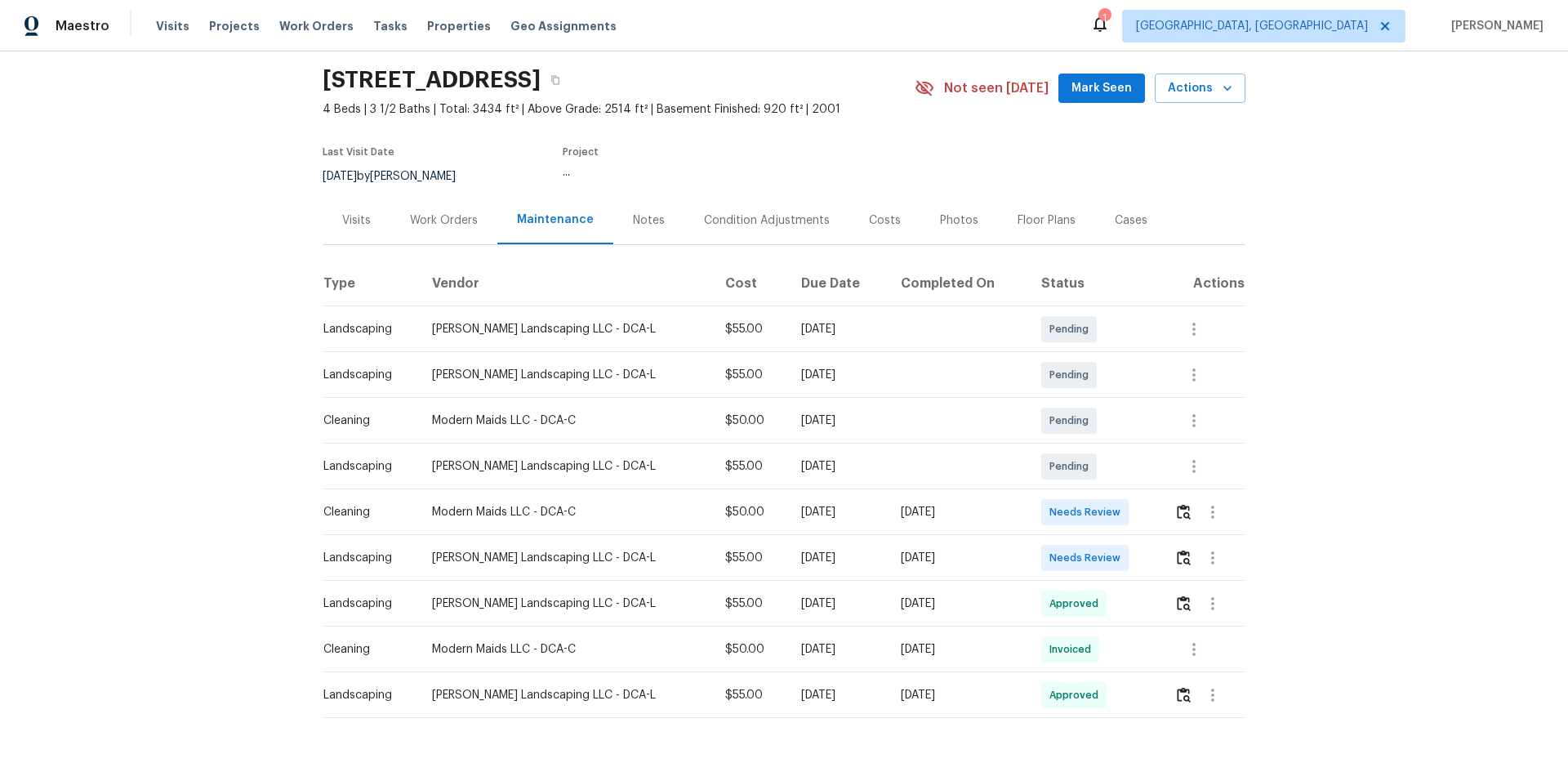
scroll to position [108, 0]
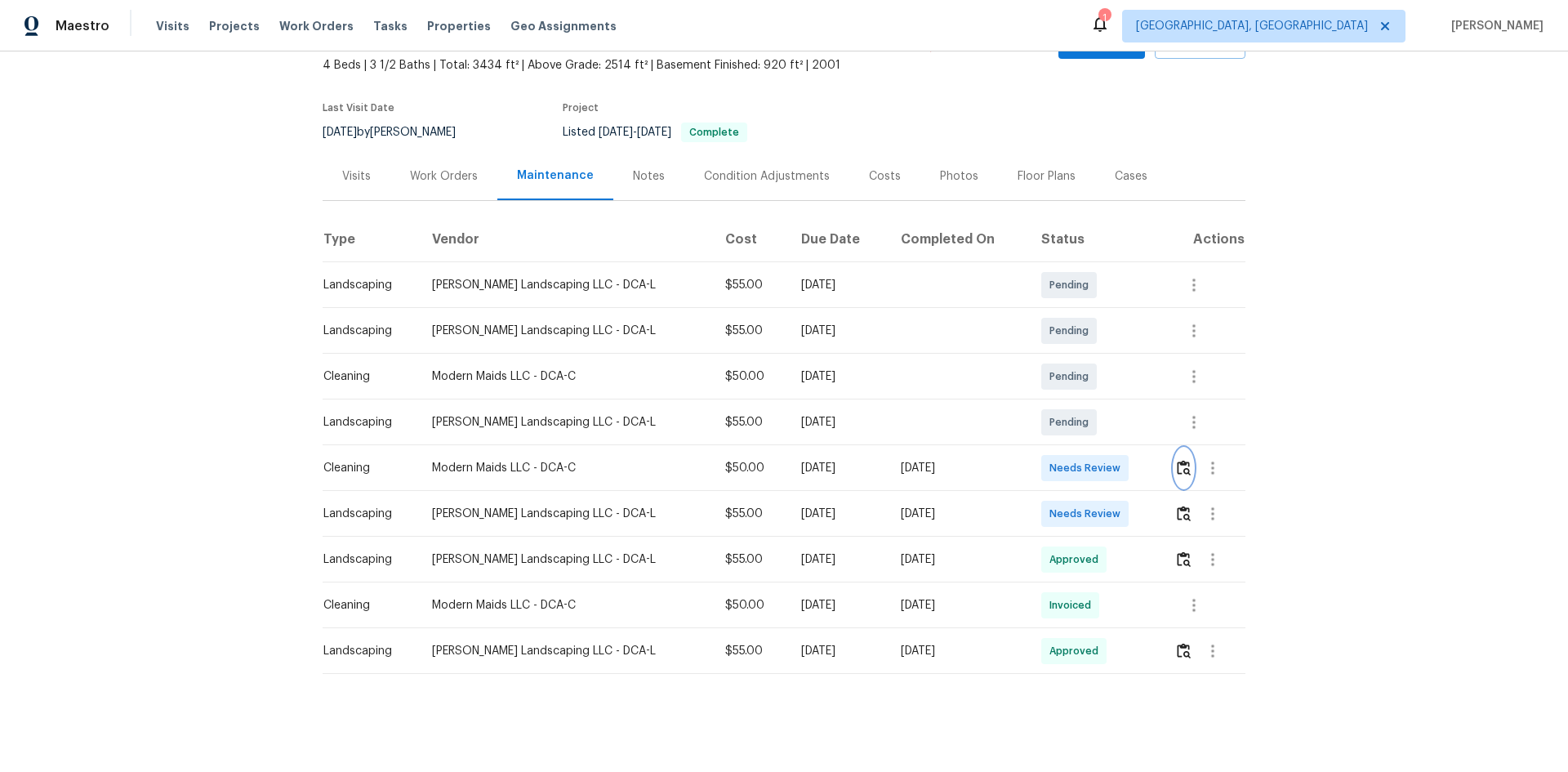
click at [1115, 460] on img "button" at bounding box center [1183, 467] width 14 height 16
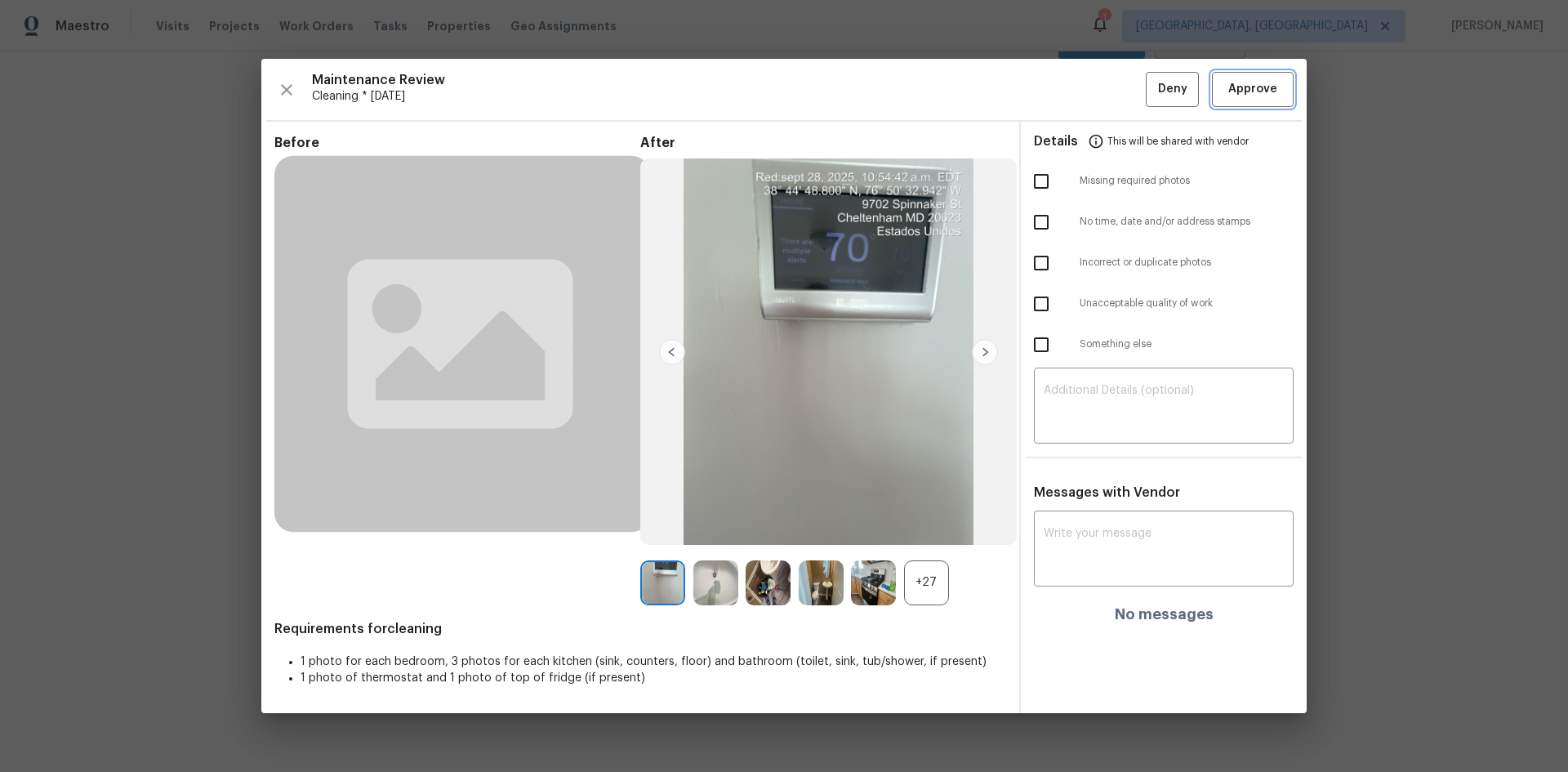
click at [1115, 75] on button "Approve" at bounding box center [1252, 89] width 82 height 36
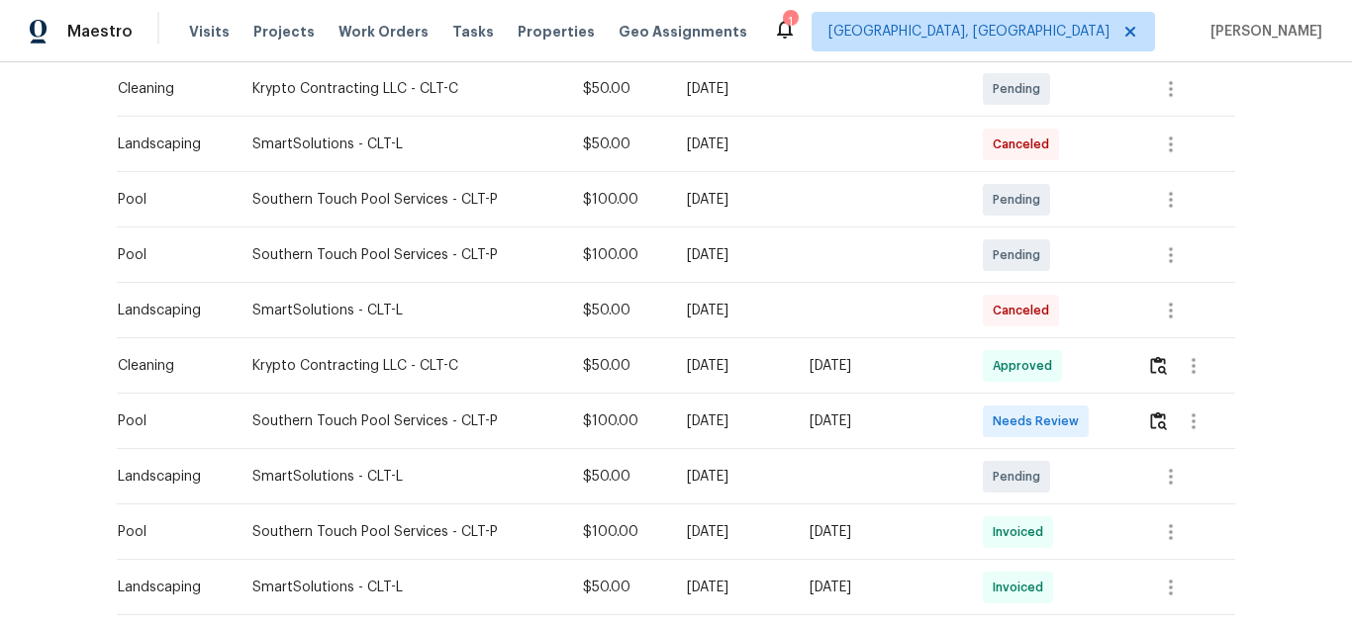
scroll to position [594, 0]
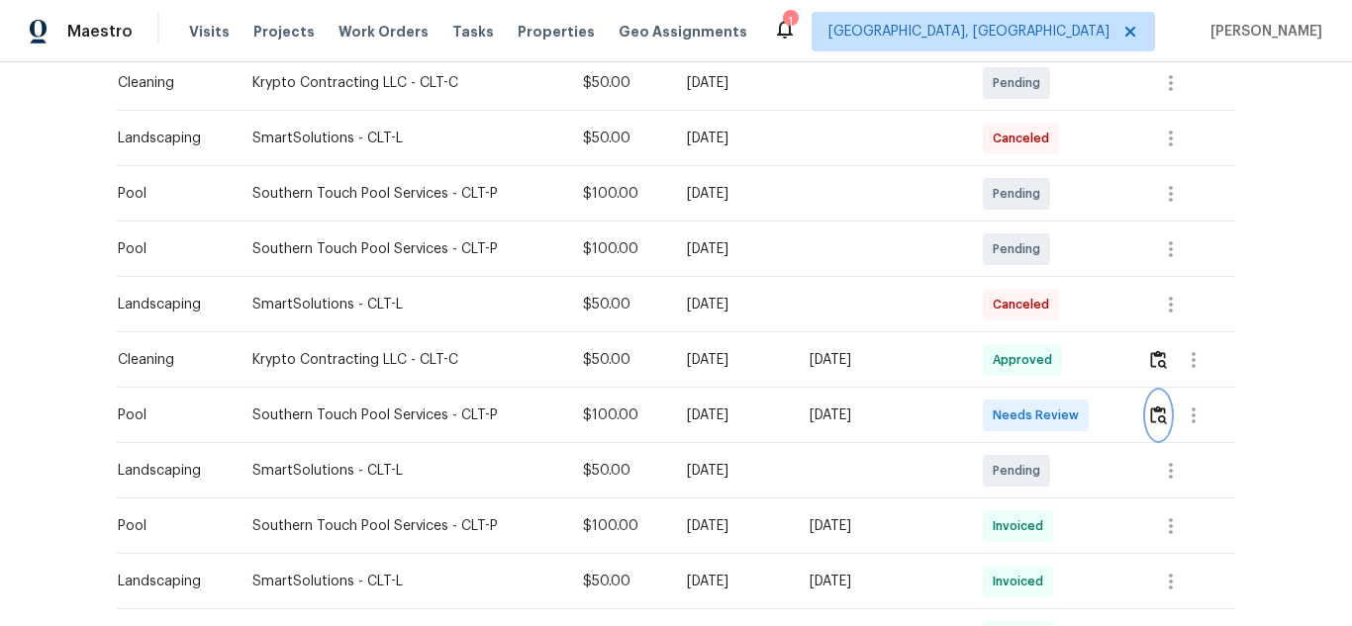
click at [1150, 417] on img "button" at bounding box center [1158, 415] width 17 height 19
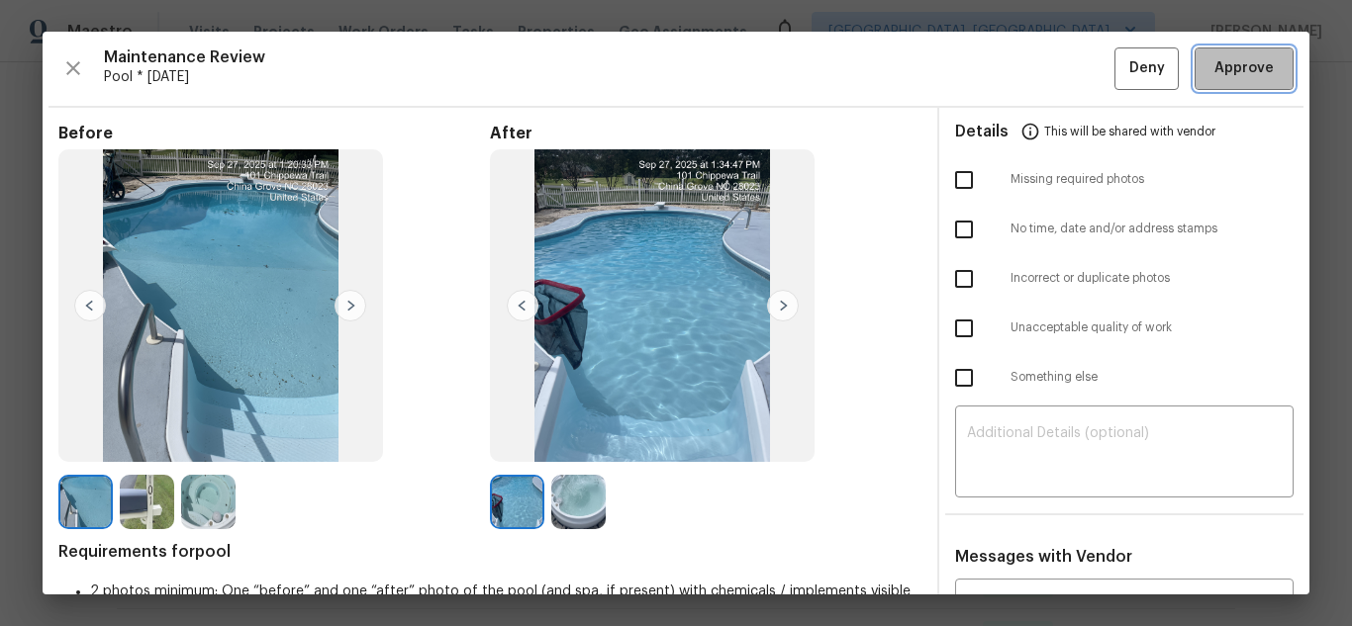
drag, startPoint x: 1239, startPoint y: 63, endPoint x: 1197, endPoint y: 78, distance: 44.1
click at [1235, 63] on span "Approve" at bounding box center [1243, 68] width 59 height 25
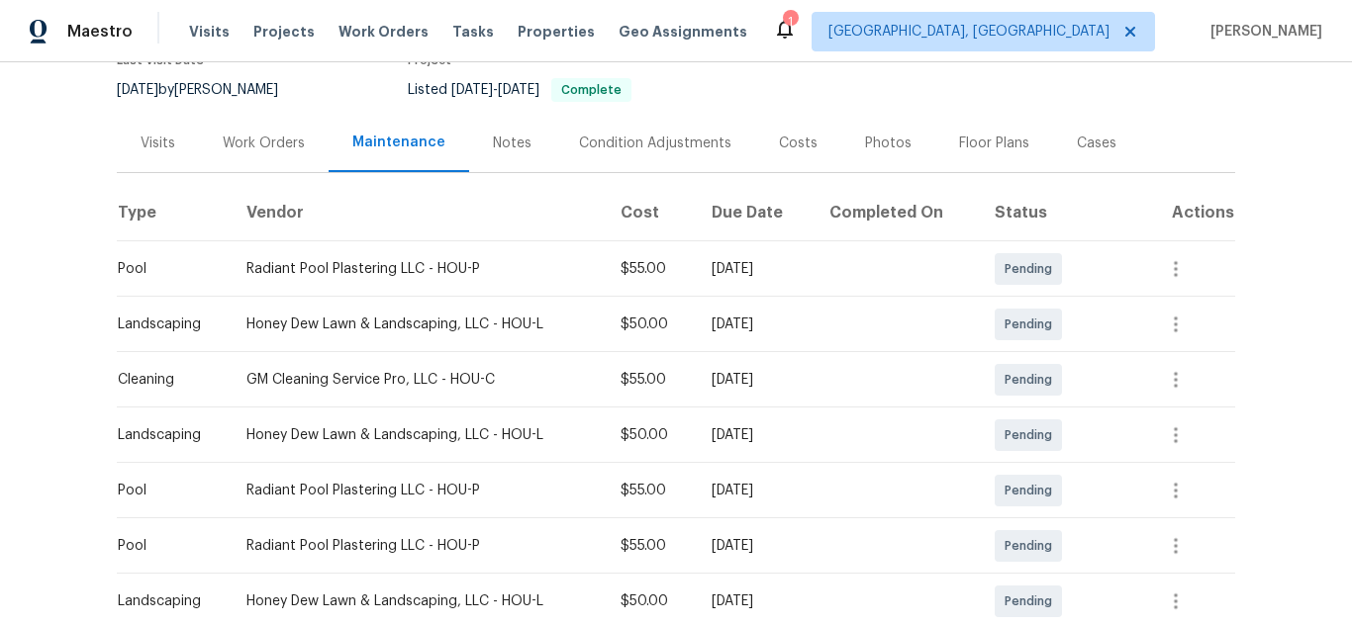
scroll to position [396, 0]
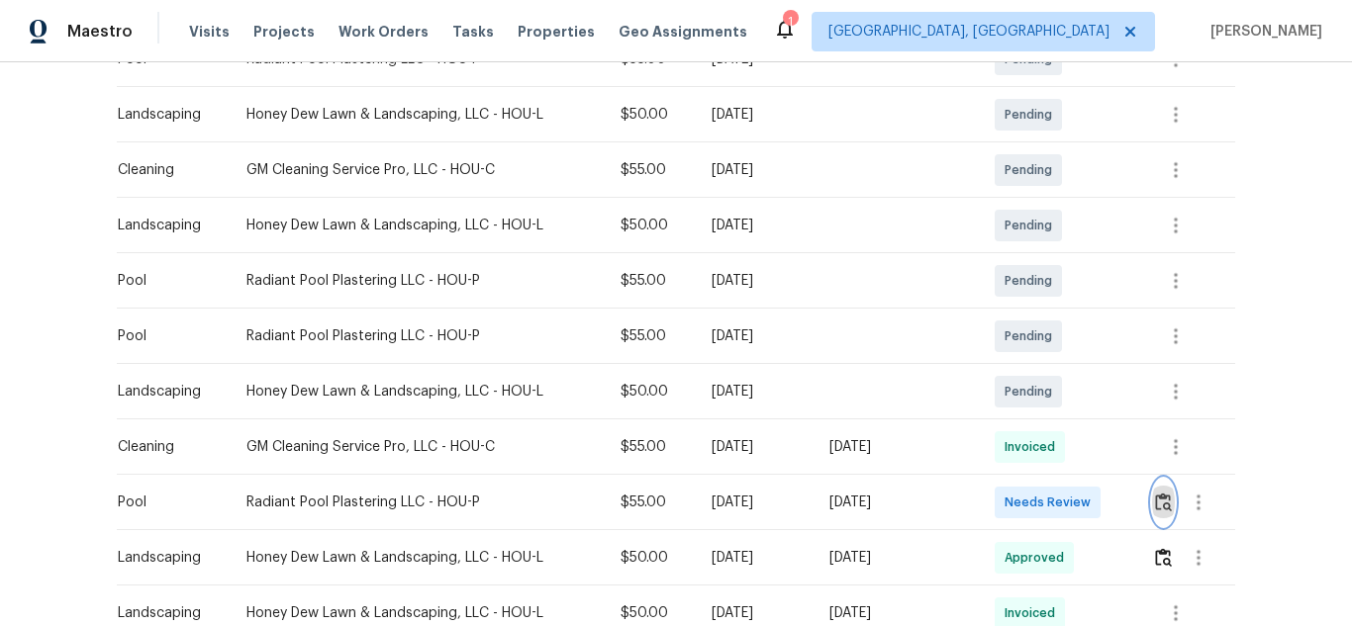
click at [1170, 509] on button "button" at bounding box center [1163, 502] width 23 height 47
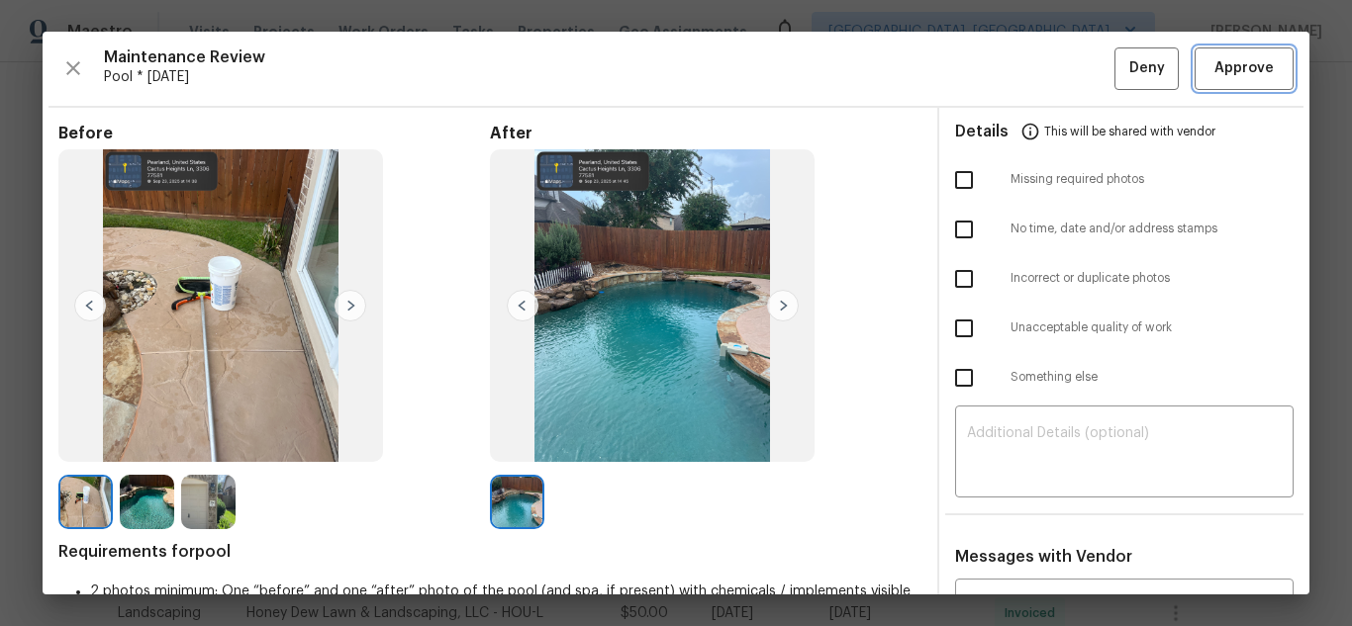
drag, startPoint x: 1226, startPoint y: 66, endPoint x: 1194, endPoint y: 46, distance: 37.9
click at [1226, 68] on span "Approve" at bounding box center [1243, 68] width 59 height 25
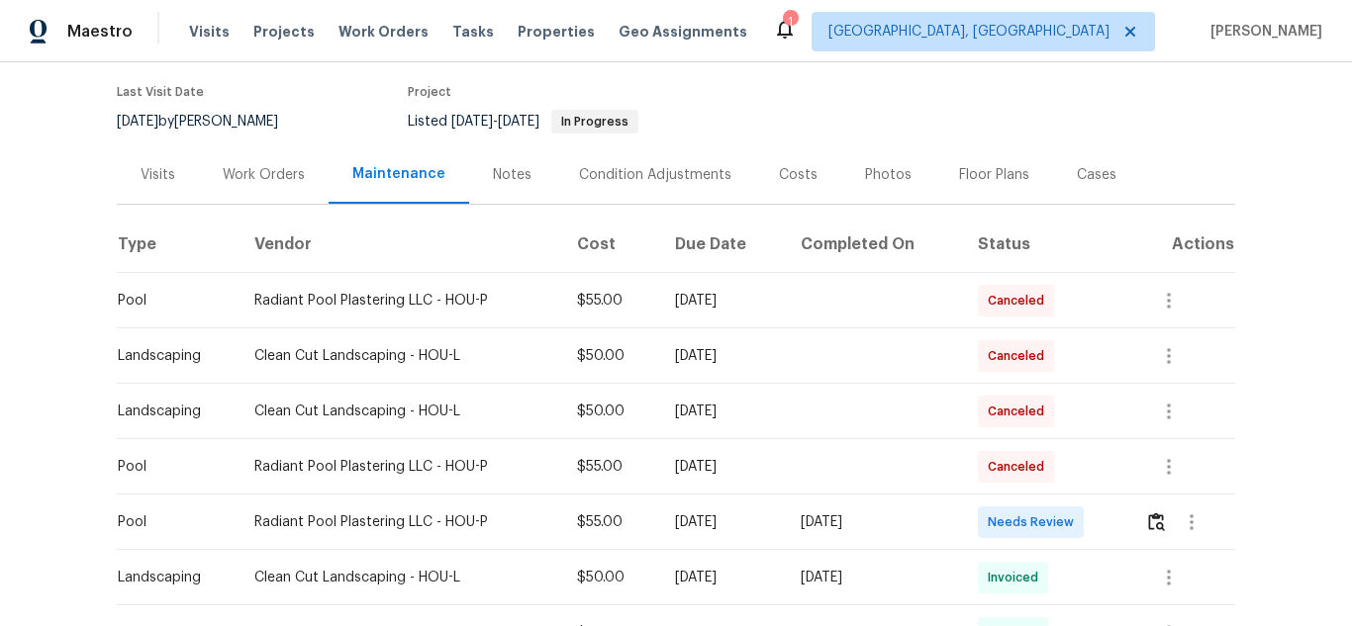
scroll to position [297, 0]
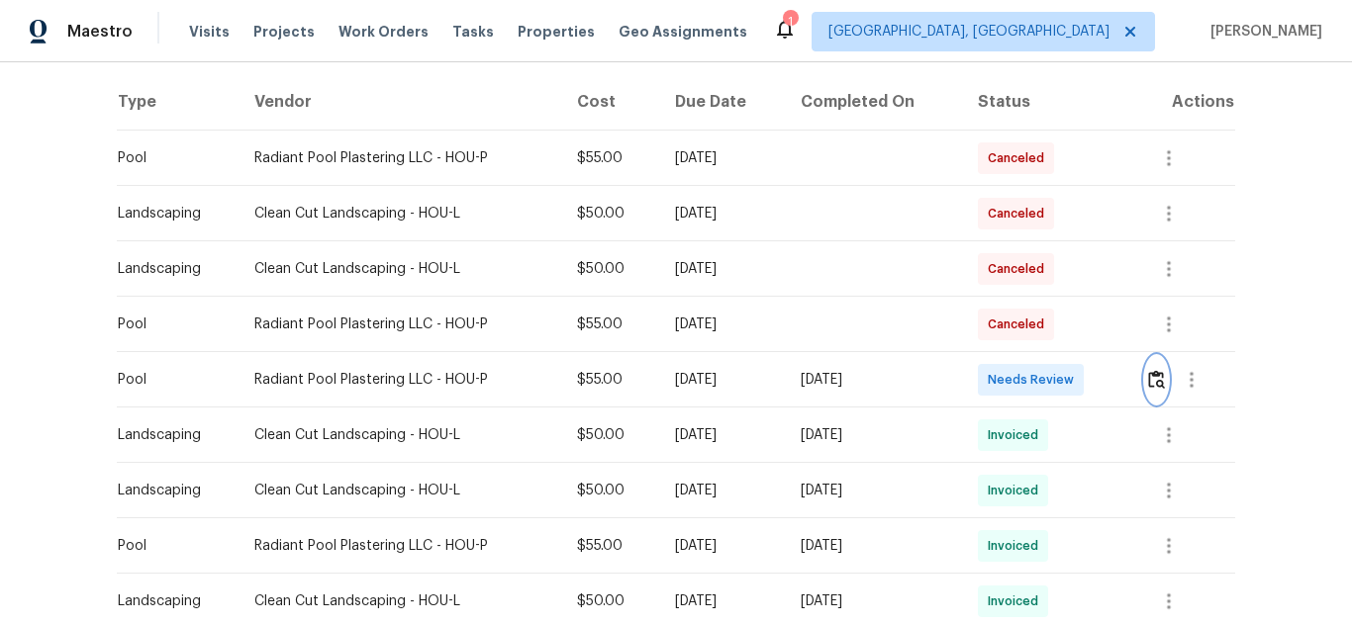
click at [1162, 374] on img "button" at bounding box center [1156, 379] width 17 height 19
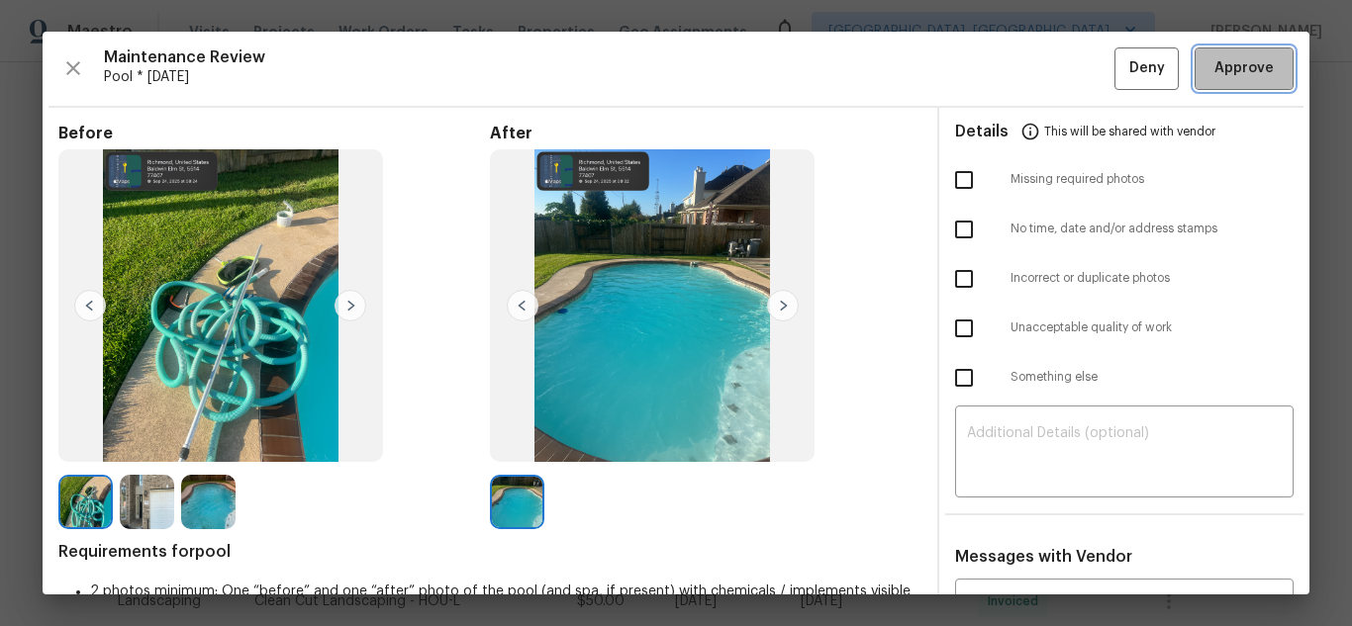
click at [1214, 62] on span "Approve" at bounding box center [1243, 68] width 59 height 25
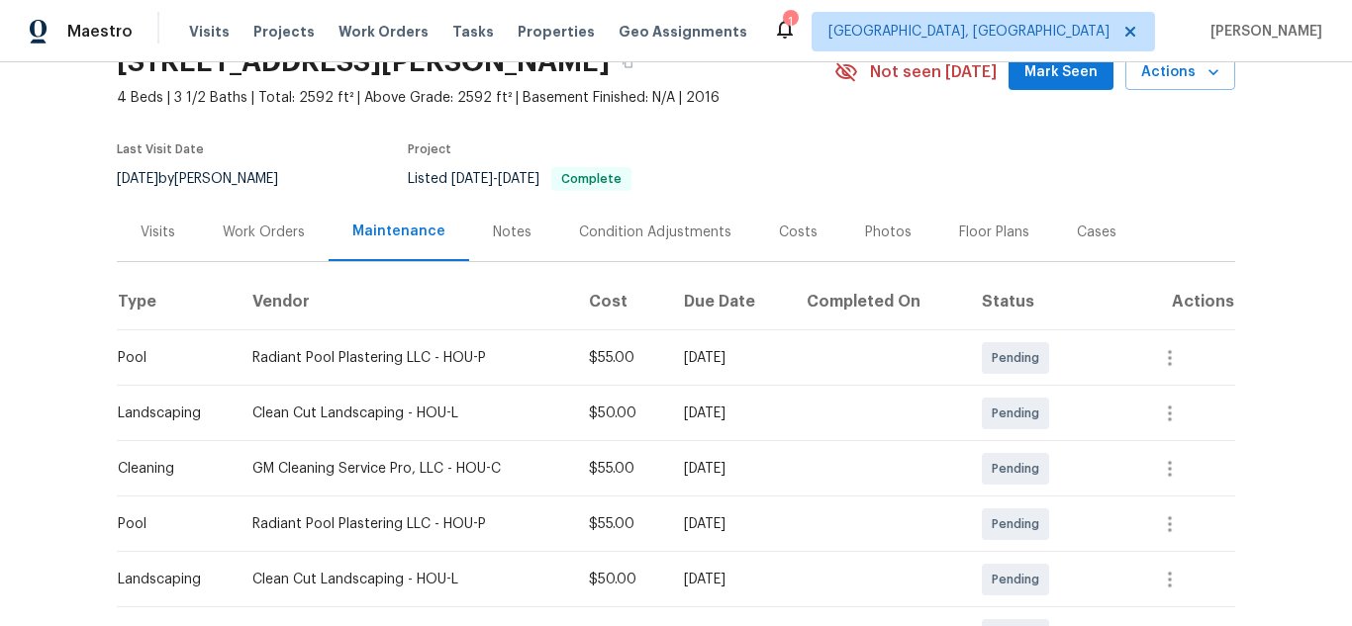
scroll to position [297, 0]
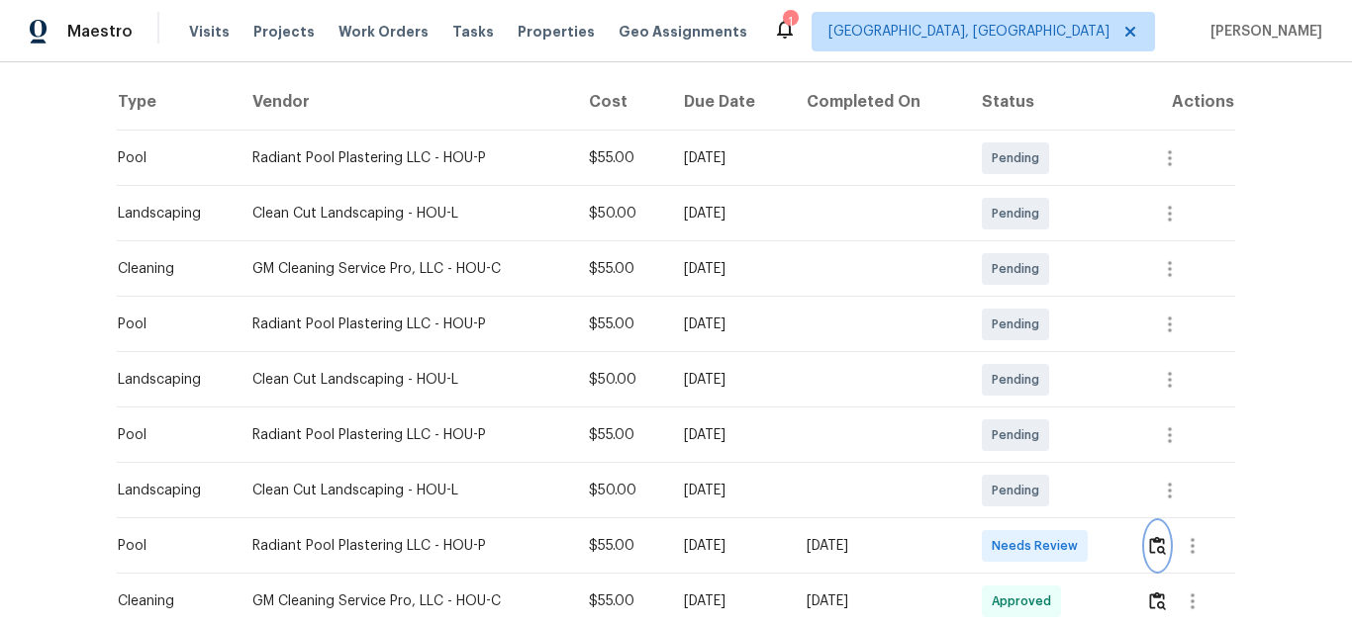
click at [1155, 545] on img "button" at bounding box center [1157, 545] width 17 height 19
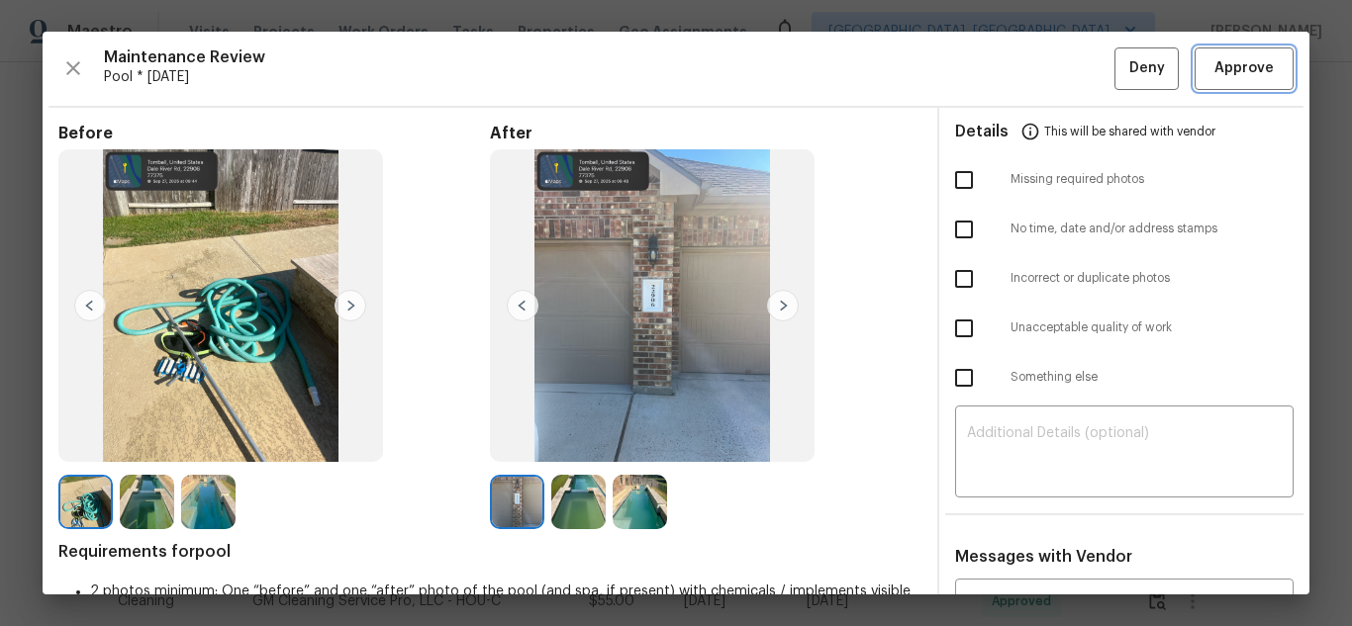
click at [1230, 71] on span "Approve" at bounding box center [1243, 68] width 59 height 25
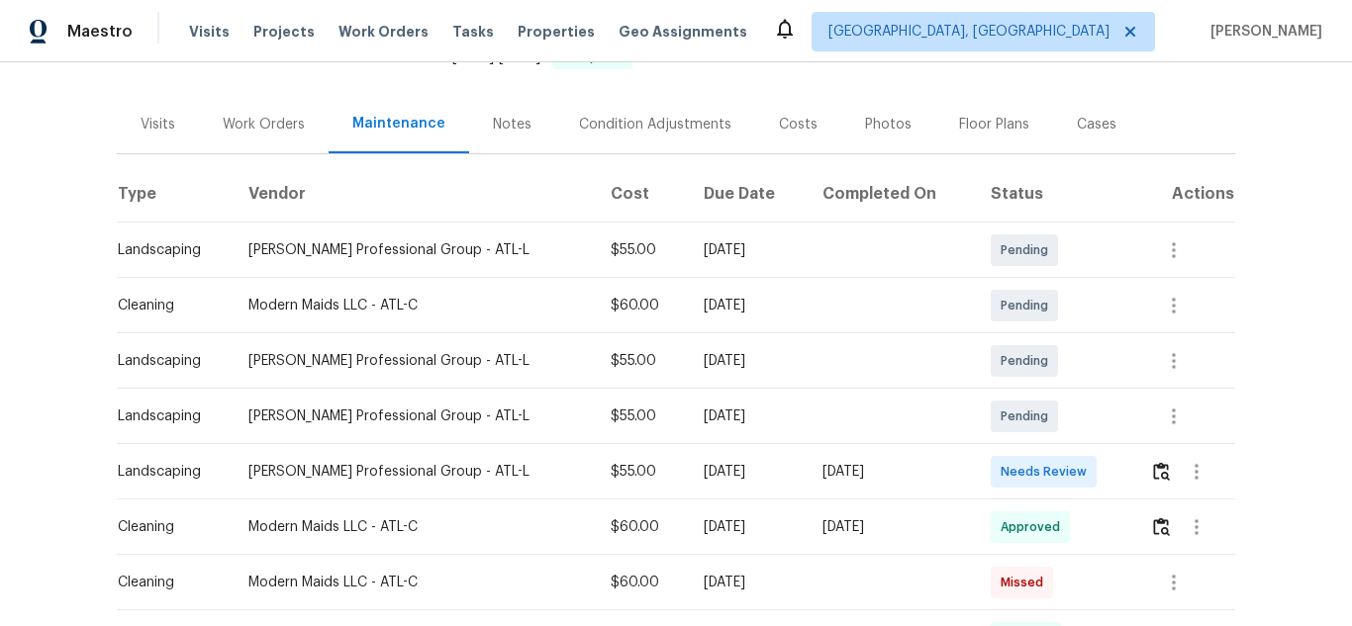
scroll to position [297, 0]
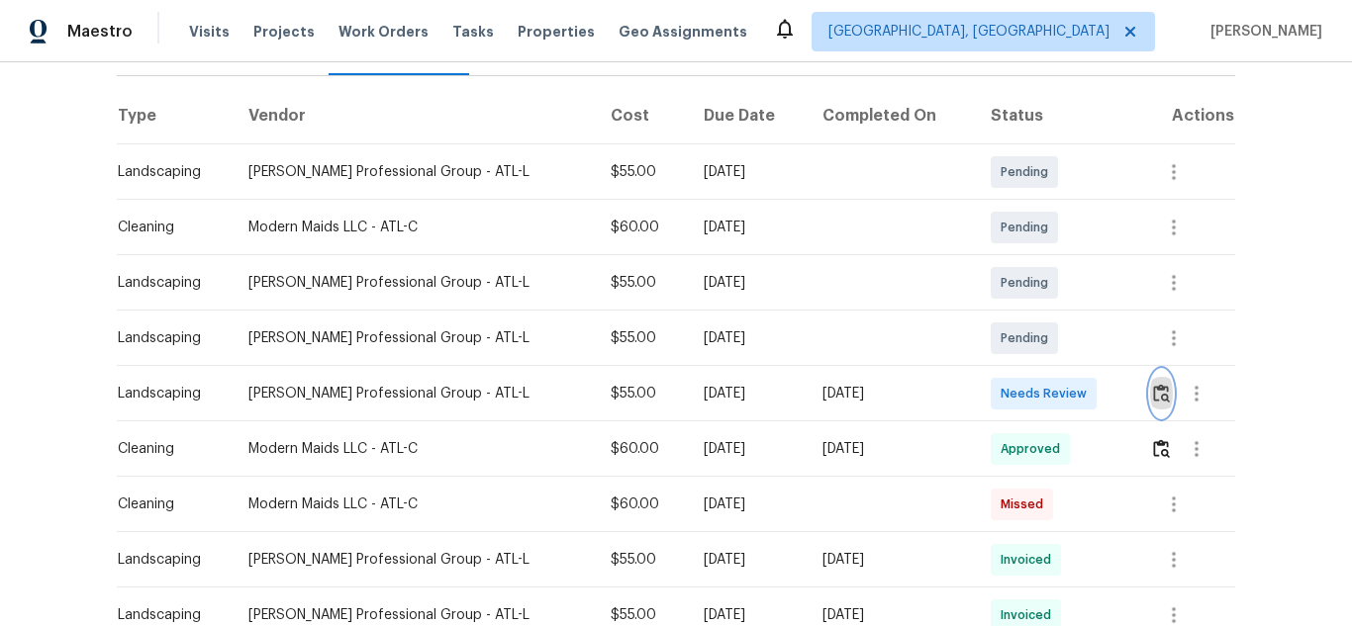
click at [1154, 384] on img "button" at bounding box center [1161, 393] width 17 height 19
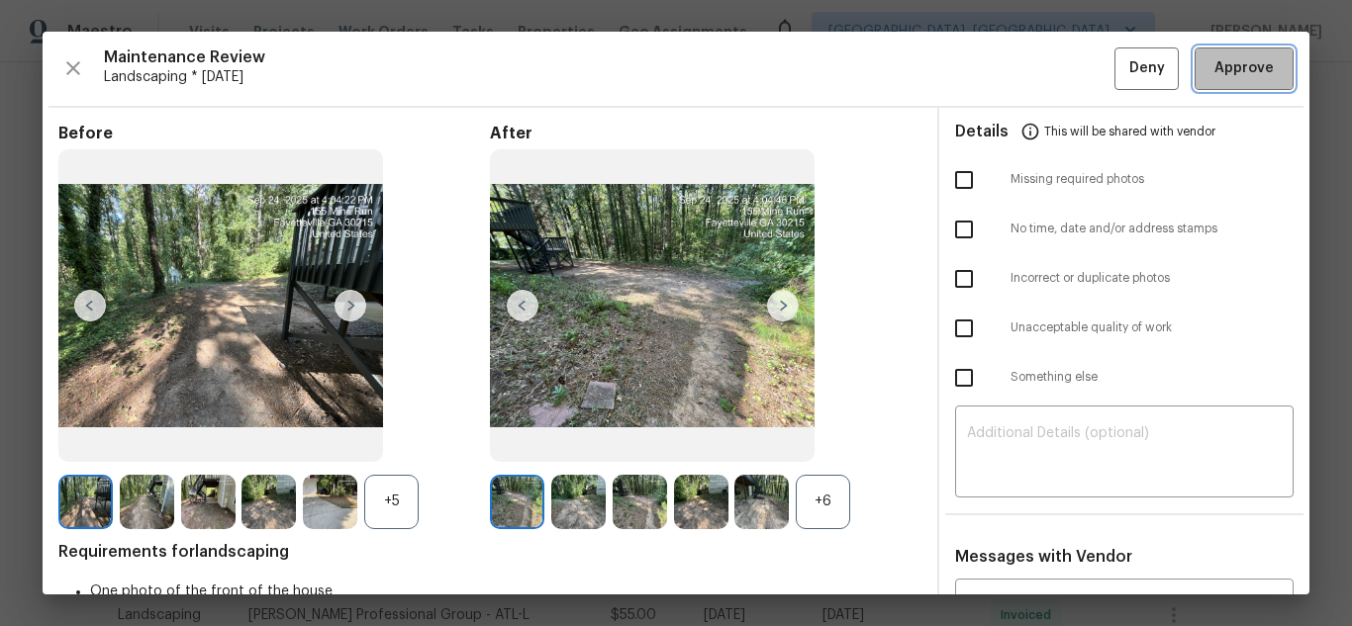
click at [1243, 69] on span "Approve" at bounding box center [1243, 68] width 59 height 25
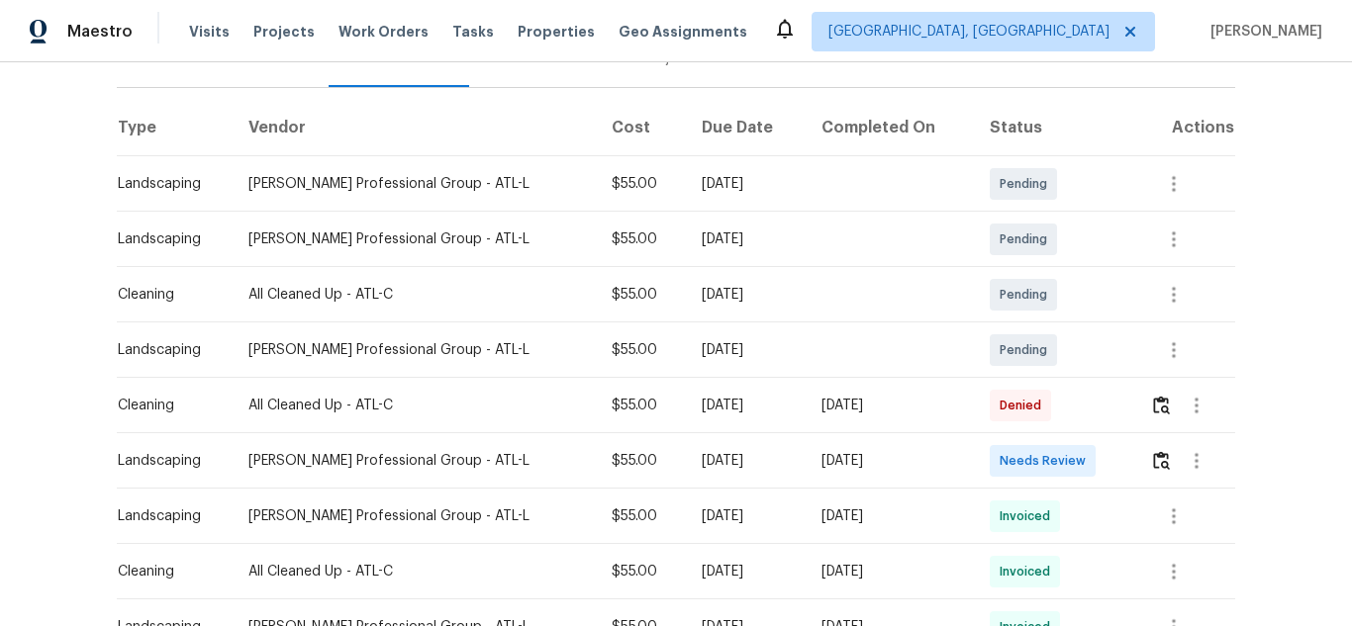
scroll to position [297, 0]
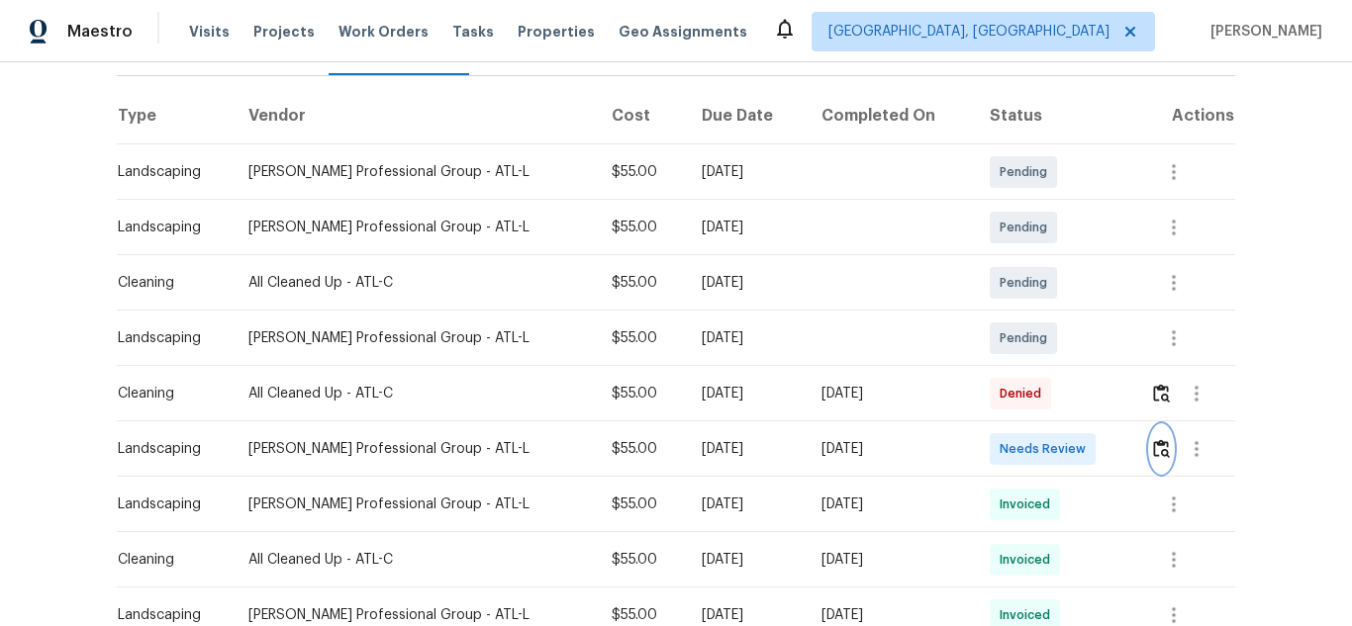
click at [1155, 439] on img "button" at bounding box center [1161, 448] width 17 height 19
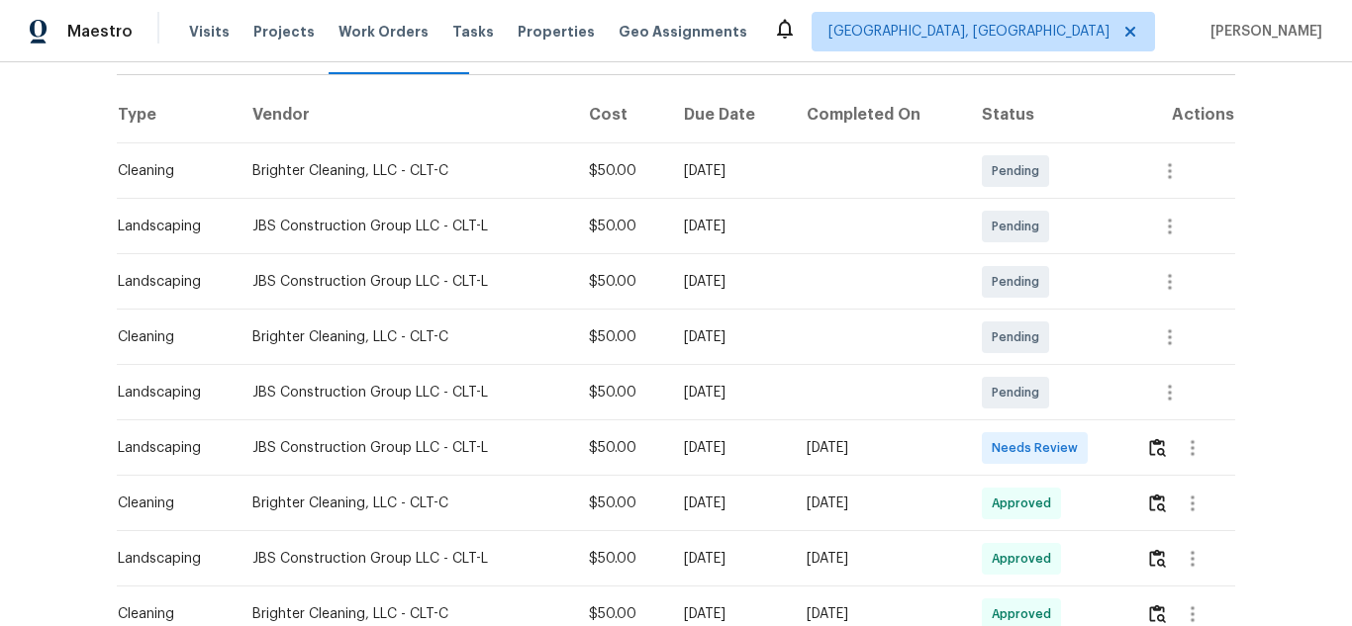
scroll to position [297, 0]
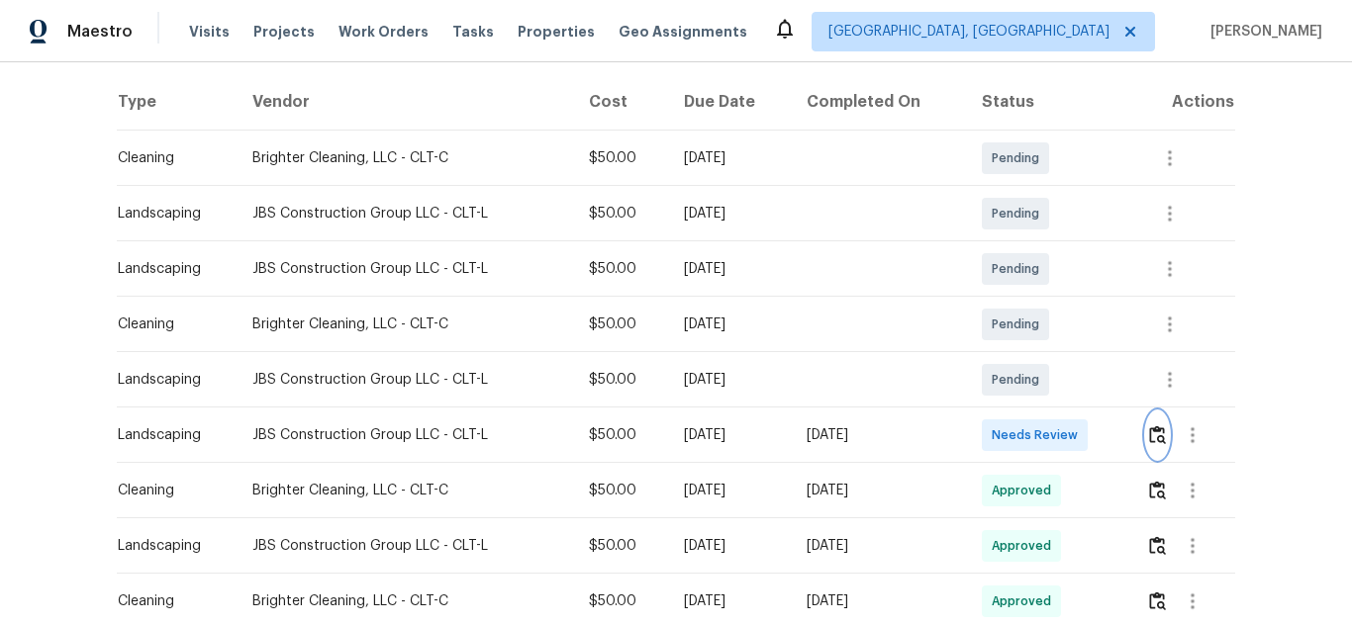
click at [1149, 437] on img "button" at bounding box center [1157, 434] width 17 height 19
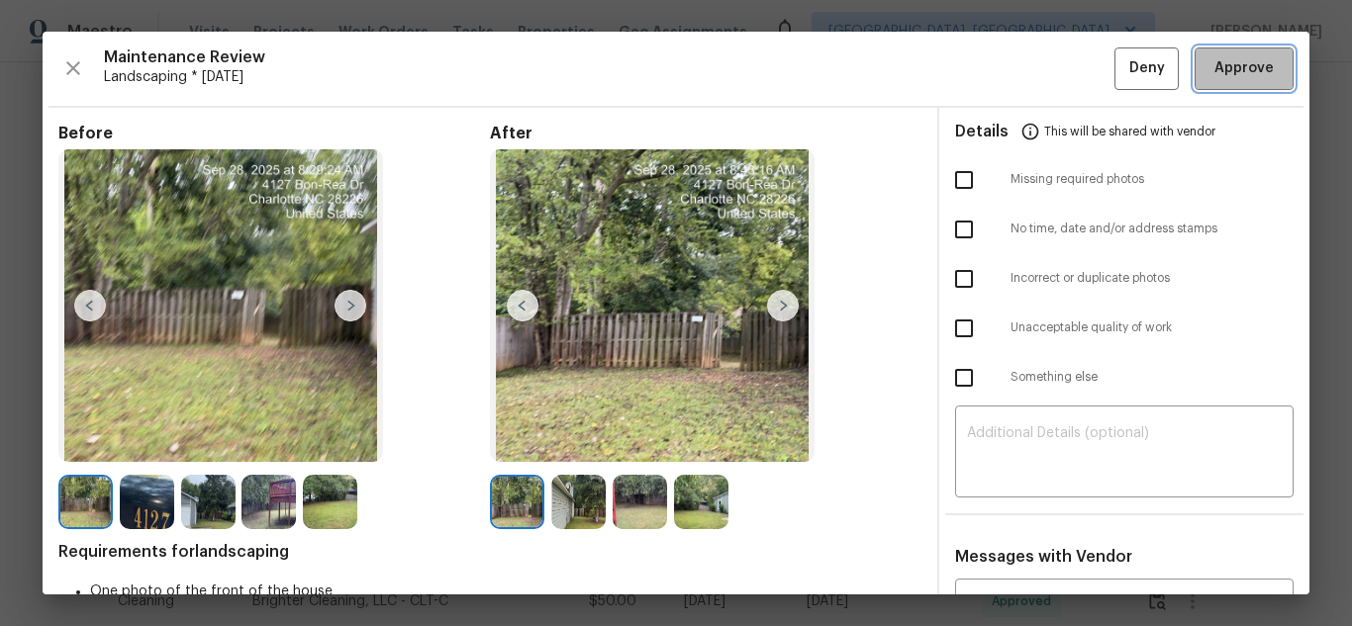
click at [1214, 79] on span "Approve" at bounding box center [1243, 68] width 59 height 25
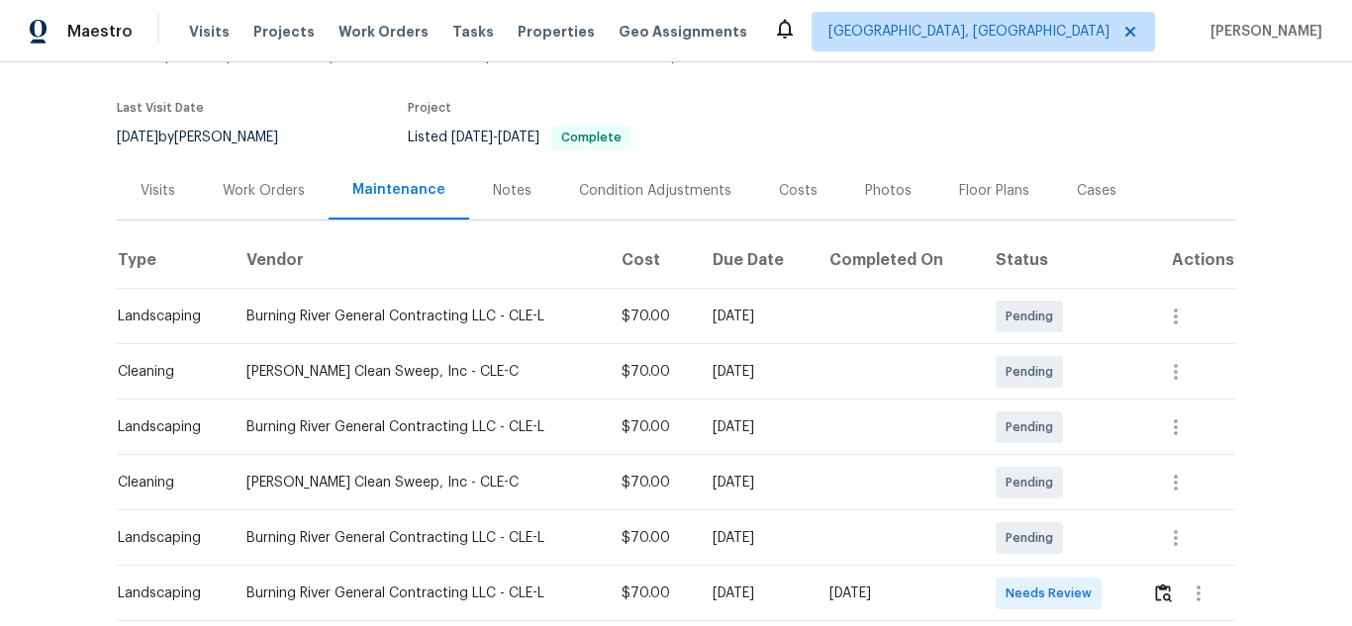
scroll to position [297, 0]
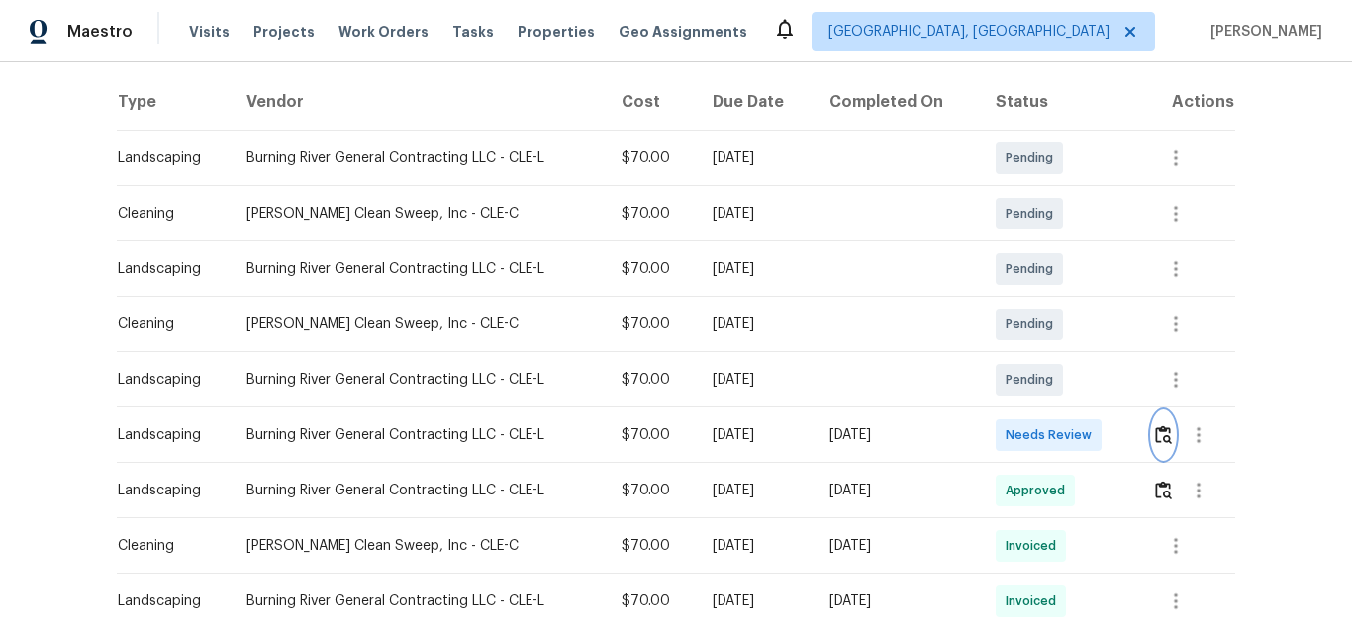
click at [1161, 435] on img "button" at bounding box center [1163, 434] width 17 height 19
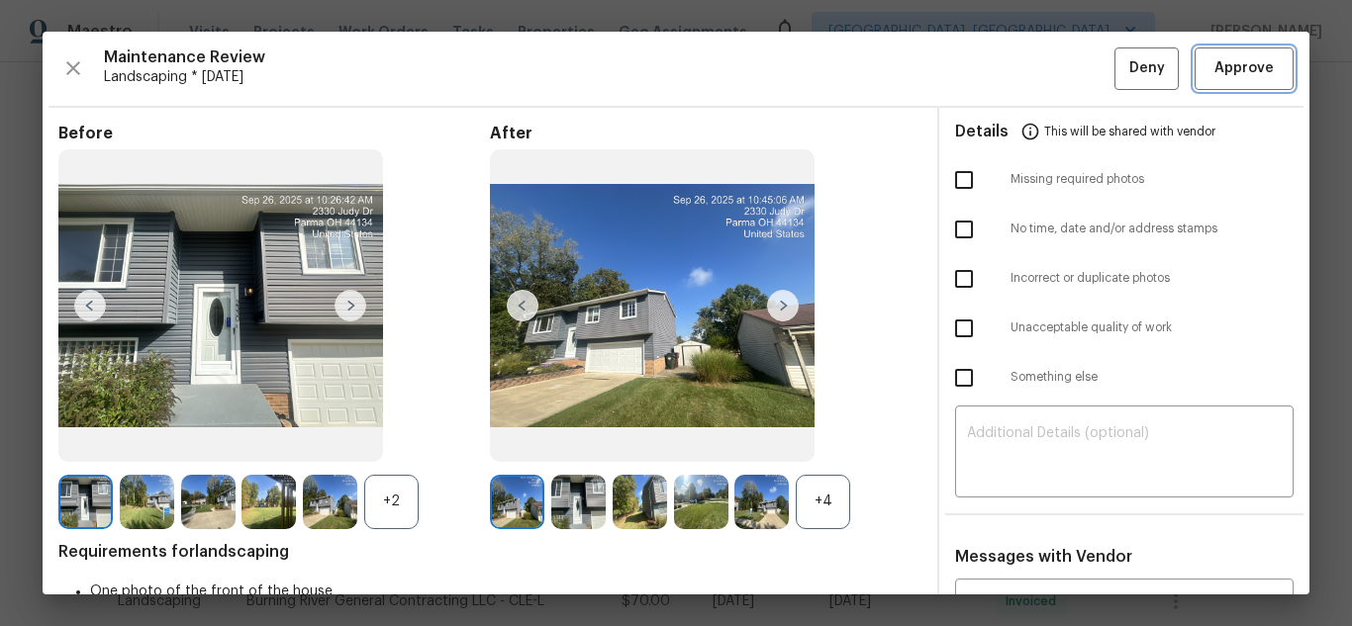
click at [1214, 79] on span "Approve" at bounding box center [1243, 68] width 59 height 25
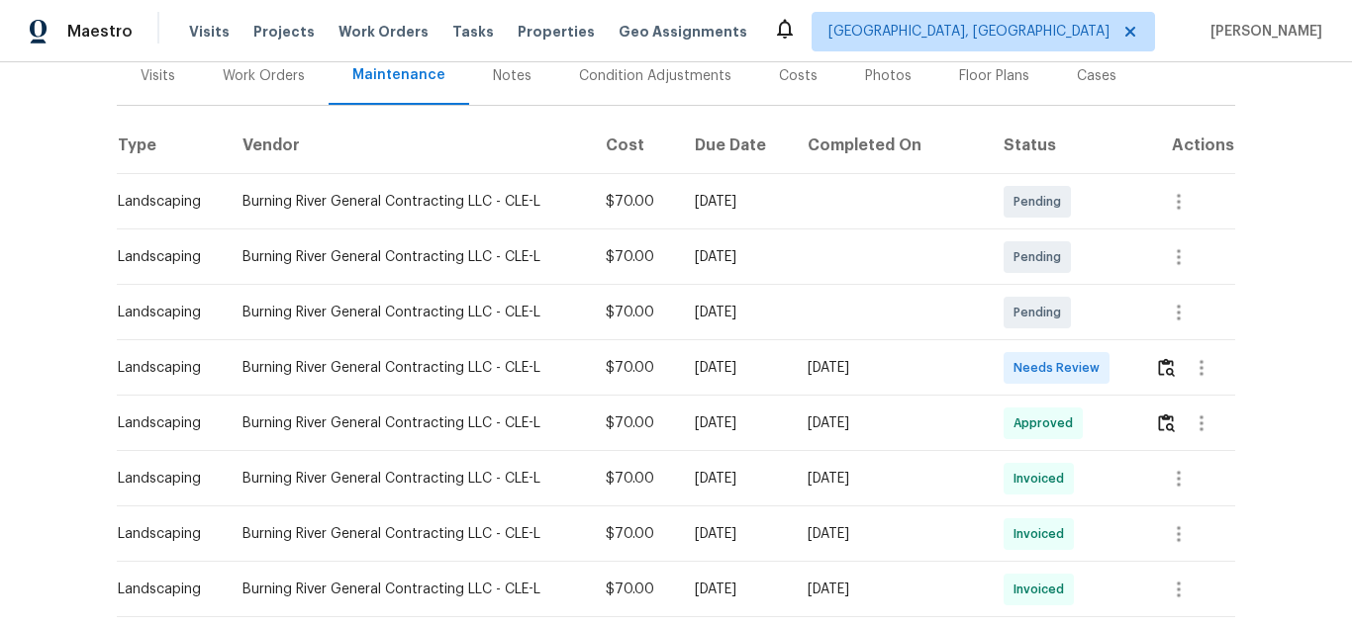
scroll to position [297, 0]
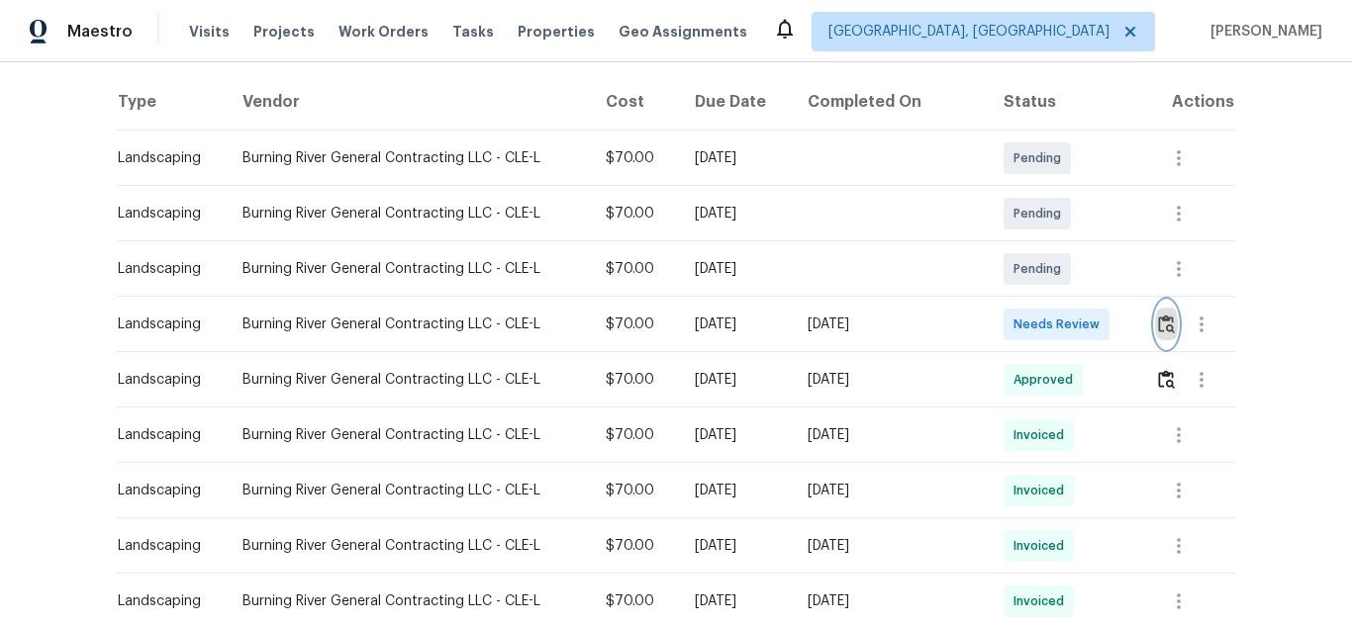
click at [1158, 321] on img "button" at bounding box center [1166, 324] width 17 height 19
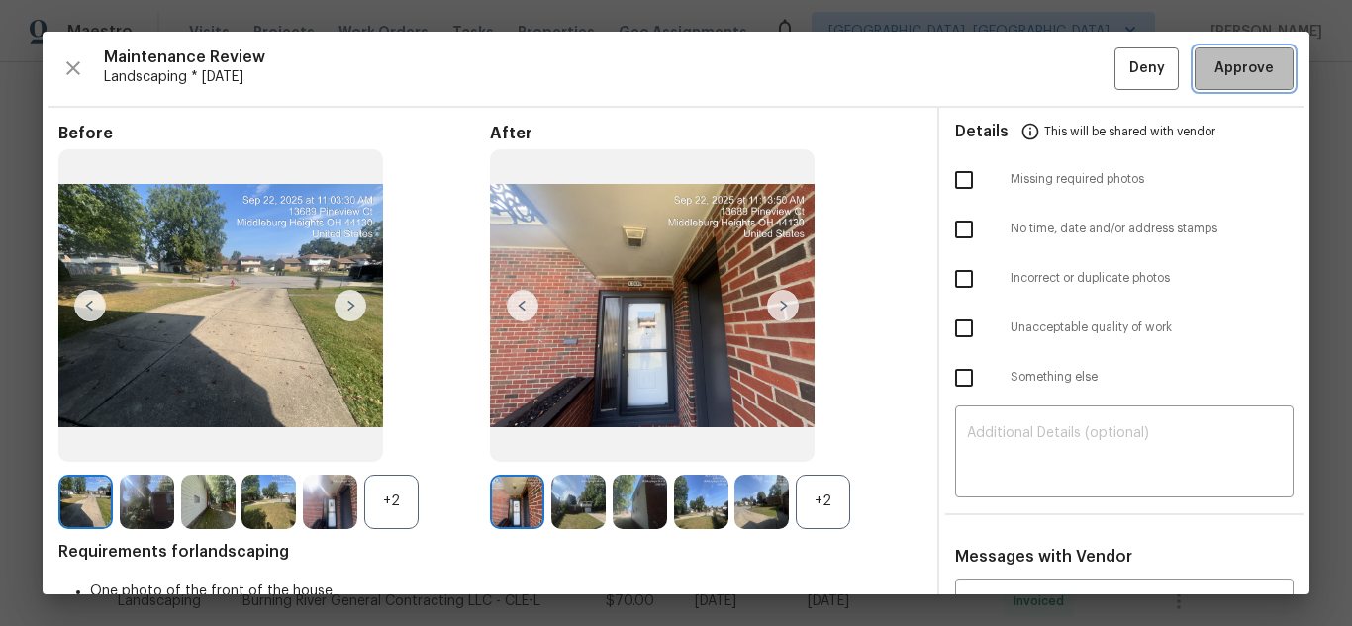
click at [1214, 79] on span "Approve" at bounding box center [1243, 68] width 59 height 25
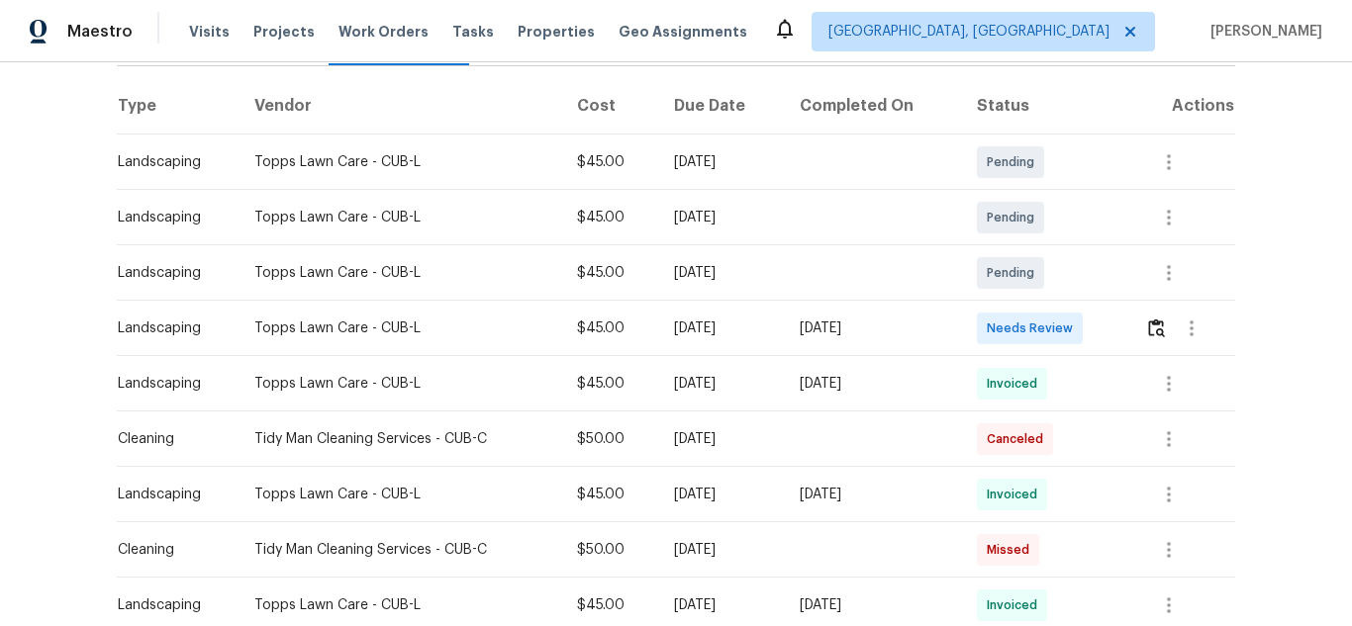
scroll to position [297, 0]
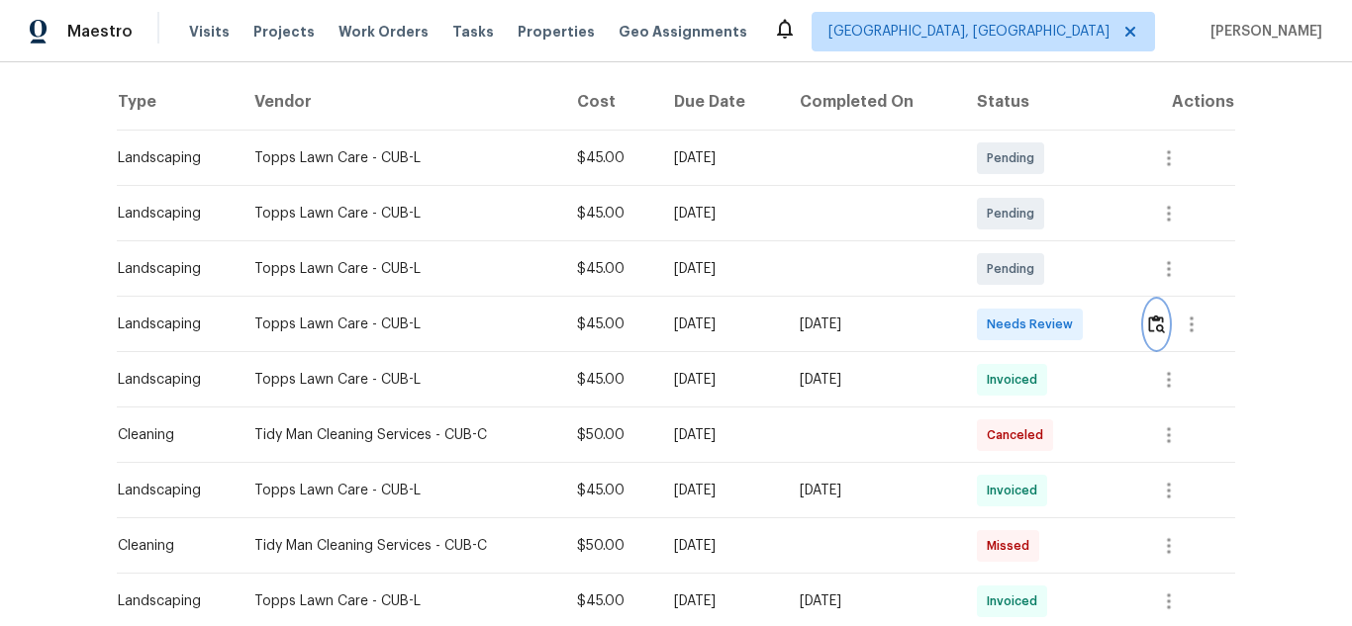
click at [1159, 326] on img "button" at bounding box center [1156, 324] width 17 height 19
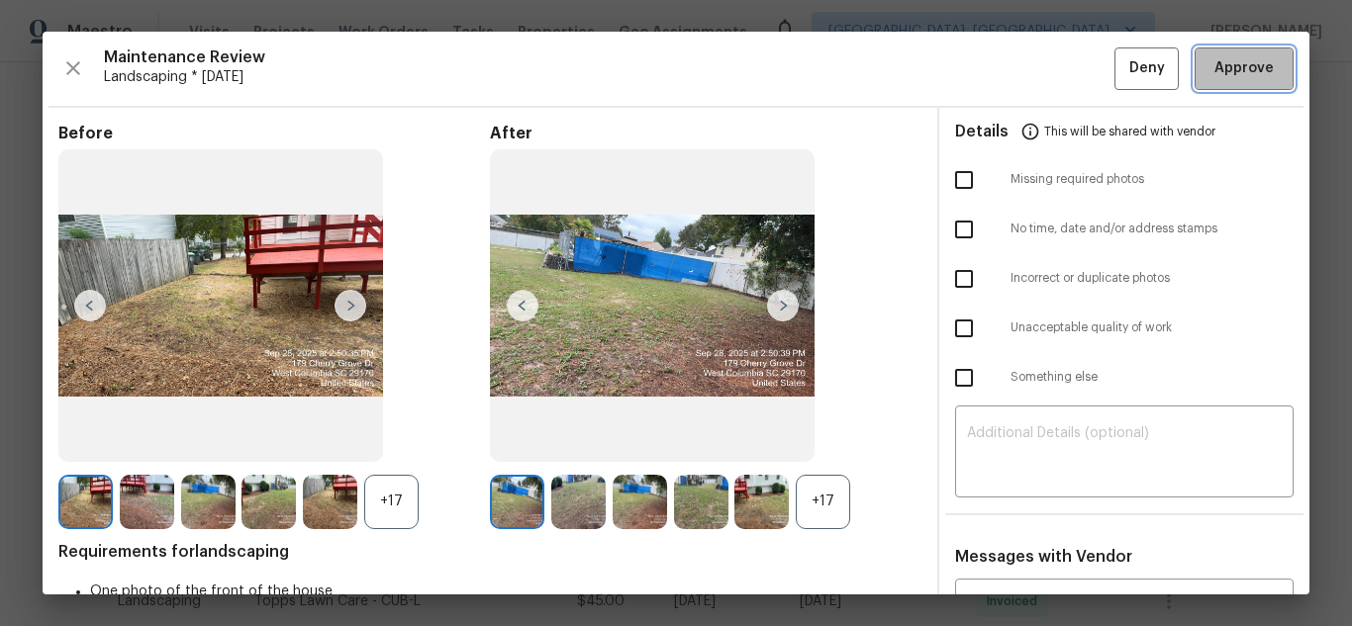
click at [1214, 79] on span "Approve" at bounding box center [1243, 68] width 59 height 25
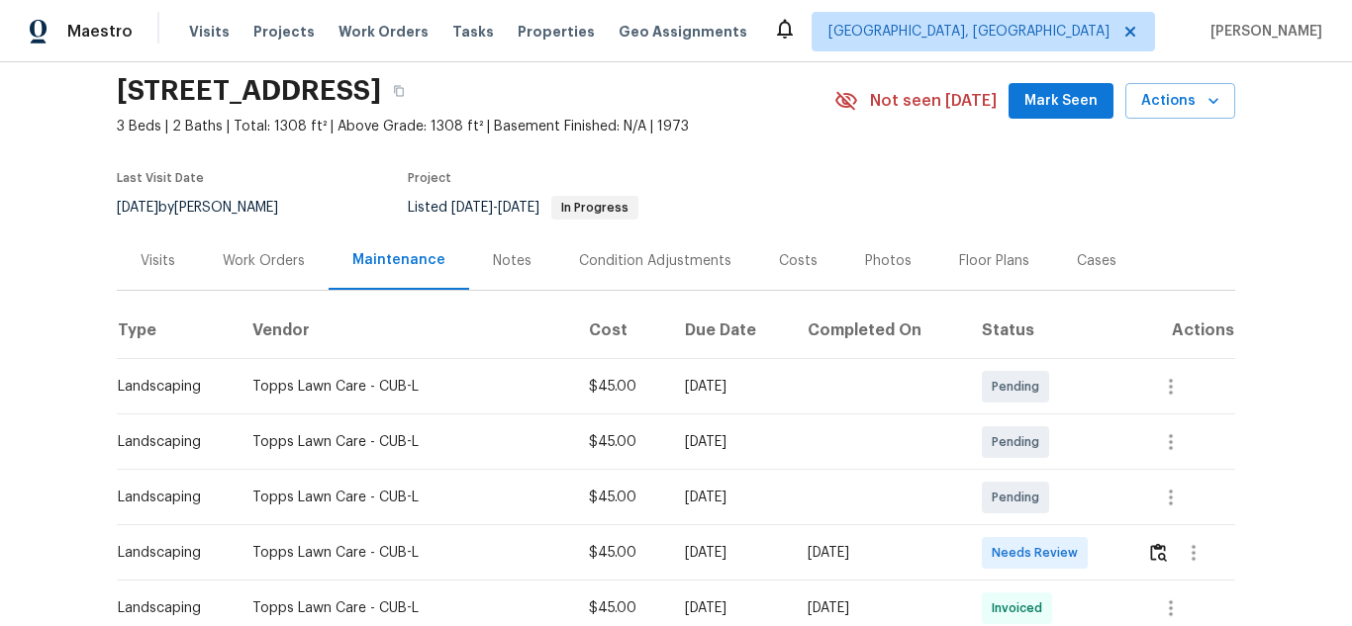
scroll to position [396, 0]
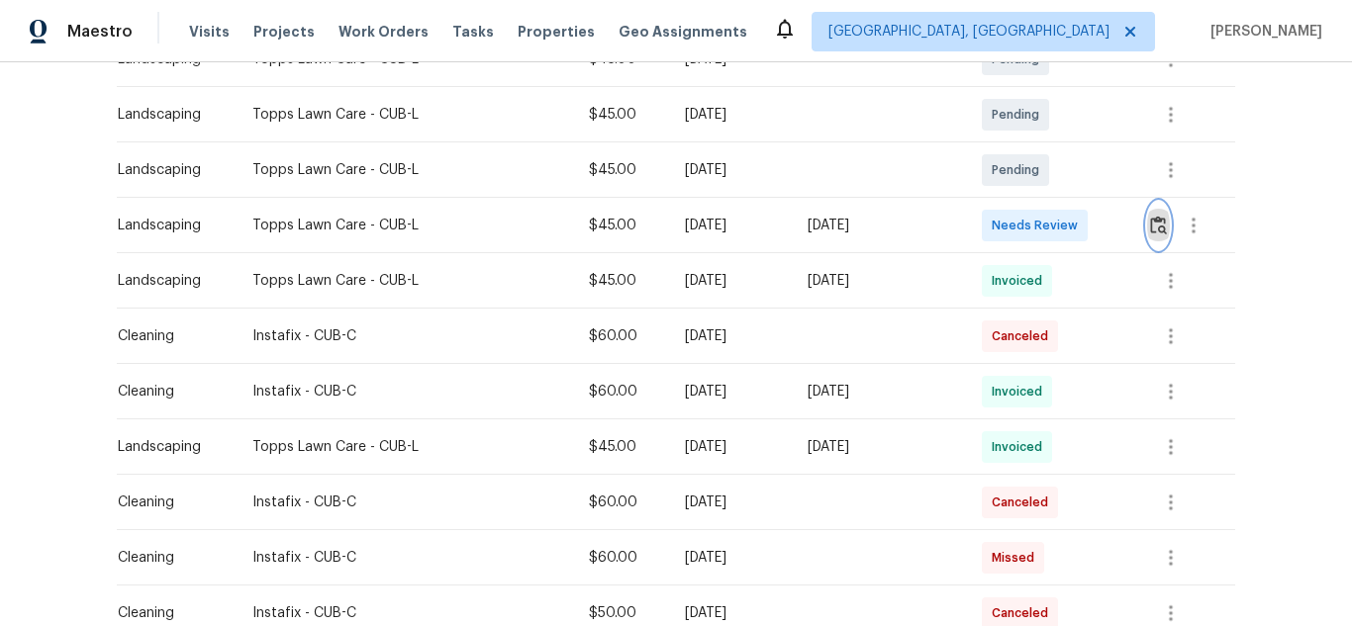
click at [1161, 230] on img "button" at bounding box center [1158, 225] width 17 height 19
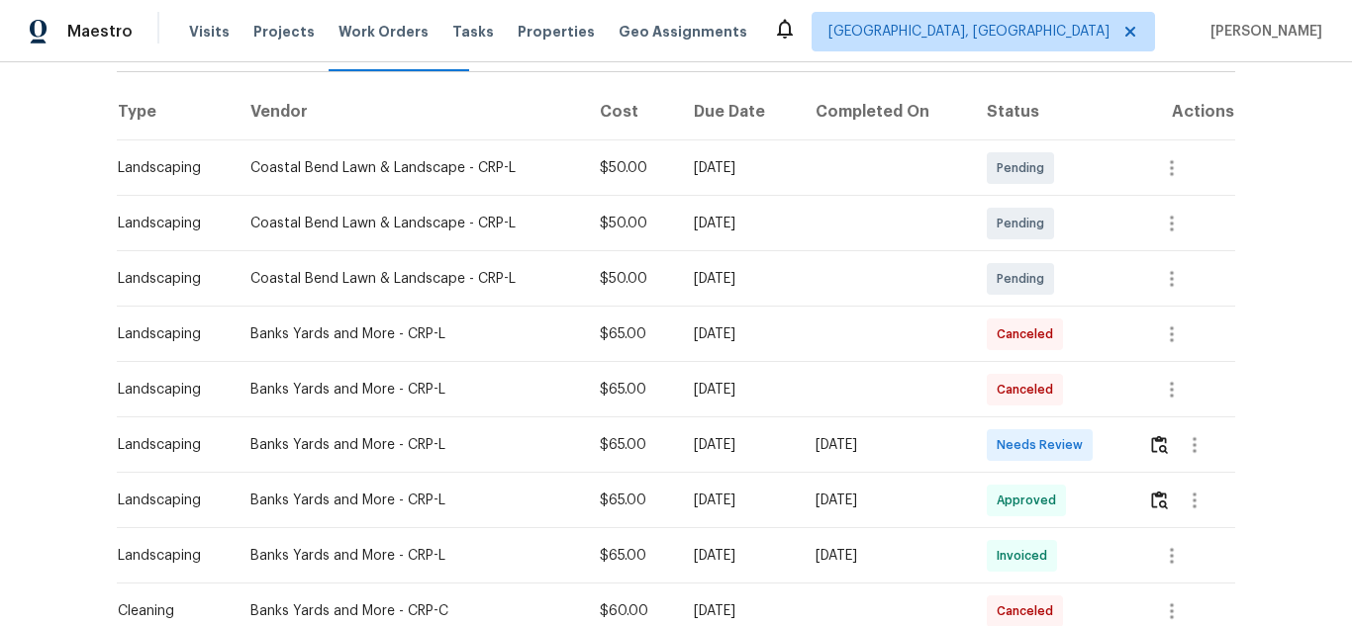
scroll to position [297, 0]
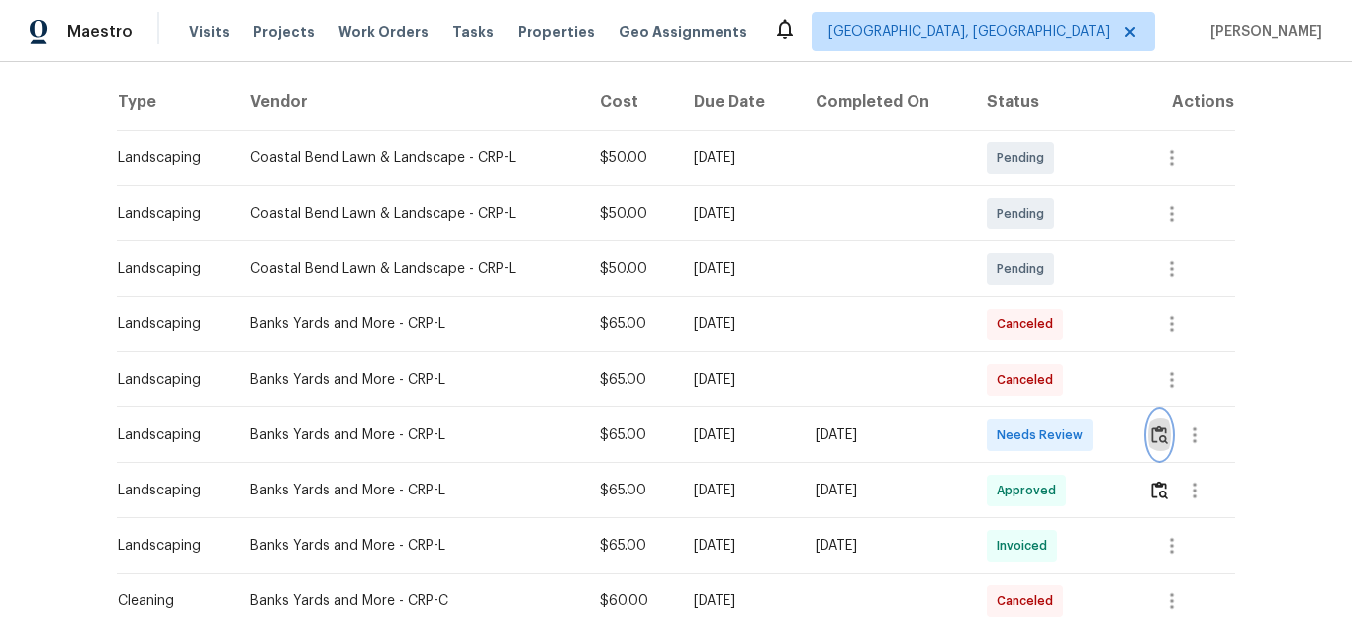
click at [1159, 432] on img "button" at bounding box center [1159, 434] width 17 height 19
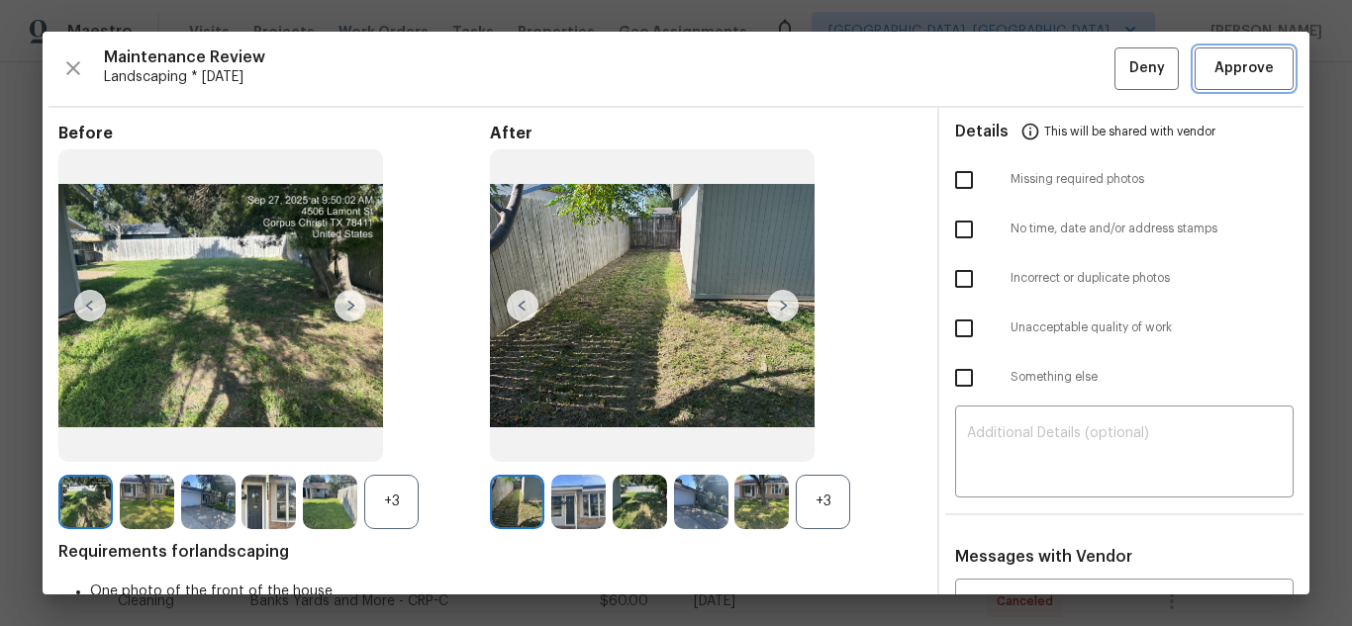
click at [1234, 79] on span "Approve" at bounding box center [1243, 68] width 59 height 25
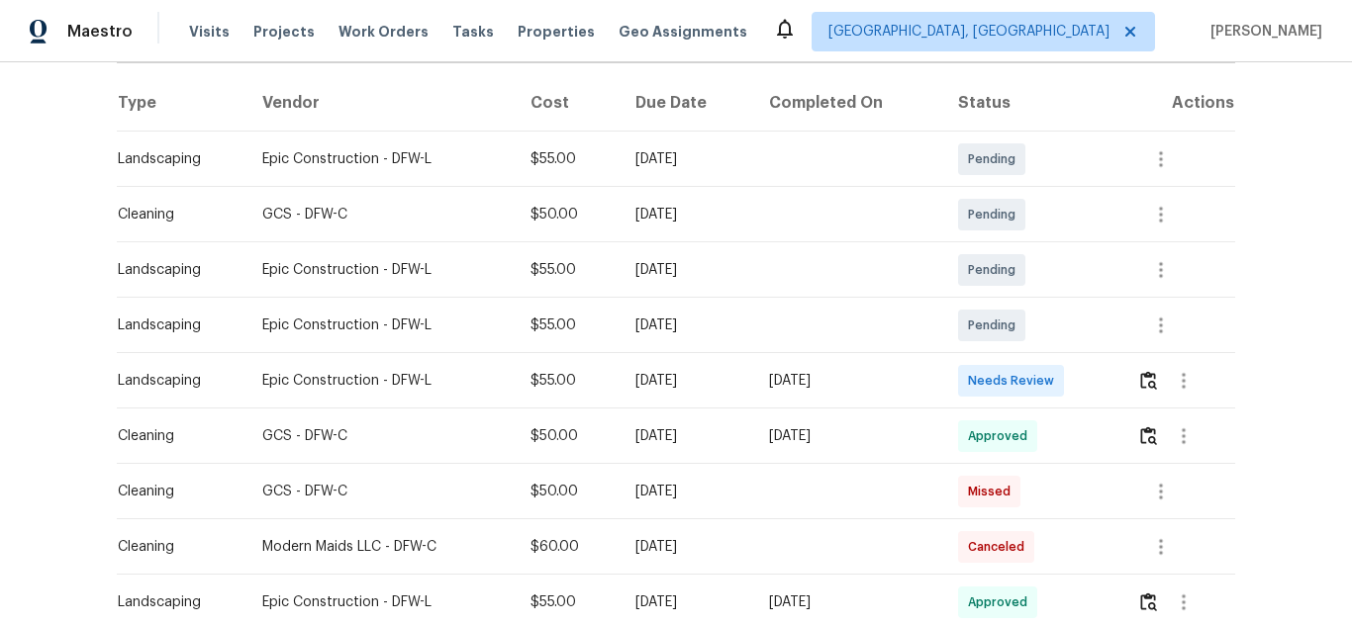
scroll to position [297, 0]
click at [1145, 383] on img "button" at bounding box center [1148, 379] width 17 height 19
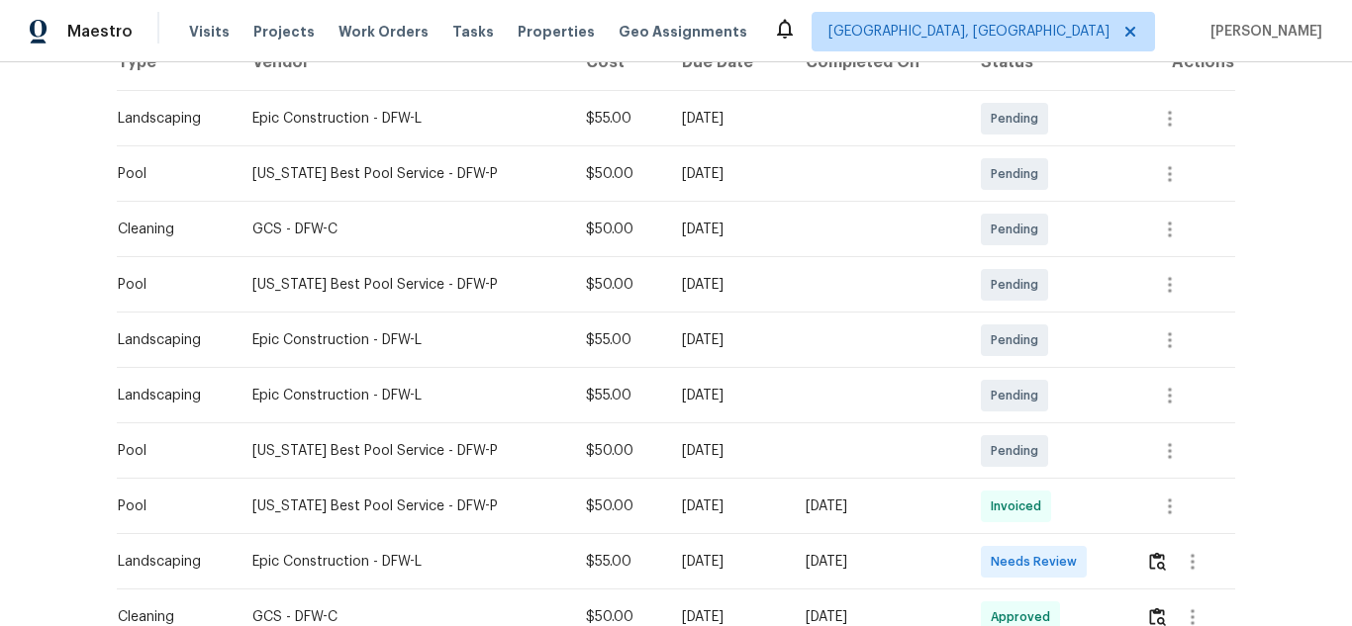
scroll to position [396, 0]
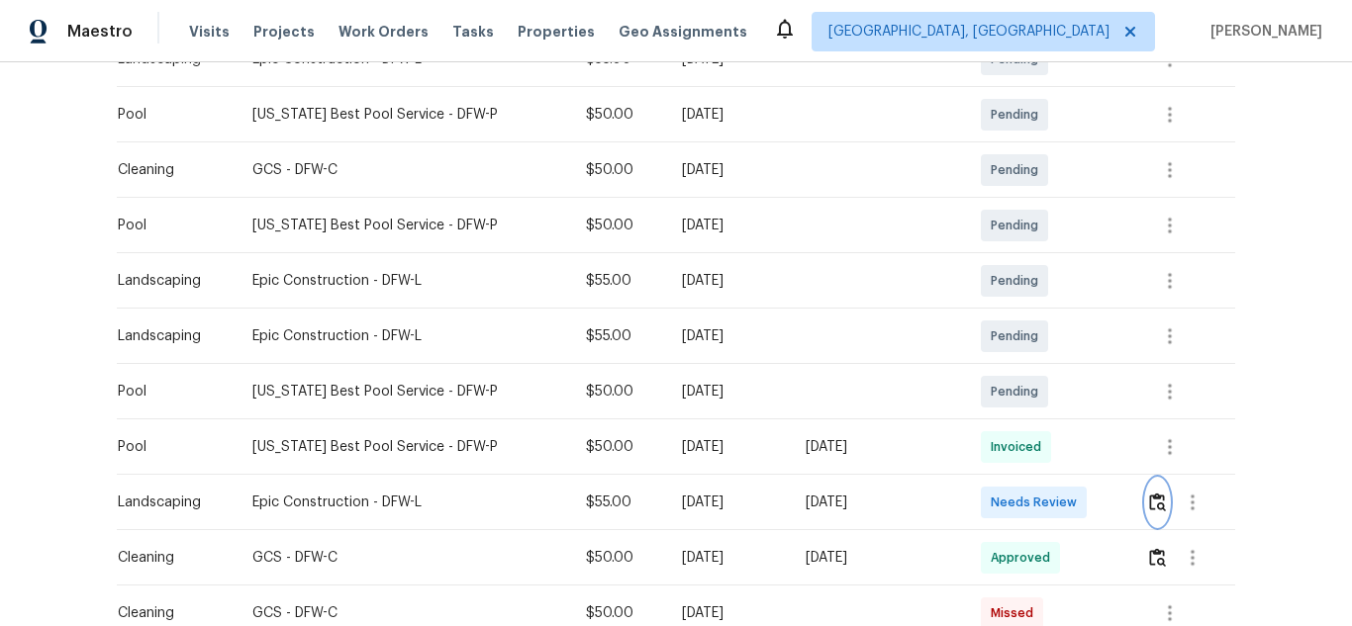
click at [1151, 498] on img "button" at bounding box center [1157, 502] width 17 height 19
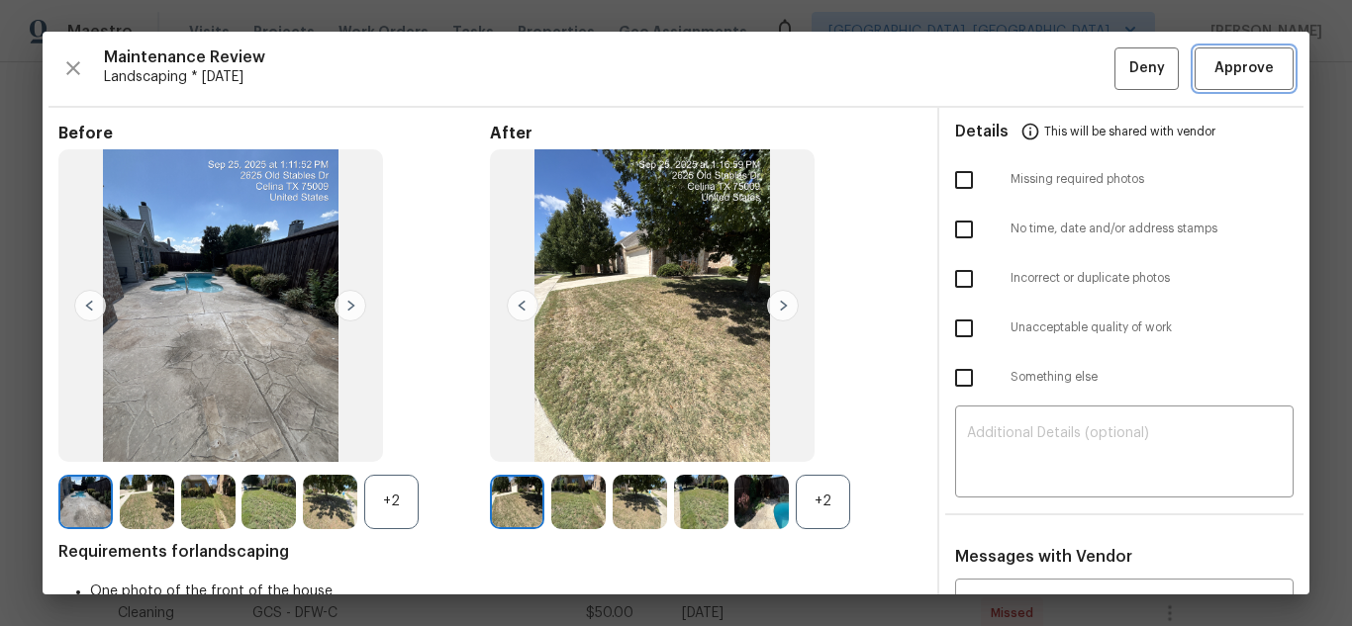
click at [1235, 61] on span "Approve" at bounding box center [1243, 68] width 59 height 25
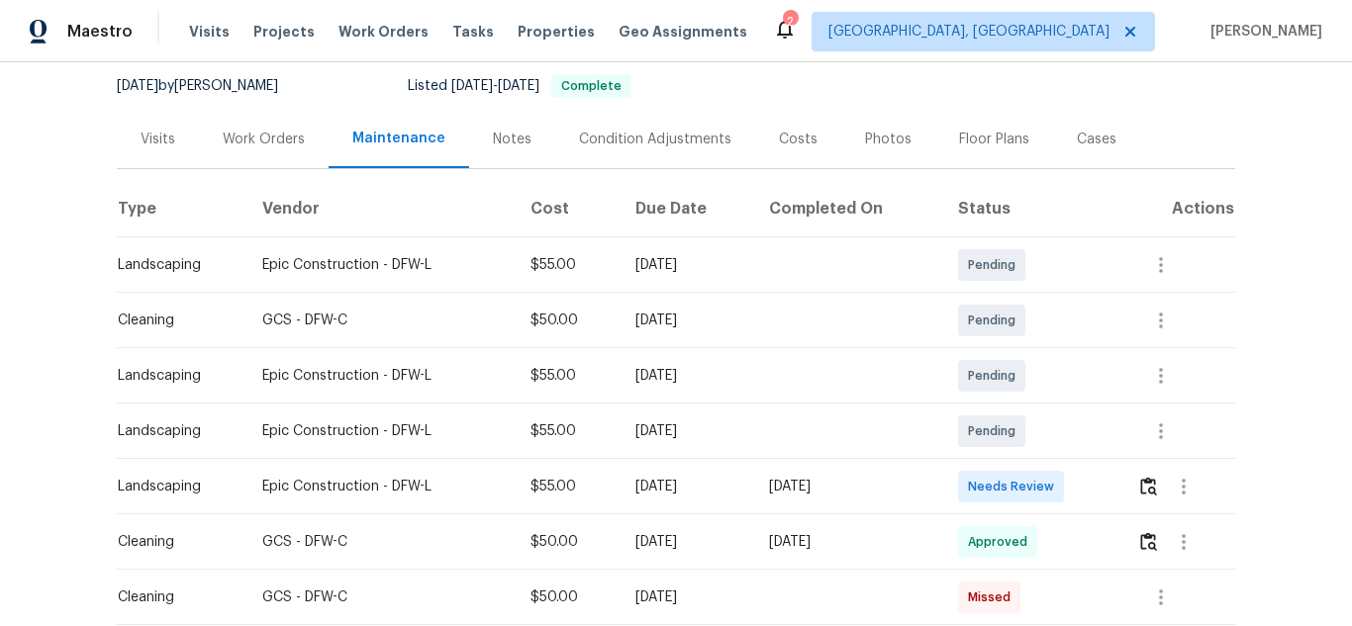
scroll to position [198, 0]
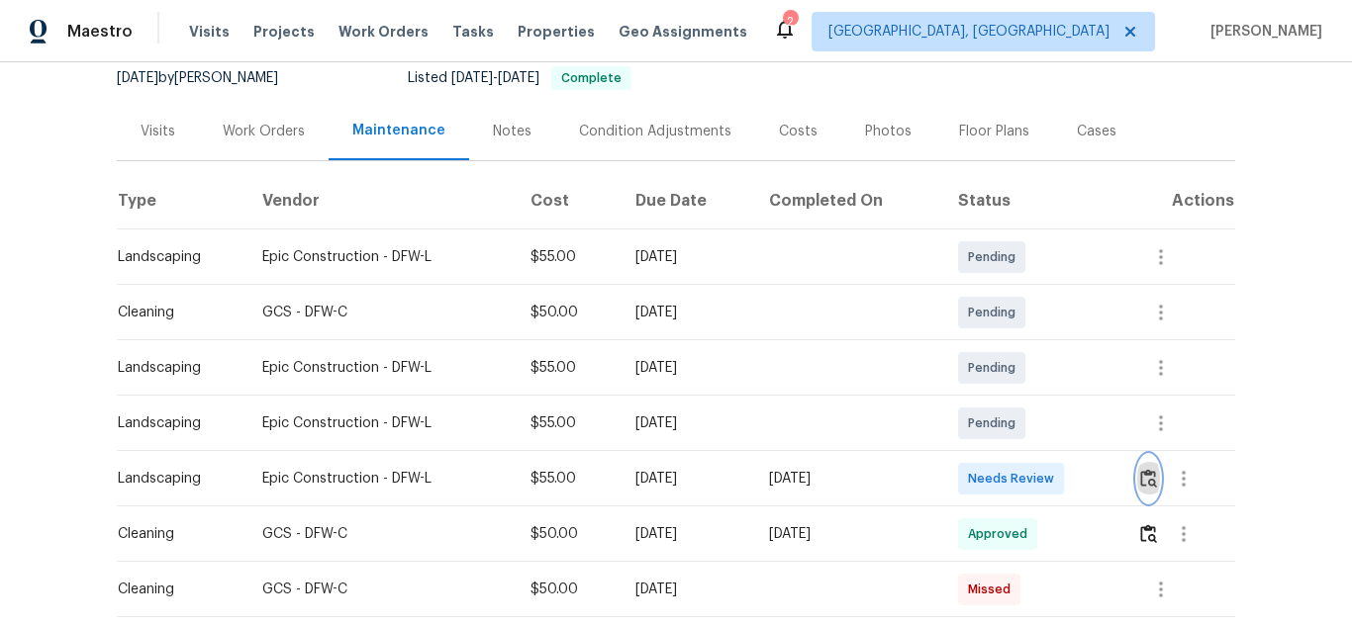
click at [1141, 472] on img "button" at bounding box center [1148, 478] width 17 height 19
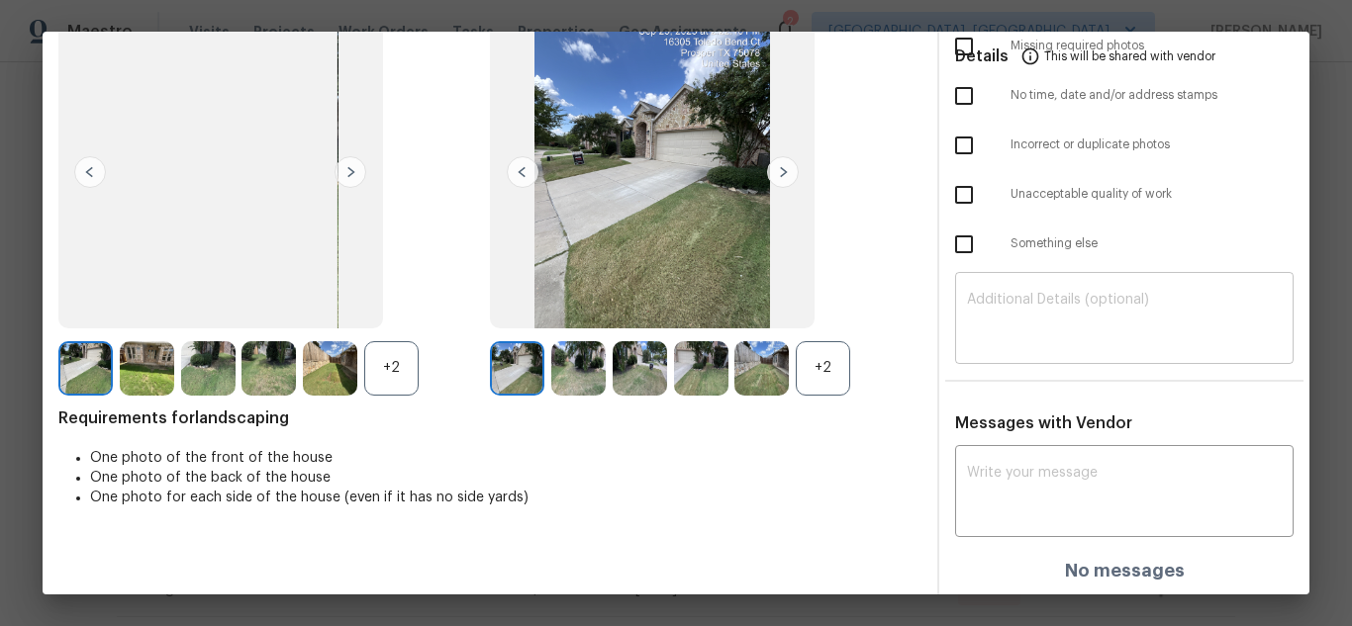
scroll to position [136, 0]
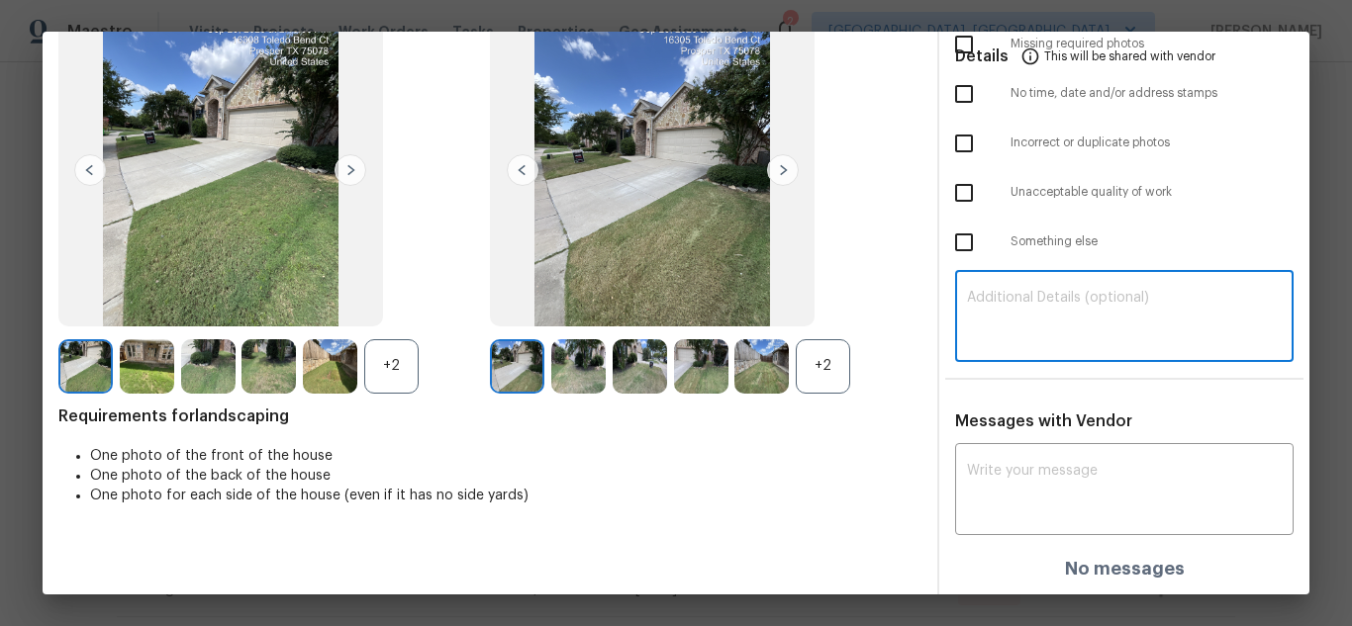
click at [1084, 332] on textarea at bounding box center [1124, 318] width 315 height 55
paste textarea "Maintenance Audit Team: Hello! Unfortunately, this landscaping visit completed …"
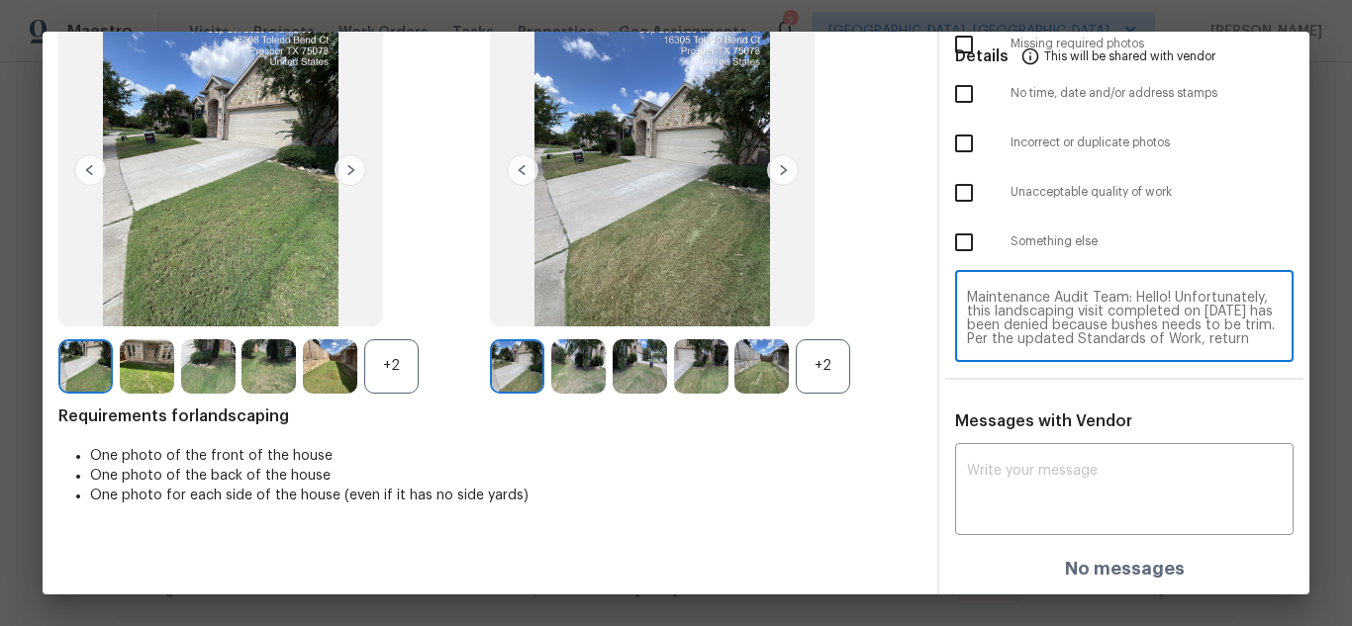
scroll to position [152, 0]
type textarea "Maintenance Audit Team: Hello! Unfortunately, this landscaping visit completed …"
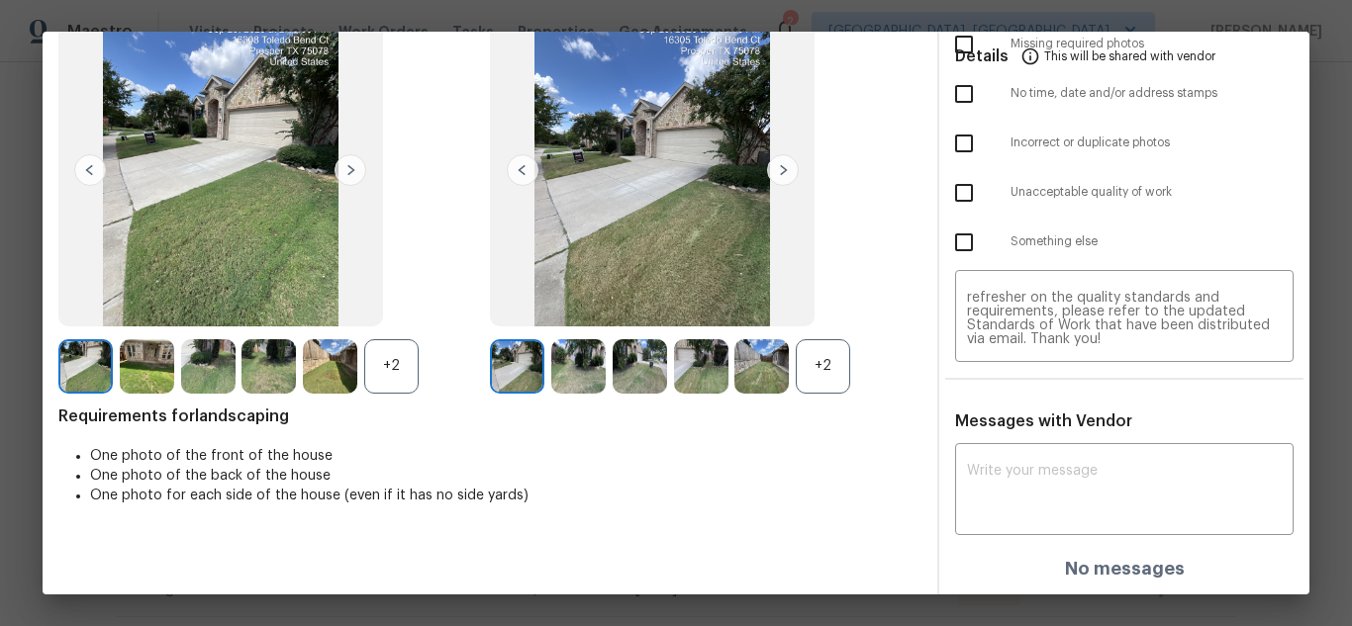
click at [1101, 441] on div "Messages with Vendor x ​ No messages" at bounding box center [1124, 503] width 370 height 183
click at [1072, 485] on textarea at bounding box center [1124, 491] width 315 height 55
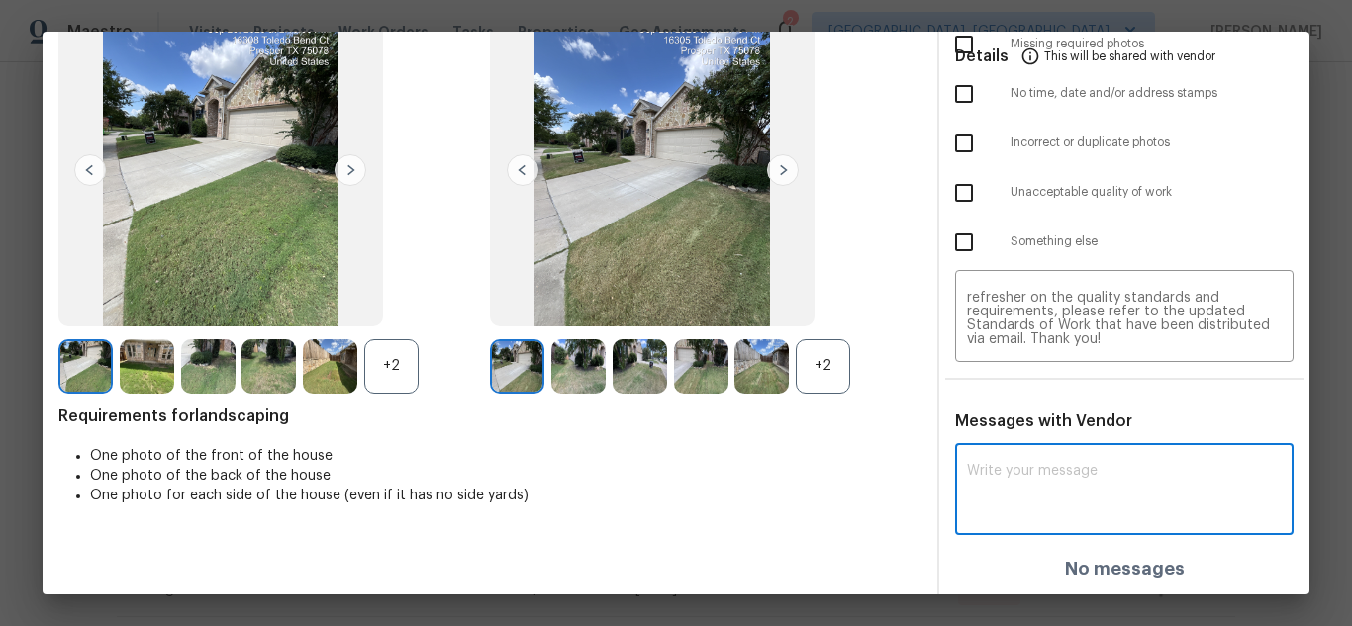
paste textarea "Maintenance Audit Team: Hello! Unfortunately, this landscaping visit completed …"
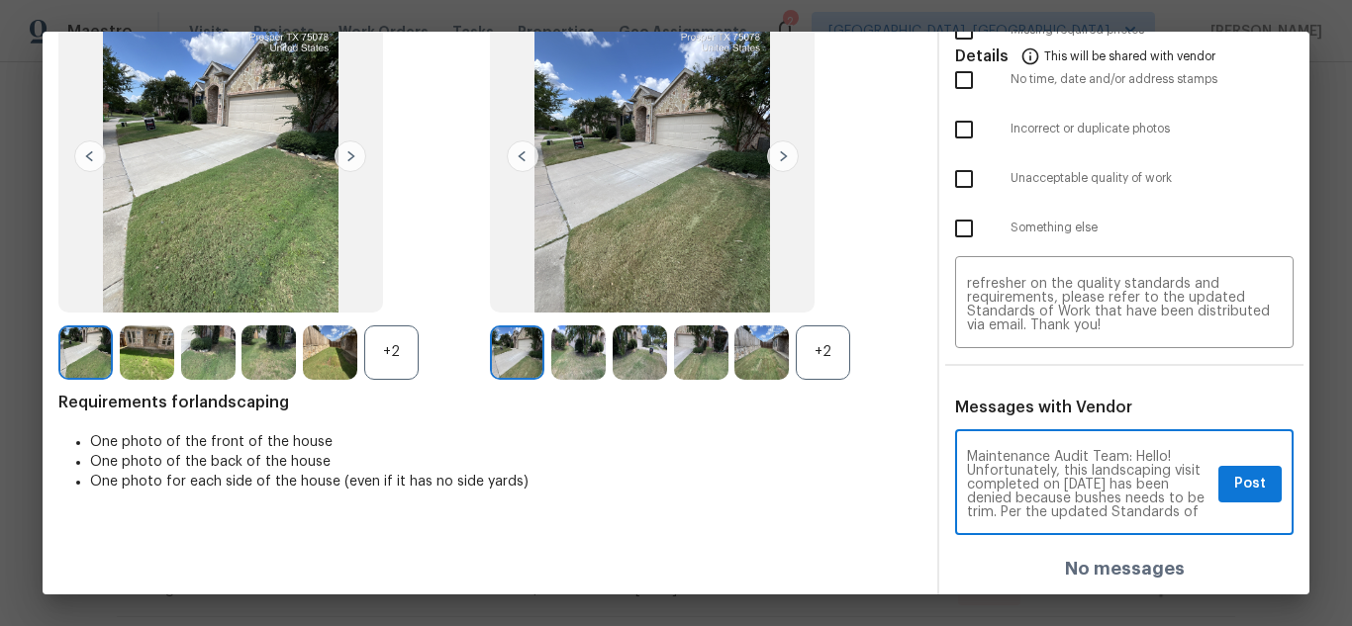
scroll to position [40, 0]
type textarea "Maintenance Audit Team: Hello! Unfortunately, this landscaping visit completed …"
click at [1234, 488] on span "Post" at bounding box center [1250, 484] width 32 height 25
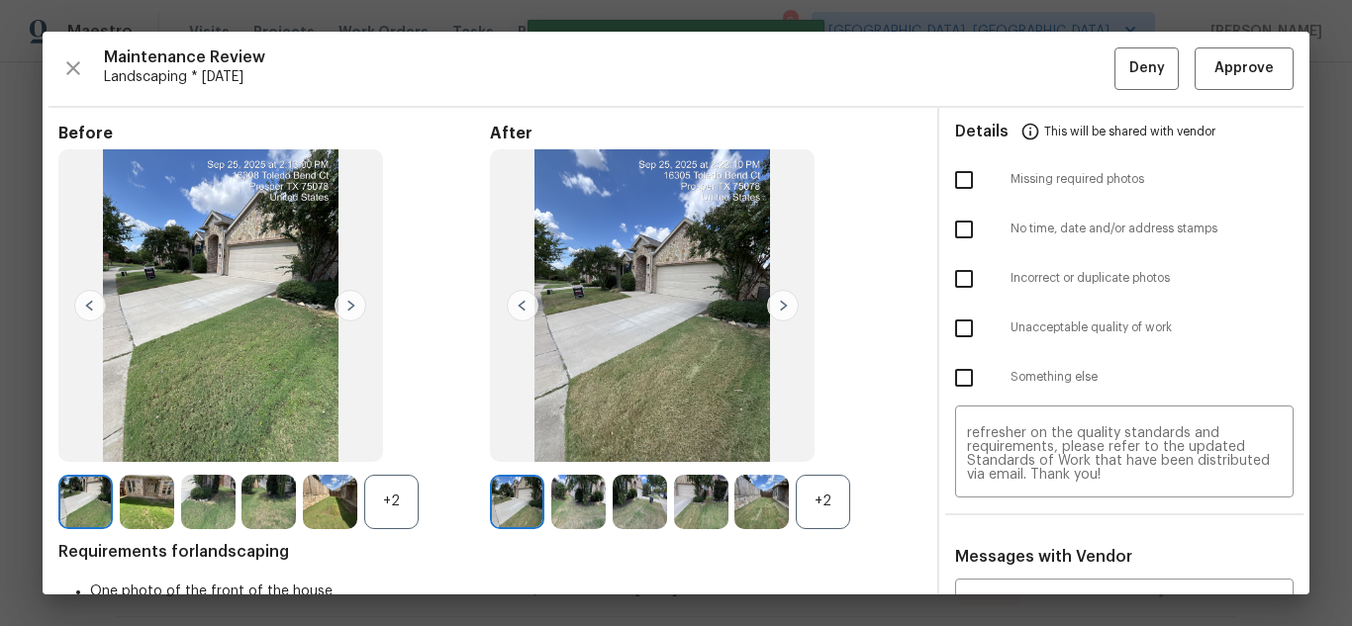
scroll to position [0, 0]
click at [944, 316] on input "checkbox" at bounding box center [964, 329] width 42 height 42
checkbox input "true"
click at [1132, 76] on span "Deny" at bounding box center [1147, 68] width 36 height 25
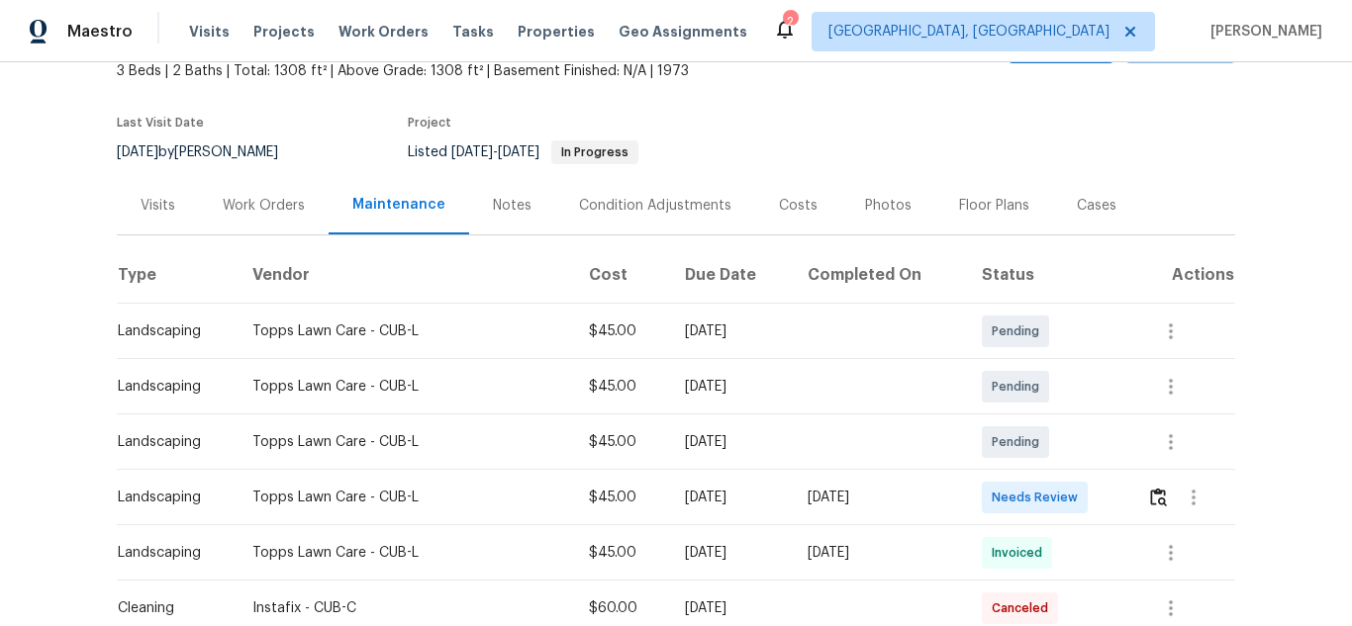
scroll to position [297, 0]
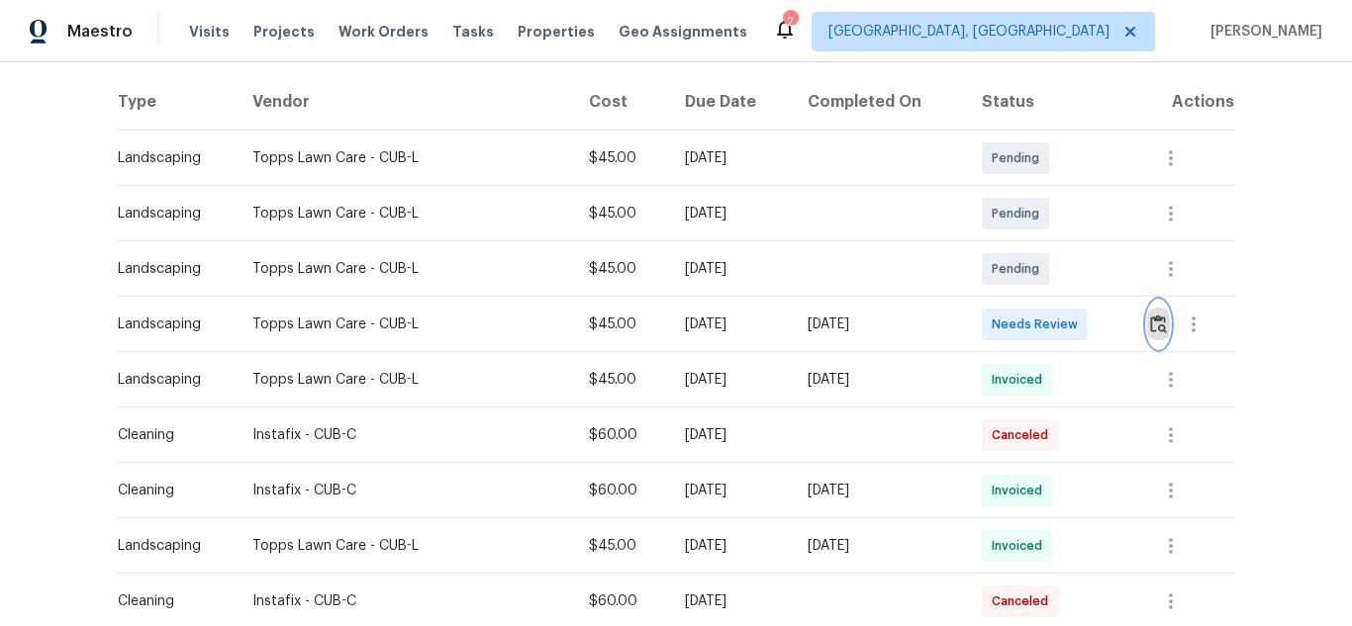
click at [1147, 320] on button "button" at bounding box center [1158, 324] width 23 height 47
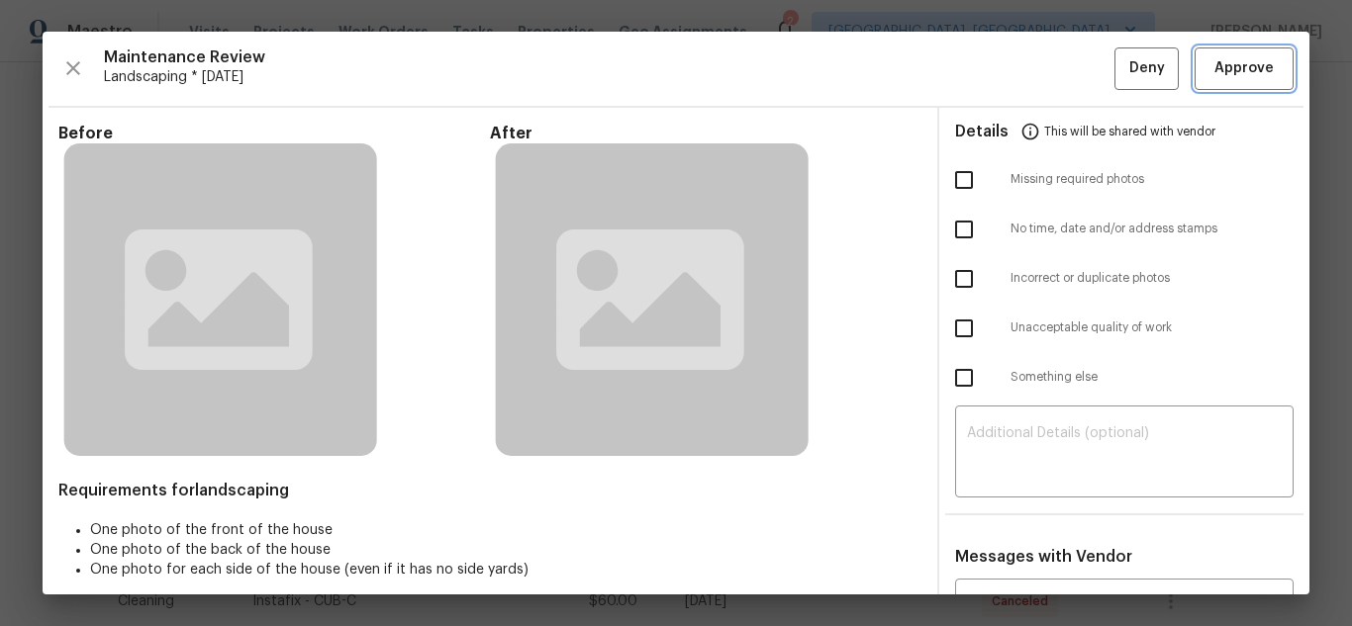
click at [1213, 54] on button "Approve" at bounding box center [1243, 68] width 99 height 43
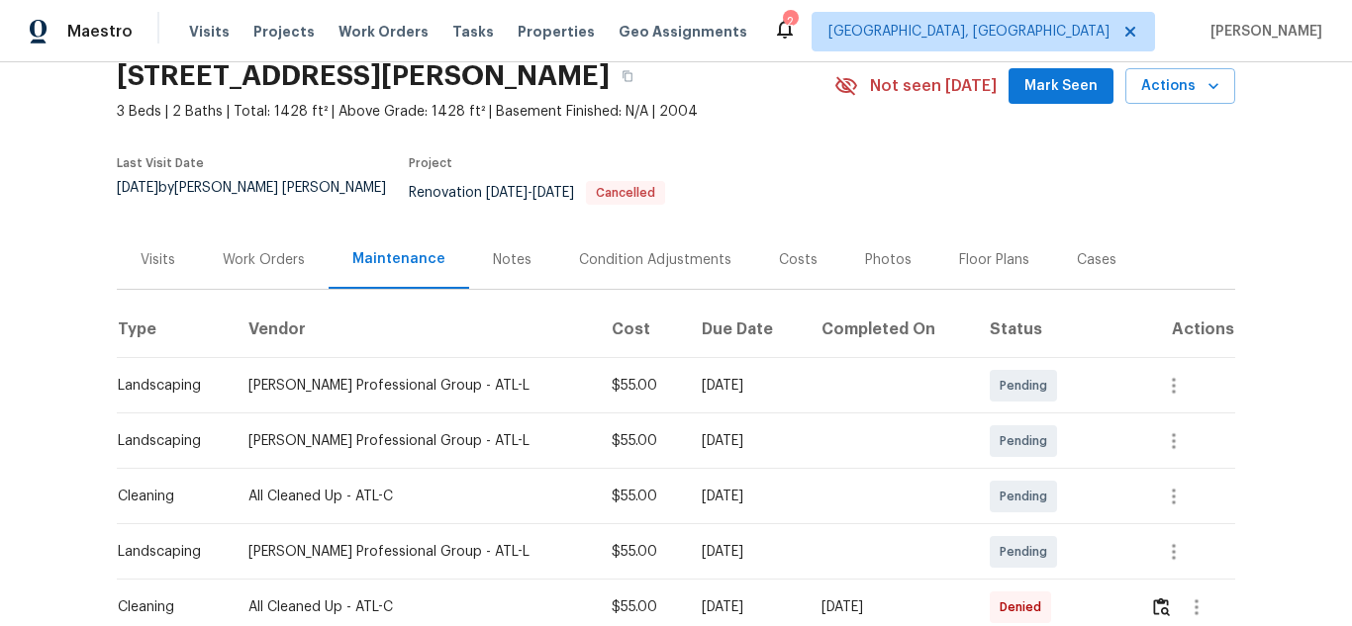
scroll to position [198, 0]
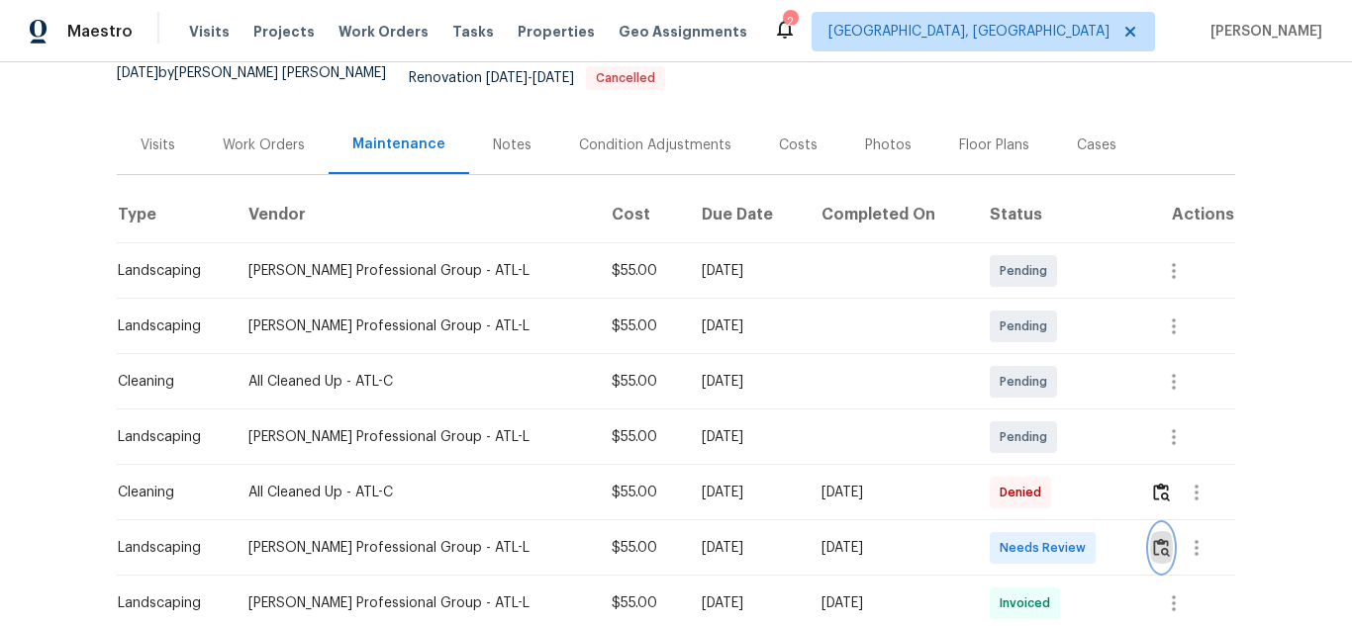
click at [1153, 538] on img "button" at bounding box center [1161, 547] width 17 height 19
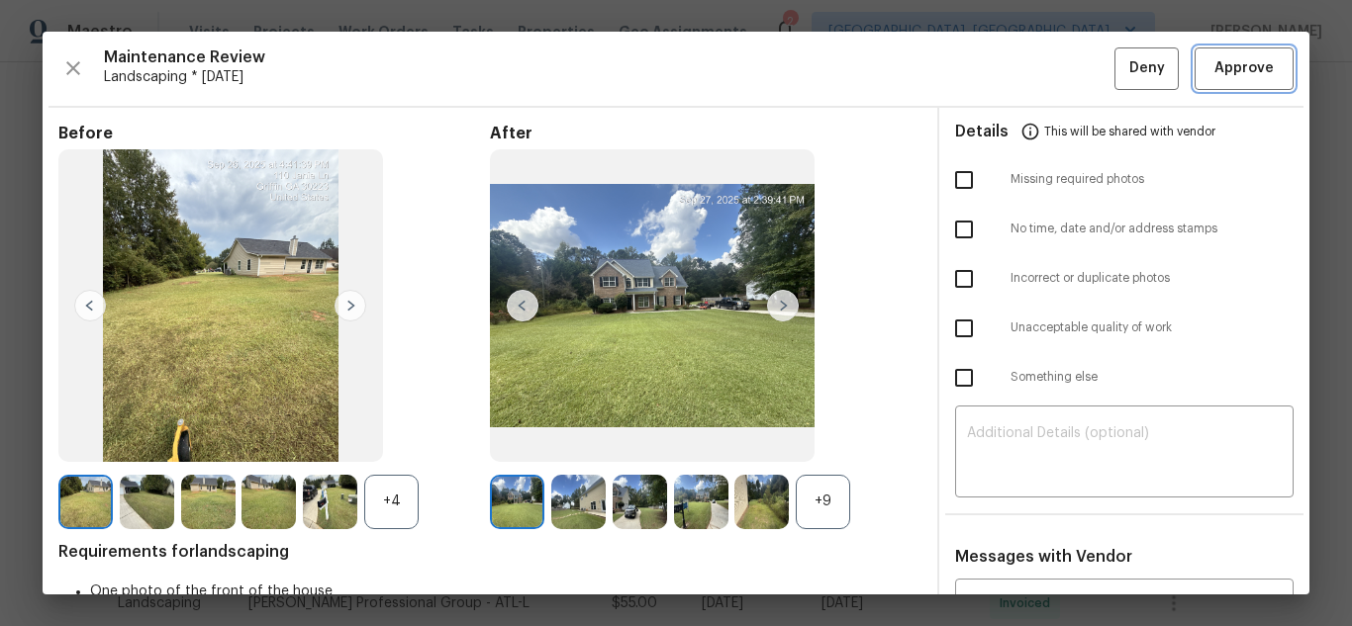
click at [1243, 70] on span "Approve" at bounding box center [1243, 68] width 59 height 25
